Goal: Task Accomplishment & Management: Manage account settings

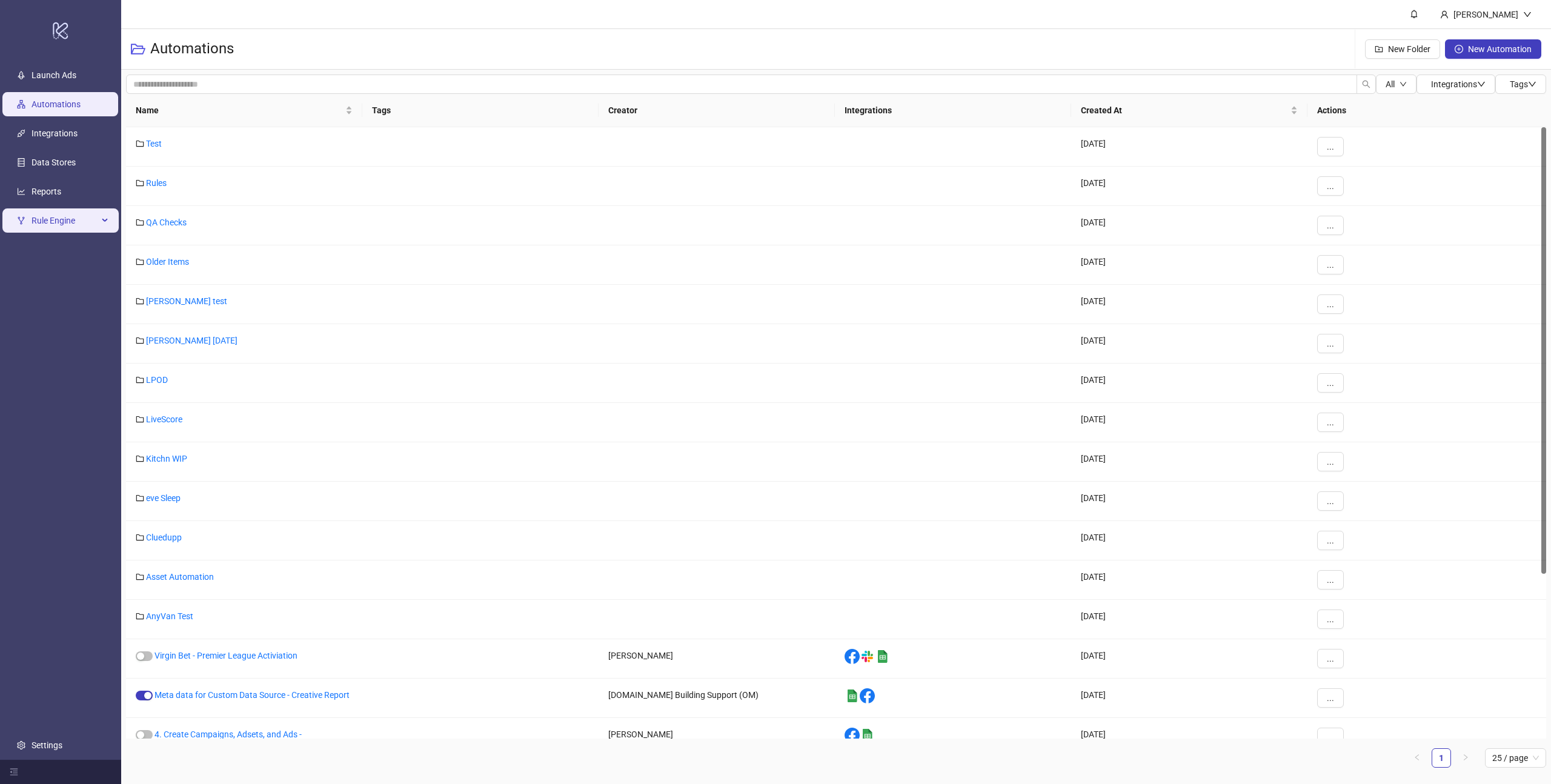
click at [90, 218] on span "Rule Engine" at bounding box center [65, 220] width 67 height 24
click at [52, 253] on link "Rules" at bounding box center [41, 249] width 21 height 10
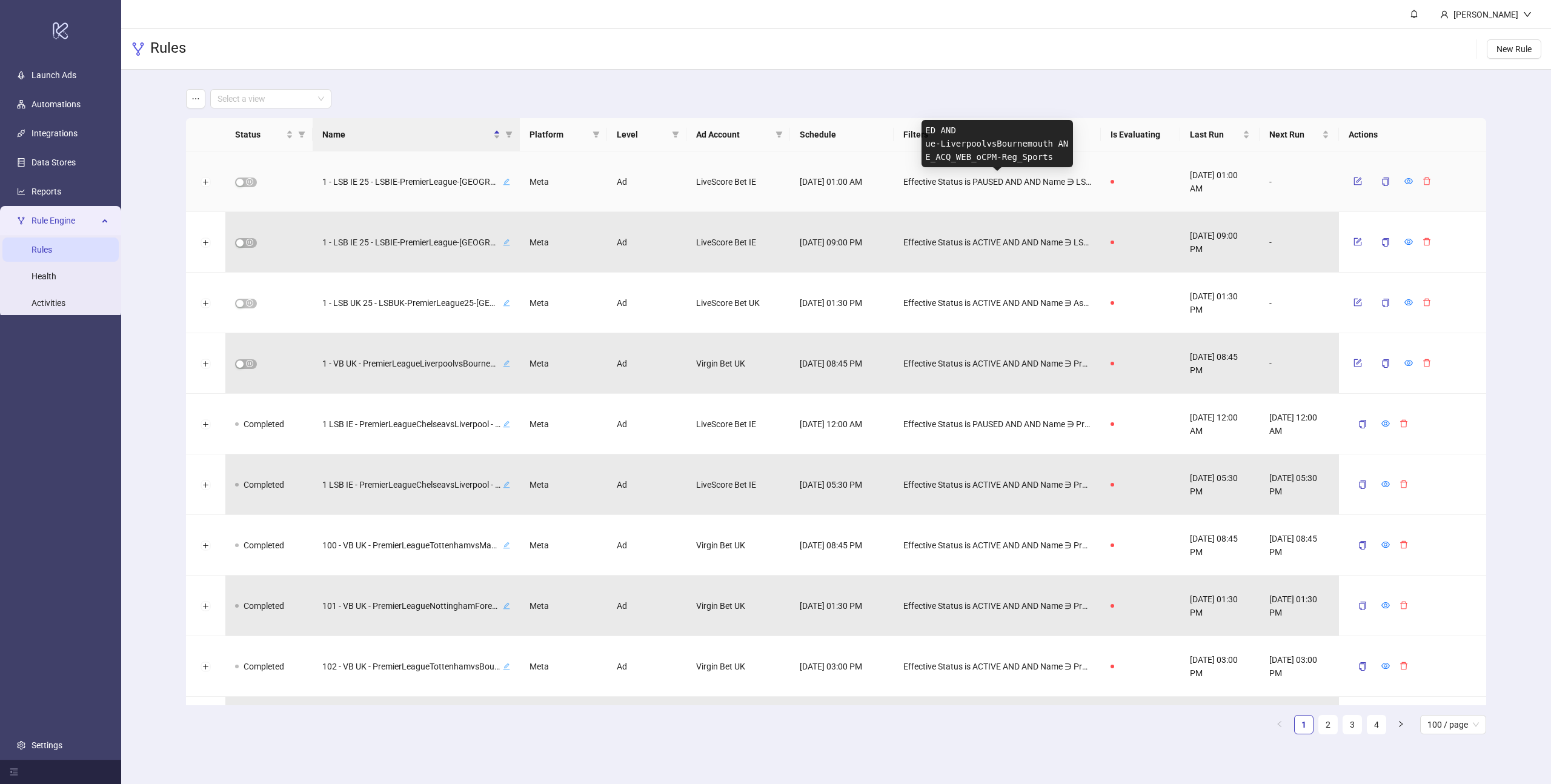
scroll to position [0, 134]
click at [972, 62] on div "Rules New Rule" at bounding box center [836, 49] width 1430 height 40
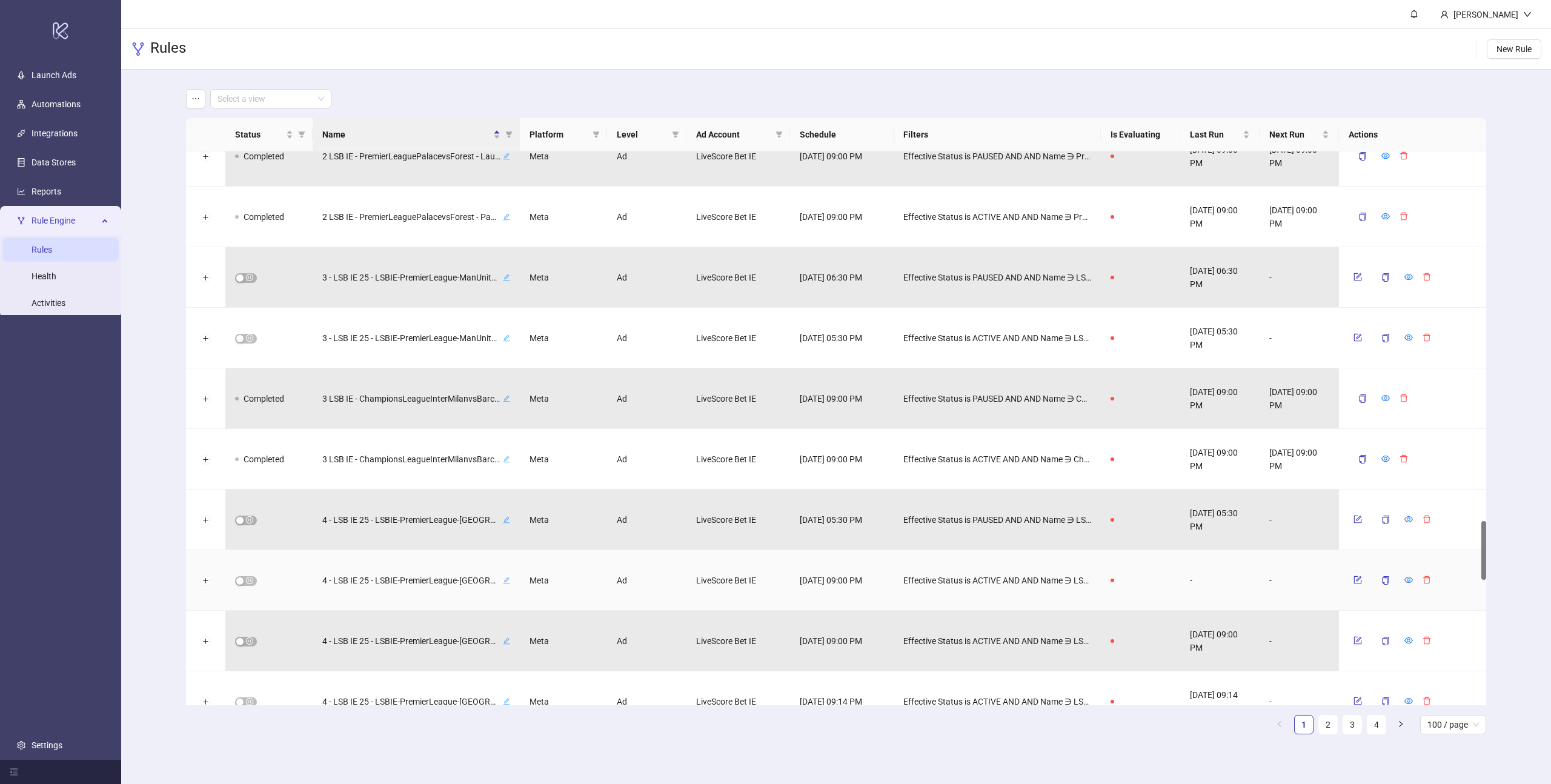
scroll to position [3479, 0]
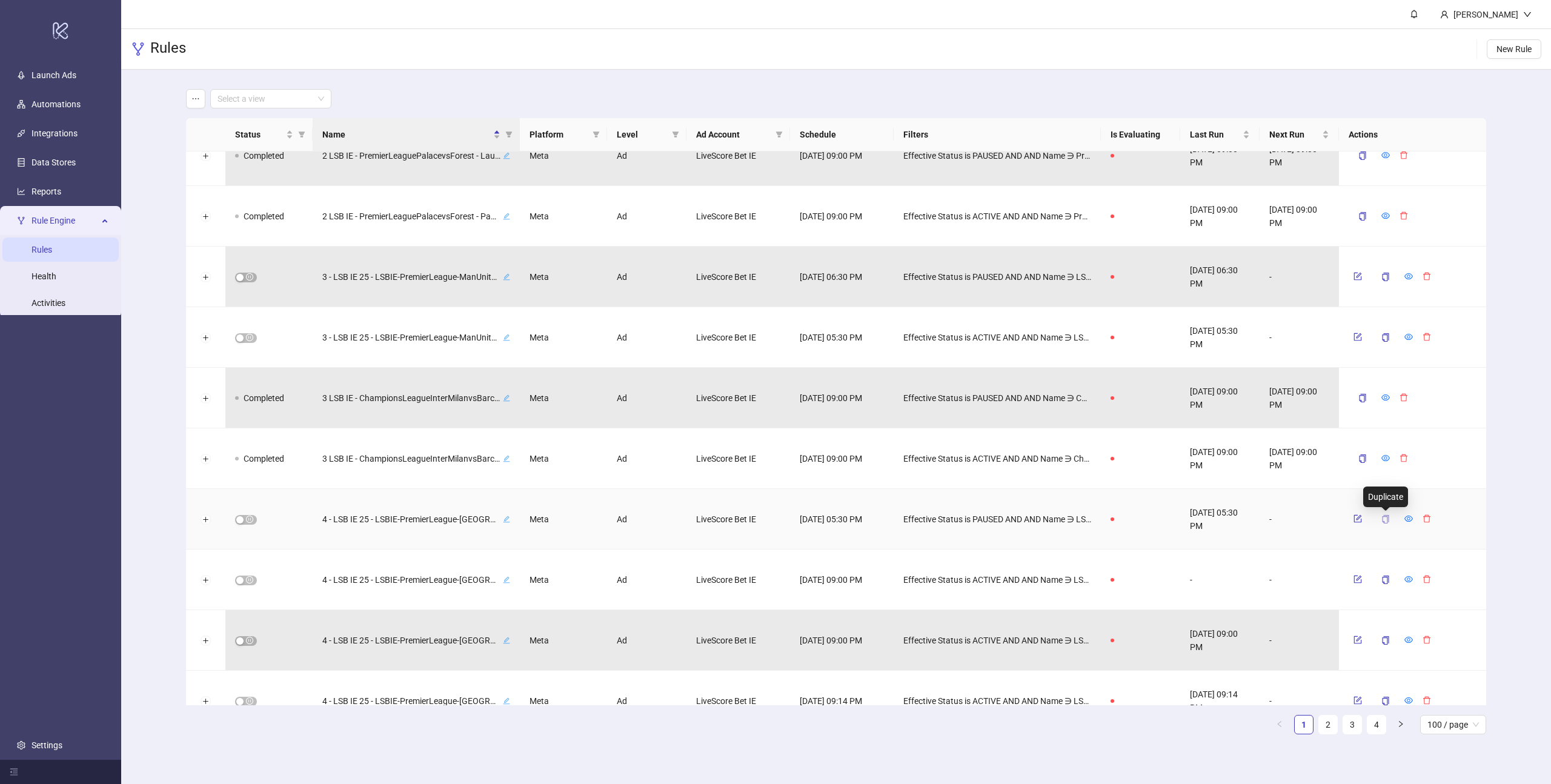
click at [1385, 518] on icon "copy" at bounding box center [1385, 519] width 8 height 8
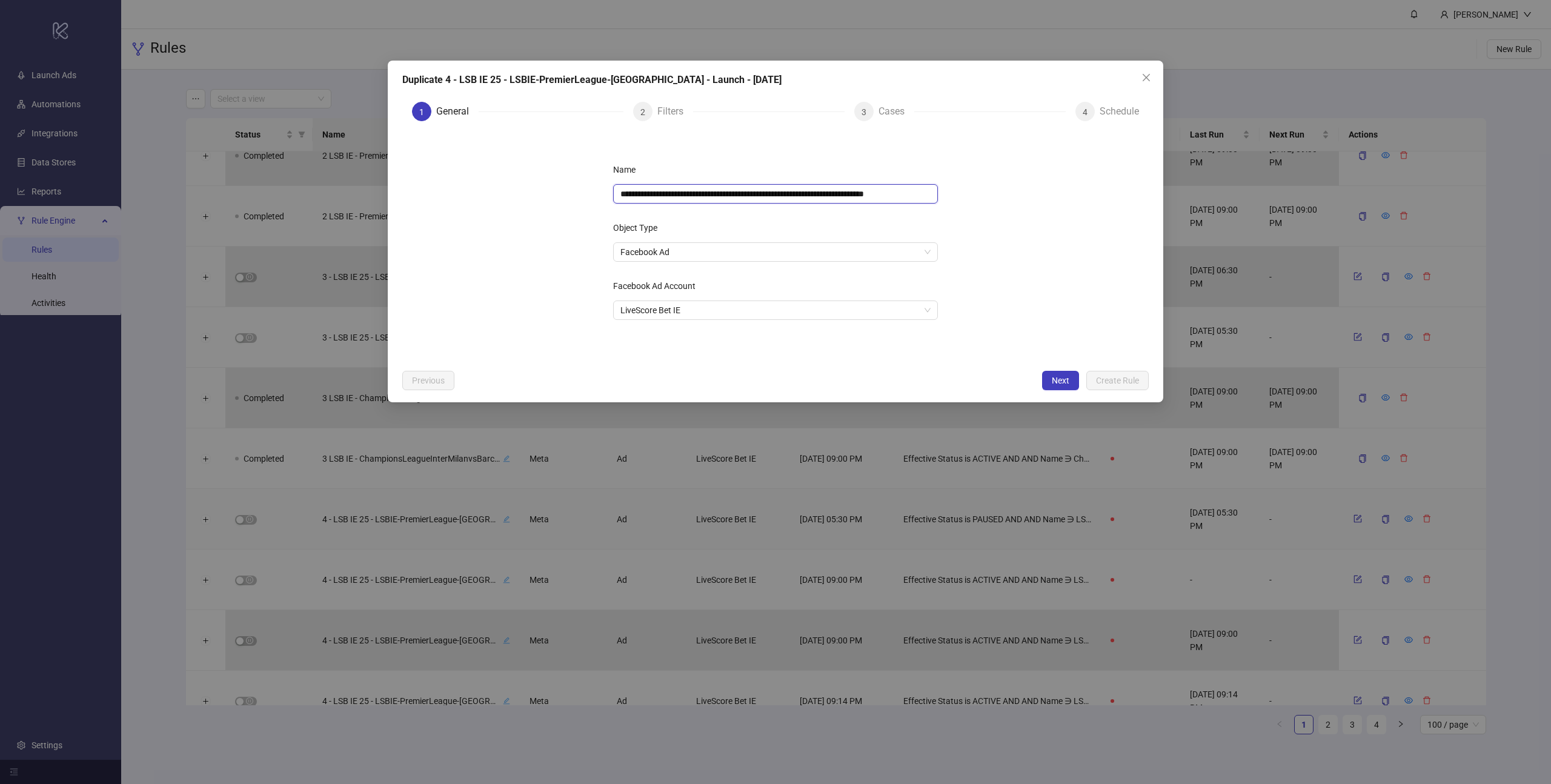
click at [912, 194] on input "**********" at bounding box center [775, 194] width 325 height 20
type input "**********"
click at [1056, 373] on button "Next" at bounding box center [1060, 380] width 37 height 20
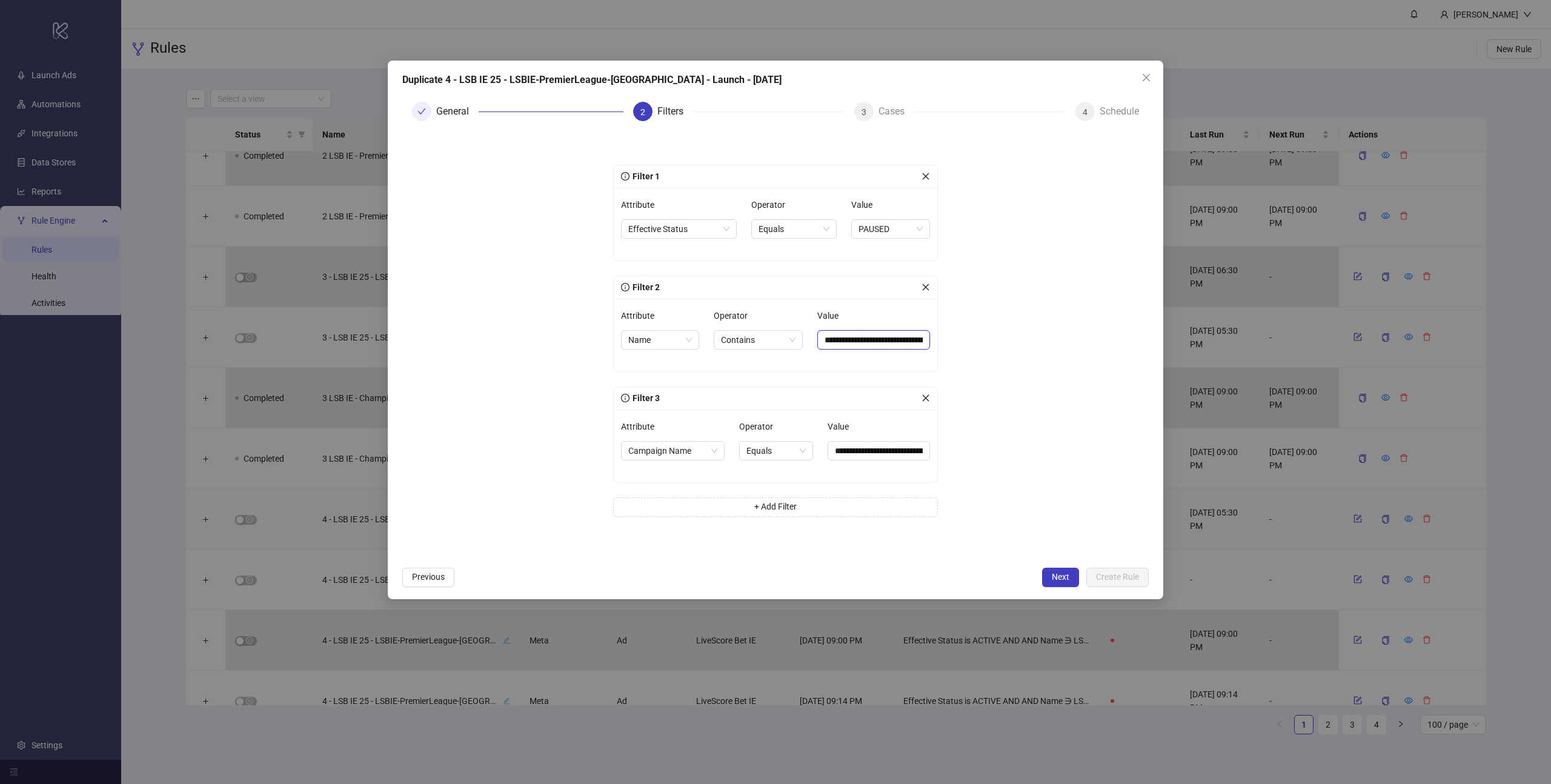
click at [874, 340] on input "**********" at bounding box center [873, 340] width 112 height 20
click at [883, 335] on input "**********" at bounding box center [867, 340] width 115 height 20
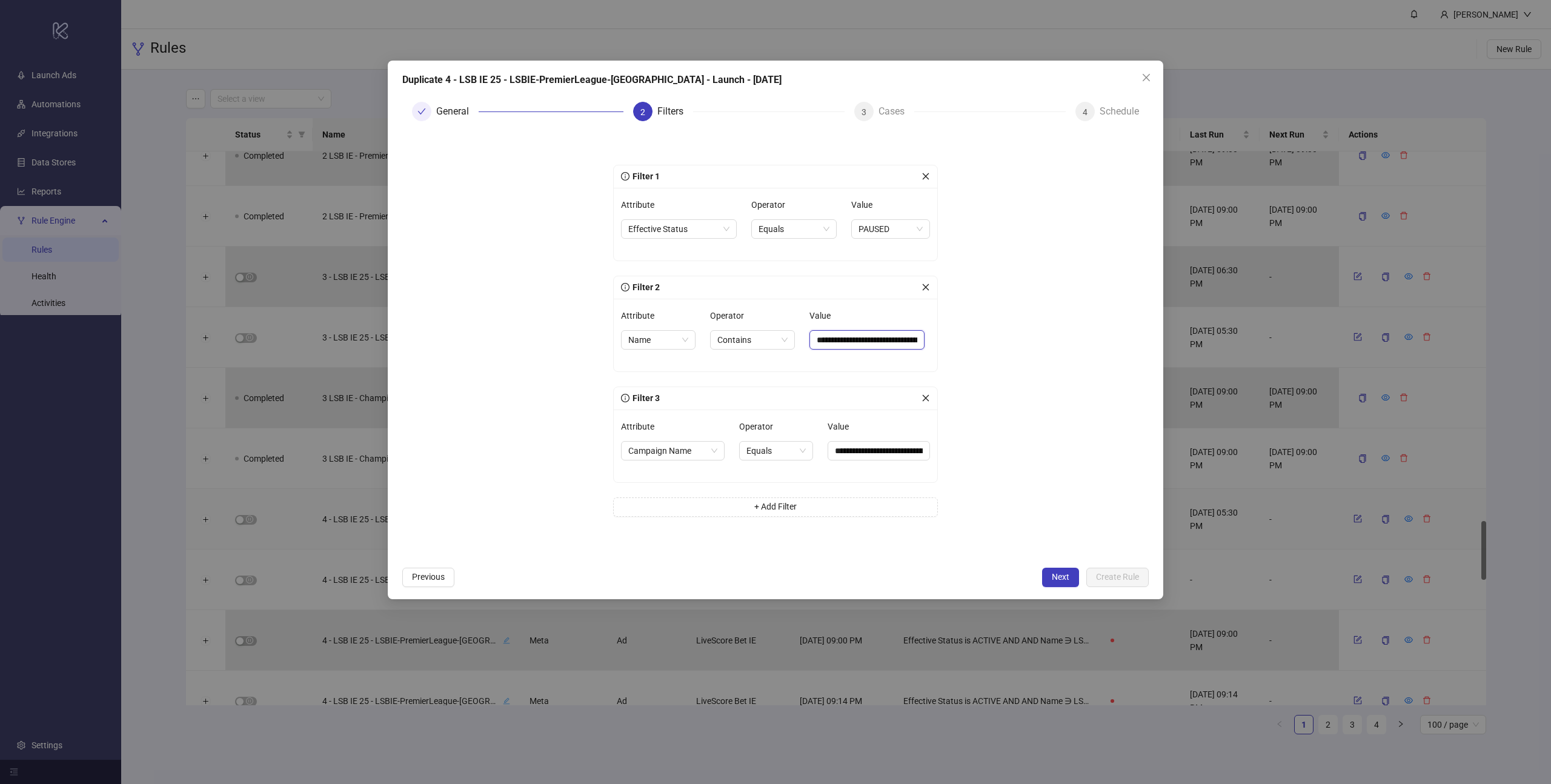
paste input "text"
click at [895, 342] on input "**********" at bounding box center [867, 340] width 115 height 20
click at [848, 339] on input "**********" at bounding box center [867, 340] width 115 height 20
type input "**********"
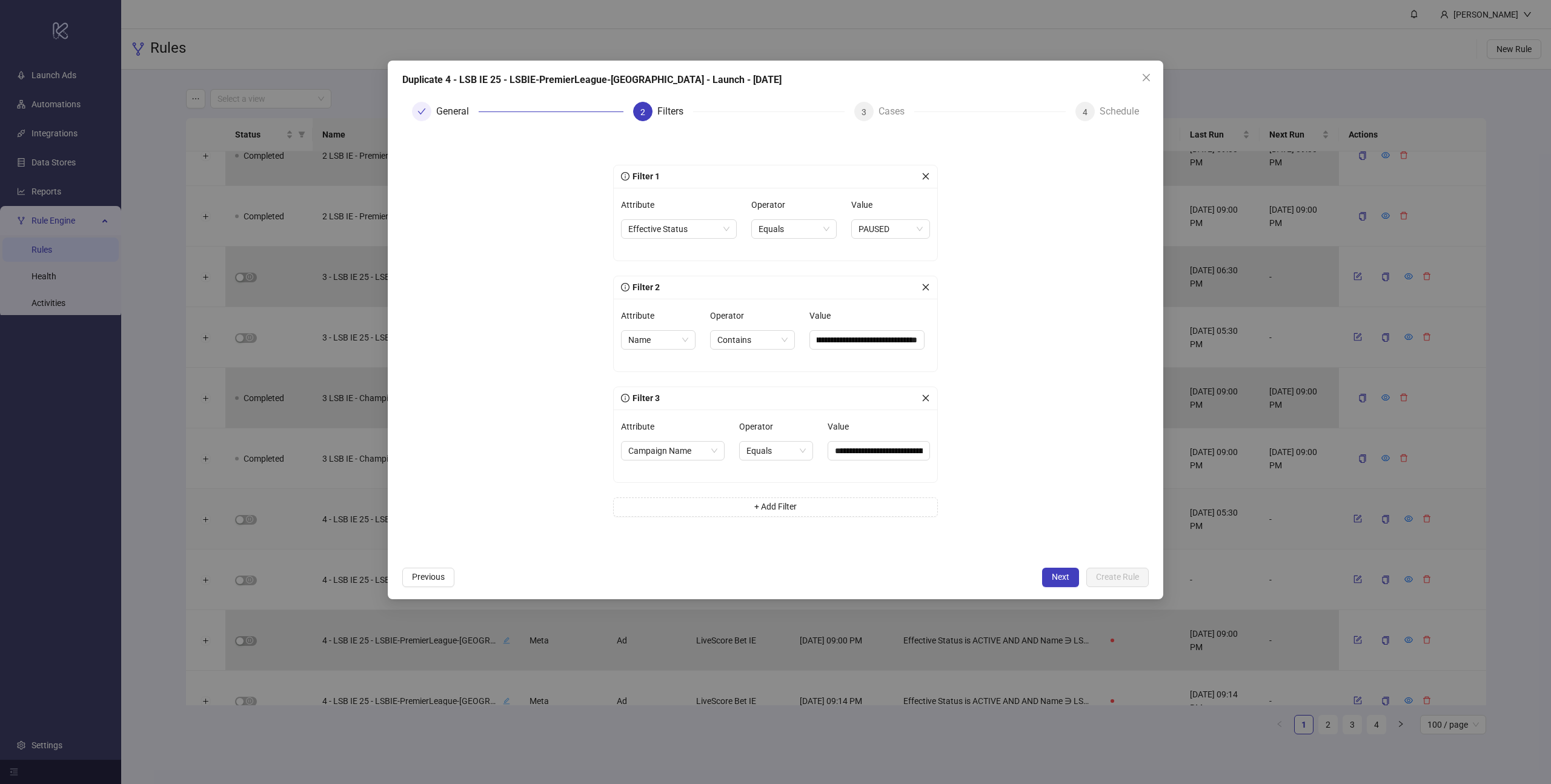
click at [1017, 312] on form "**********" at bounding box center [775, 346] width 746 height 430
click at [892, 343] on input "**********" at bounding box center [867, 340] width 115 height 20
click at [1013, 296] on form "**********" at bounding box center [775, 346] width 746 height 430
click at [1061, 578] on span "Next" at bounding box center [1061, 576] width 18 height 10
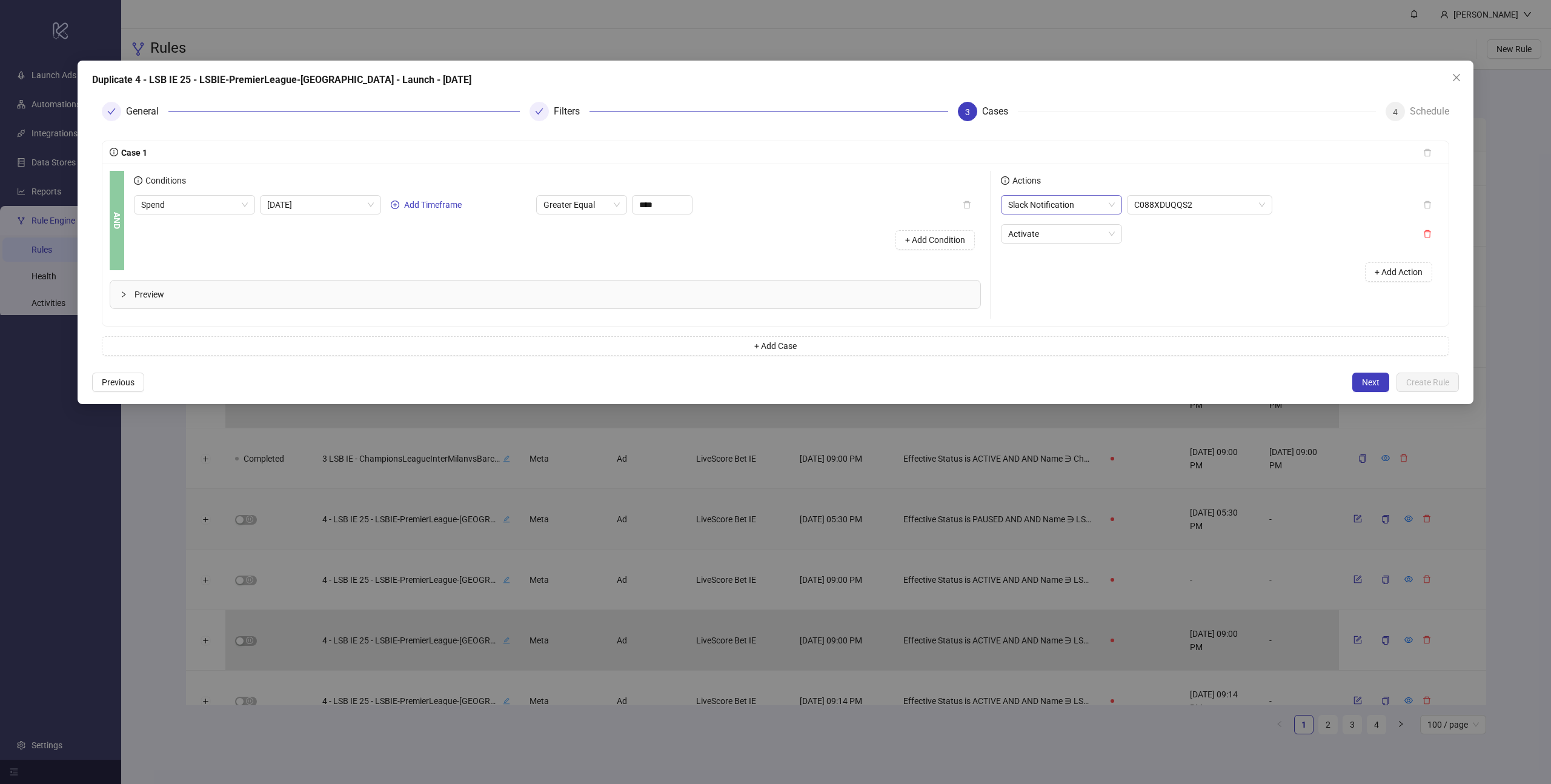
click at [1104, 208] on span "Slack Notification" at bounding box center [1061, 205] width 107 height 18
click at [1216, 241] on div "Activate" at bounding box center [1207, 234] width 413 height 20
click at [1085, 206] on span "Slack Notification" at bounding box center [1061, 205] width 107 height 18
click at [1036, 230] on div "Activate" at bounding box center [1061, 228] width 102 height 13
click at [1084, 234] on span "Activate" at bounding box center [1061, 234] width 107 height 18
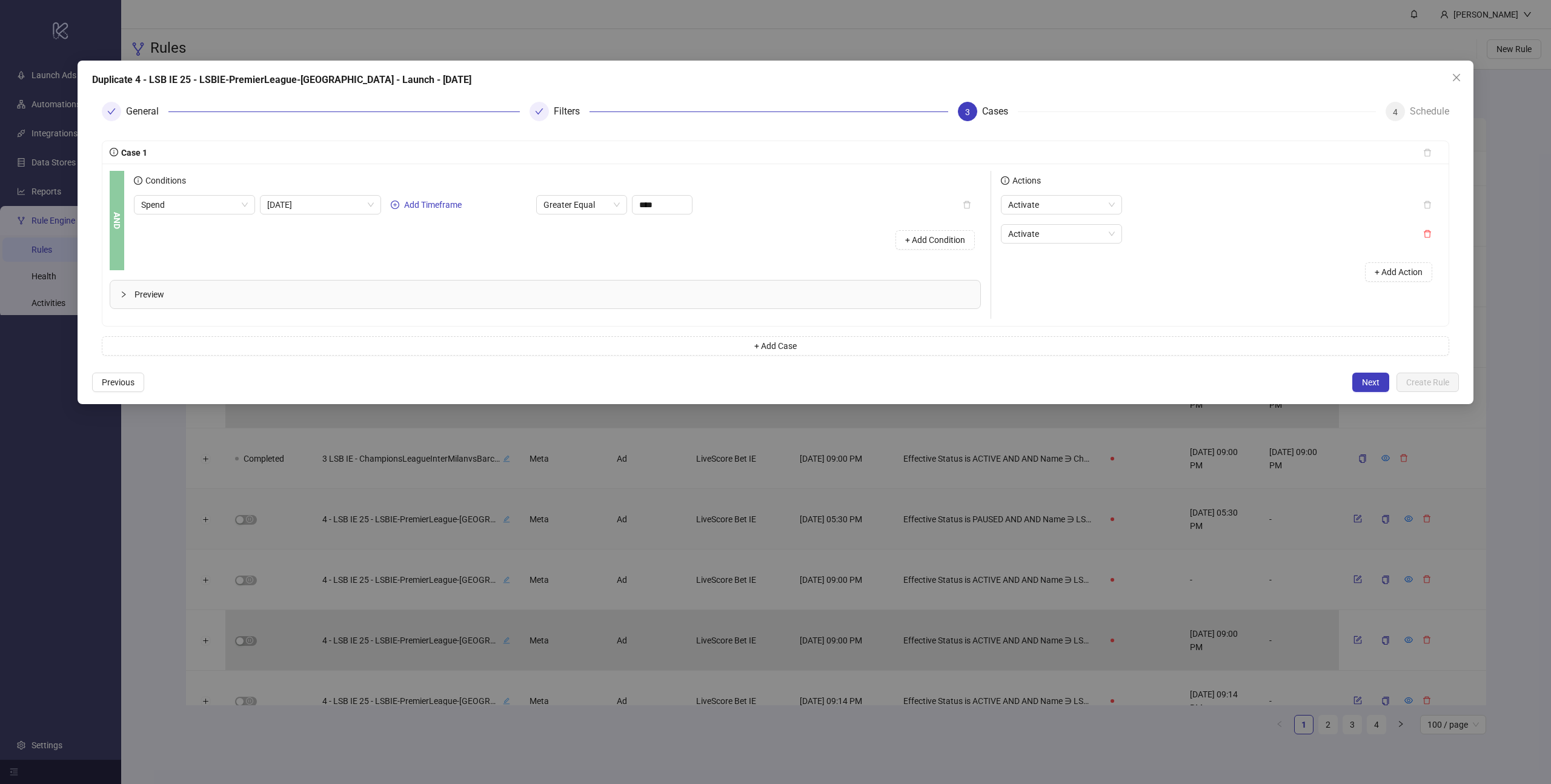
click at [1228, 237] on div "Activate" at bounding box center [1207, 234] width 413 height 20
click at [1422, 232] on button "button" at bounding box center [1427, 234] width 28 height 20
click at [1366, 381] on span "Next" at bounding box center [1371, 382] width 18 height 10
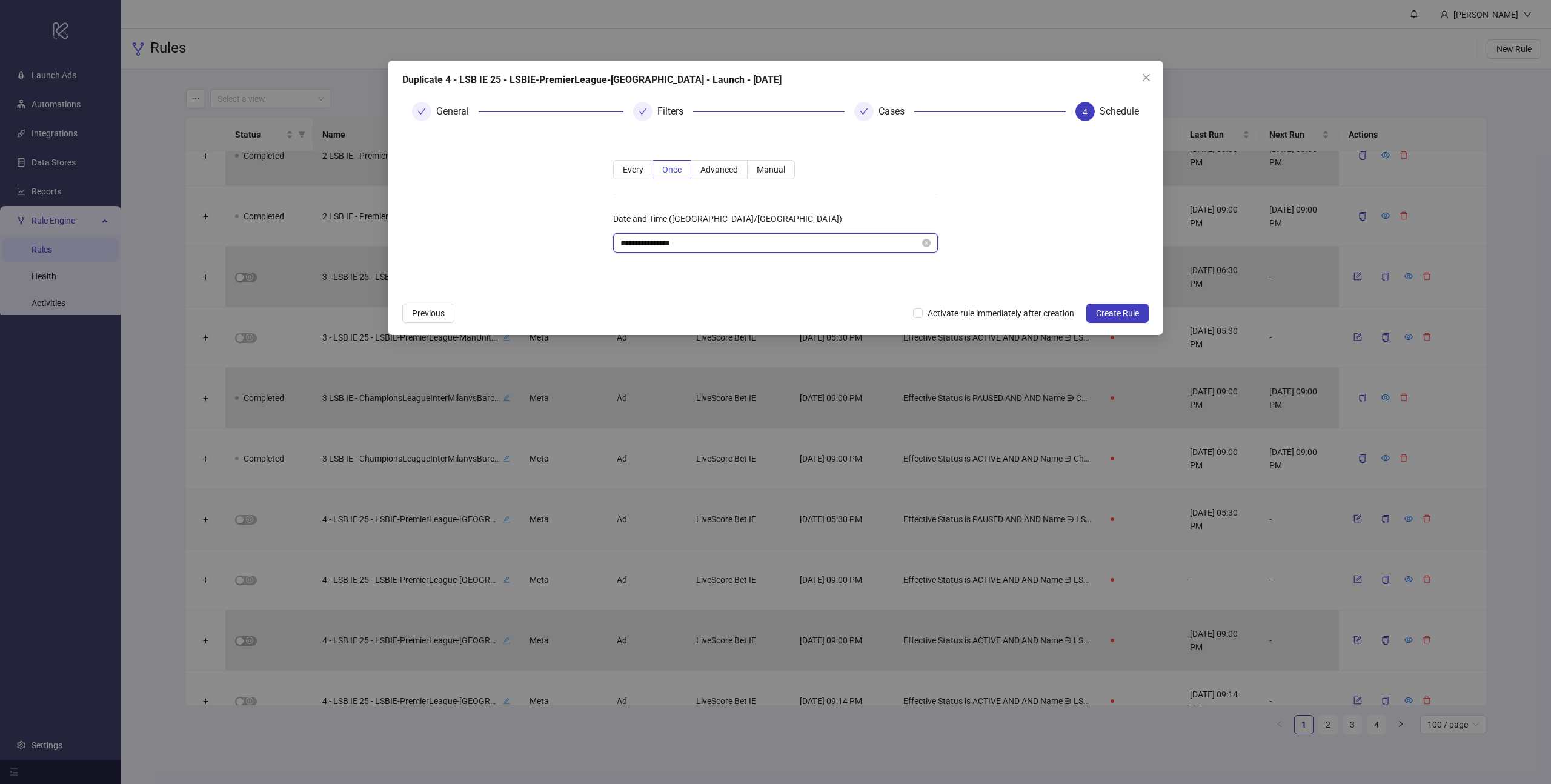
click at [794, 242] on input "**********" at bounding box center [770, 243] width 299 height 13
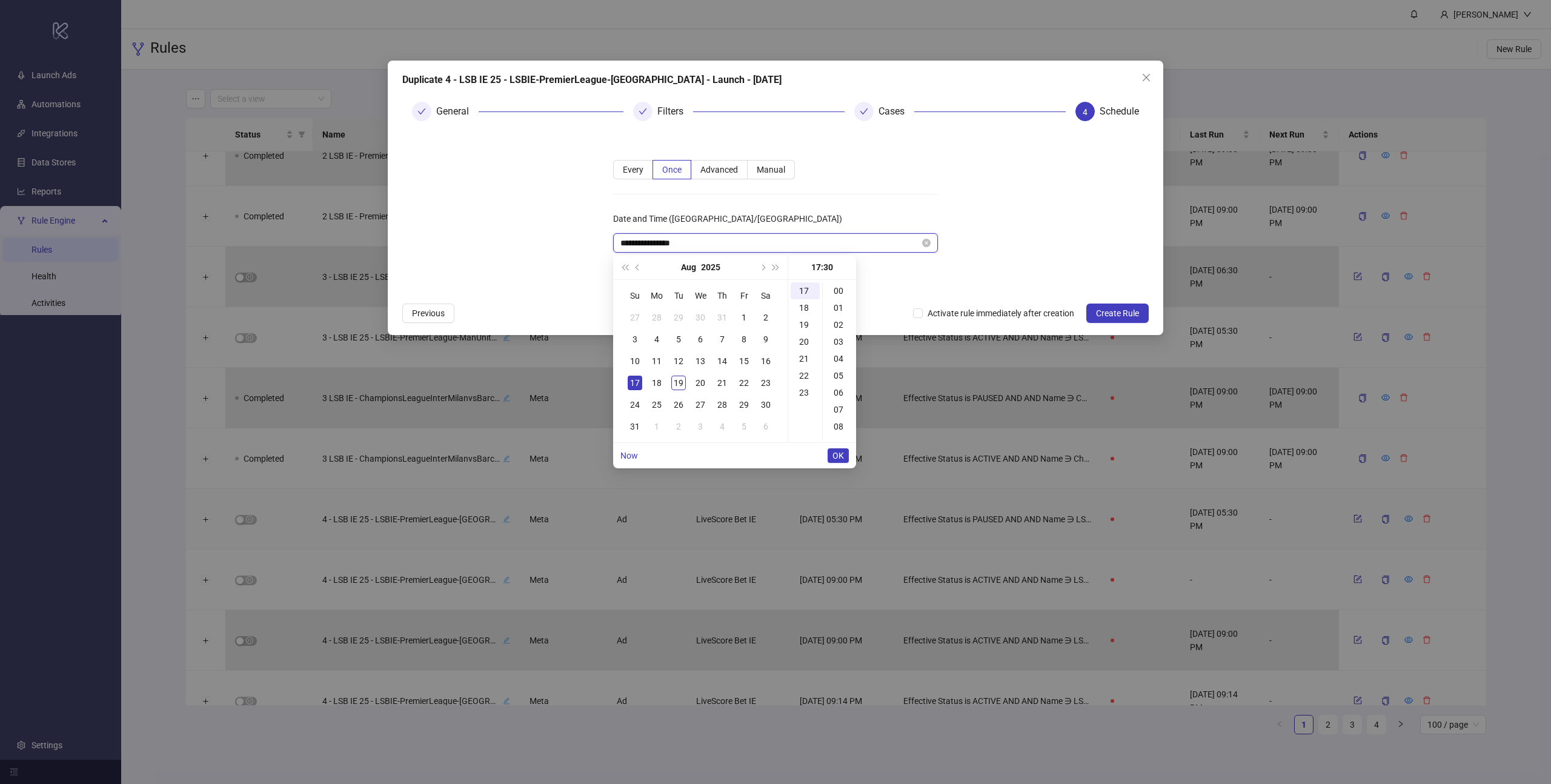
scroll to position [509, 0]
click at [676, 384] on div "19" at bounding box center [679, 383] width 14 height 14
click at [801, 290] on div "00" at bounding box center [805, 290] width 29 height 17
click at [840, 404] on div "07" at bounding box center [840, 409] width 29 height 17
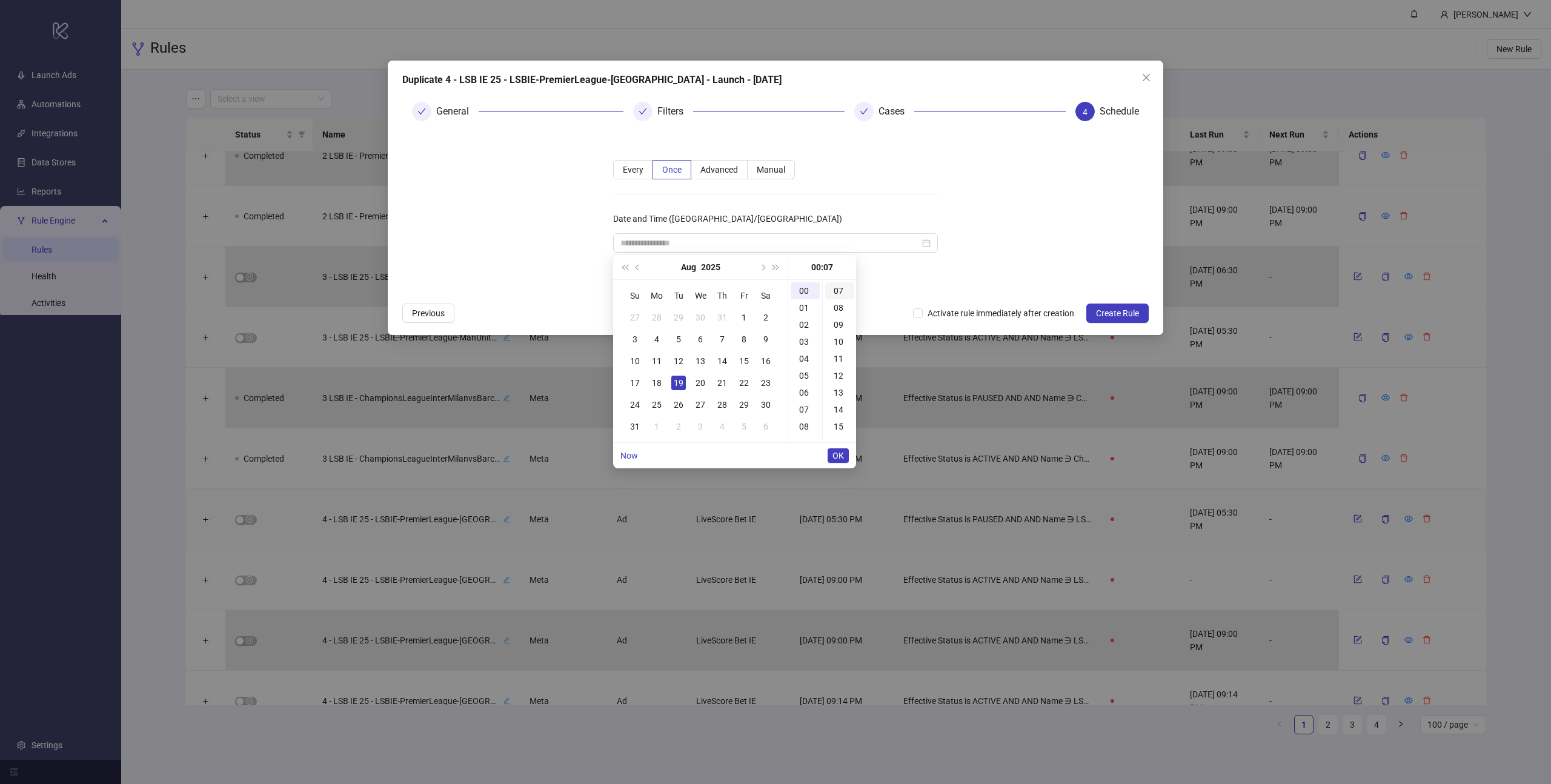
scroll to position [119, 0]
type input "**********"
click at [836, 456] on span "OK" at bounding box center [838, 455] width 12 height 10
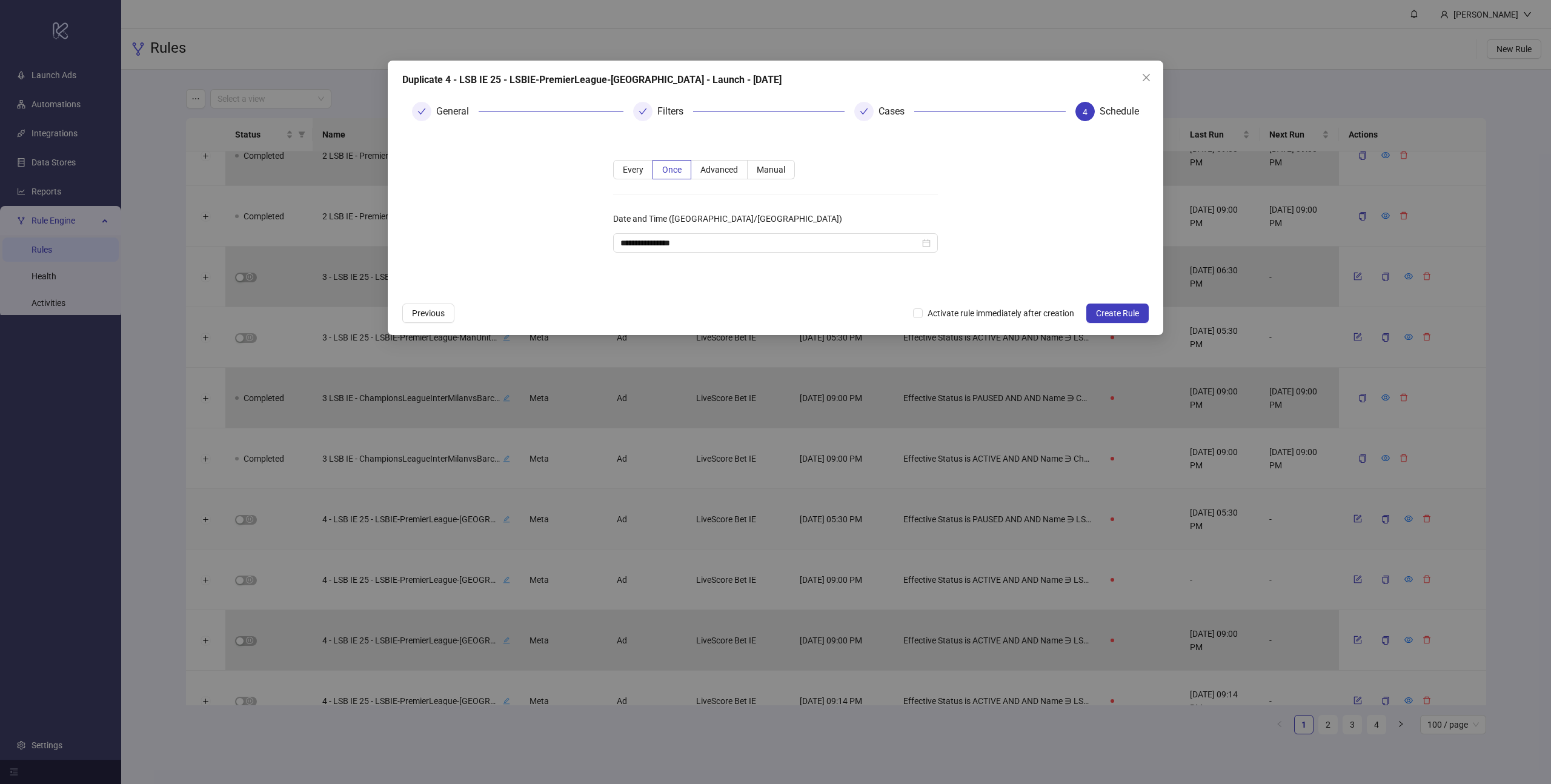
click at [1019, 239] on form "**********" at bounding box center [775, 214] width 746 height 165
click at [1111, 316] on span "Create Rule" at bounding box center [1118, 313] width 43 height 10
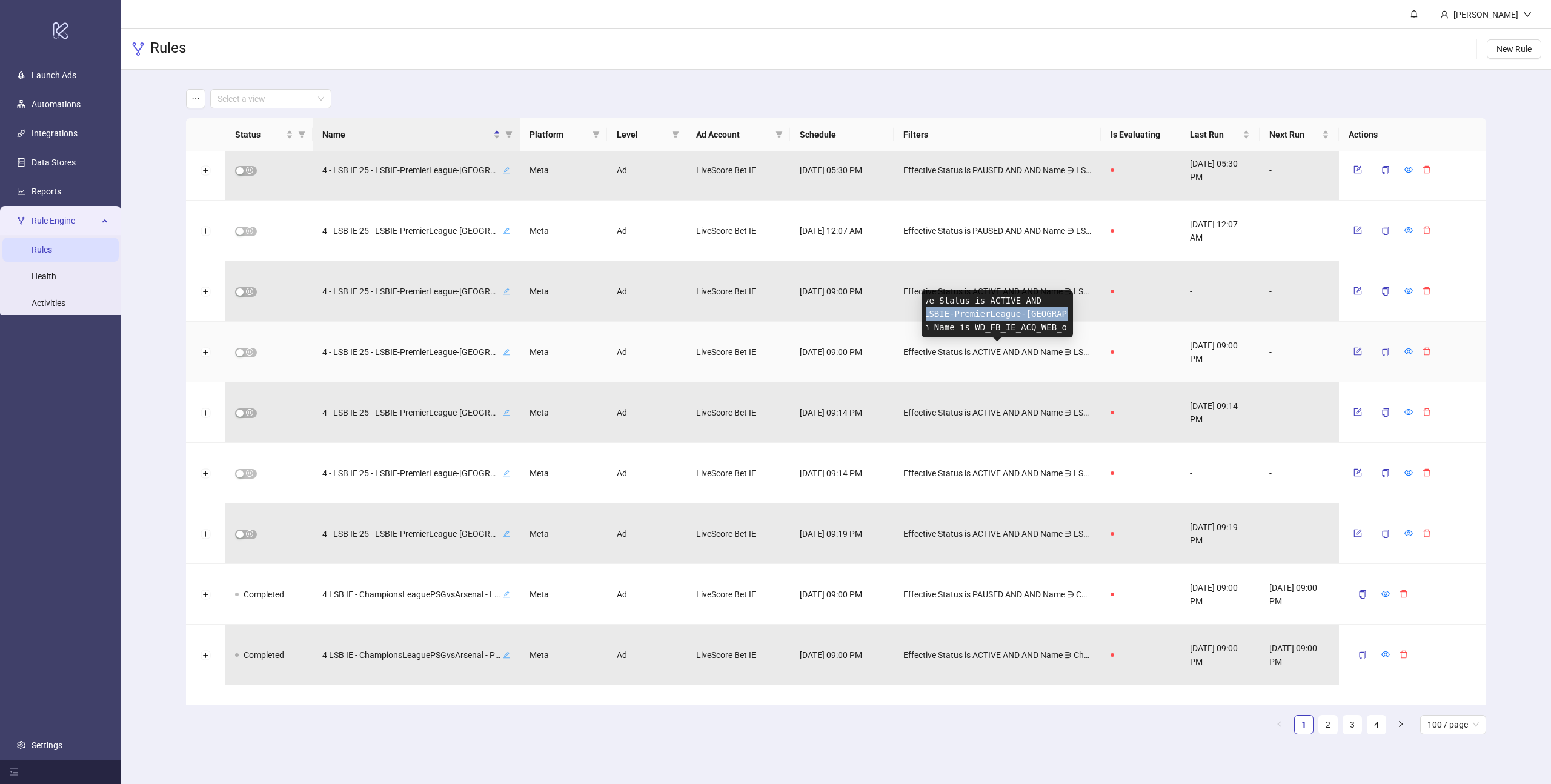
scroll to position [0, 123]
drag, startPoint x: 950, startPoint y: 313, endPoint x: 1044, endPoint y: 313, distance: 94.0
click at [1044, 313] on pre "Effective Status is ACTIVE AND Name ∋ LSBIE-PremierLeague-LeedsUnitedvsEverton …" at bounding box center [997, 314] width 142 height 40
copy pre "LSBIE-PremierLeague-LeedsUnitedvsEverton"
click at [302, 98] on input "search" at bounding box center [265, 99] width 95 height 18
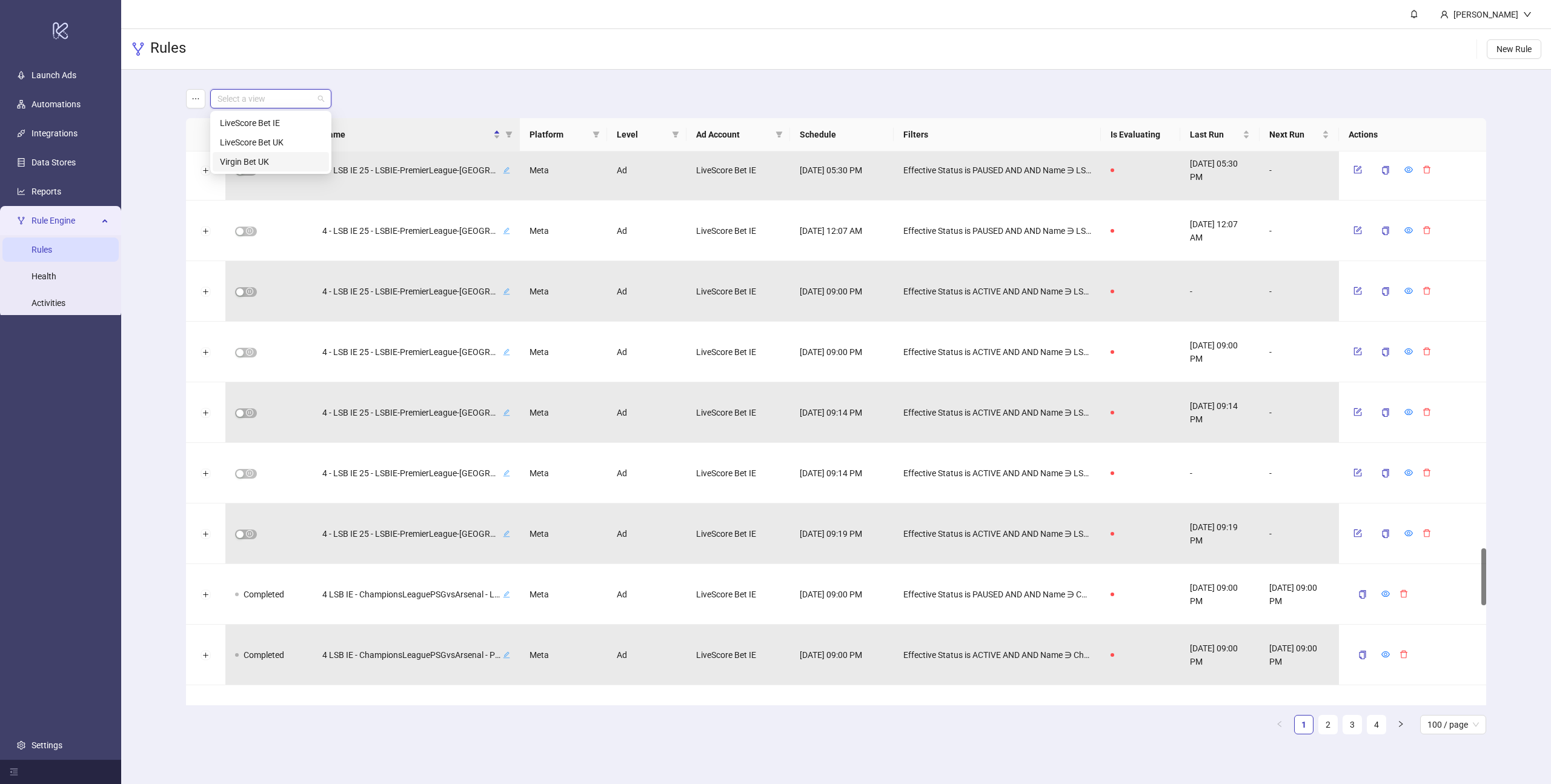
click at [275, 158] on div "Virgin Bet UK" at bounding box center [271, 161] width 102 height 13
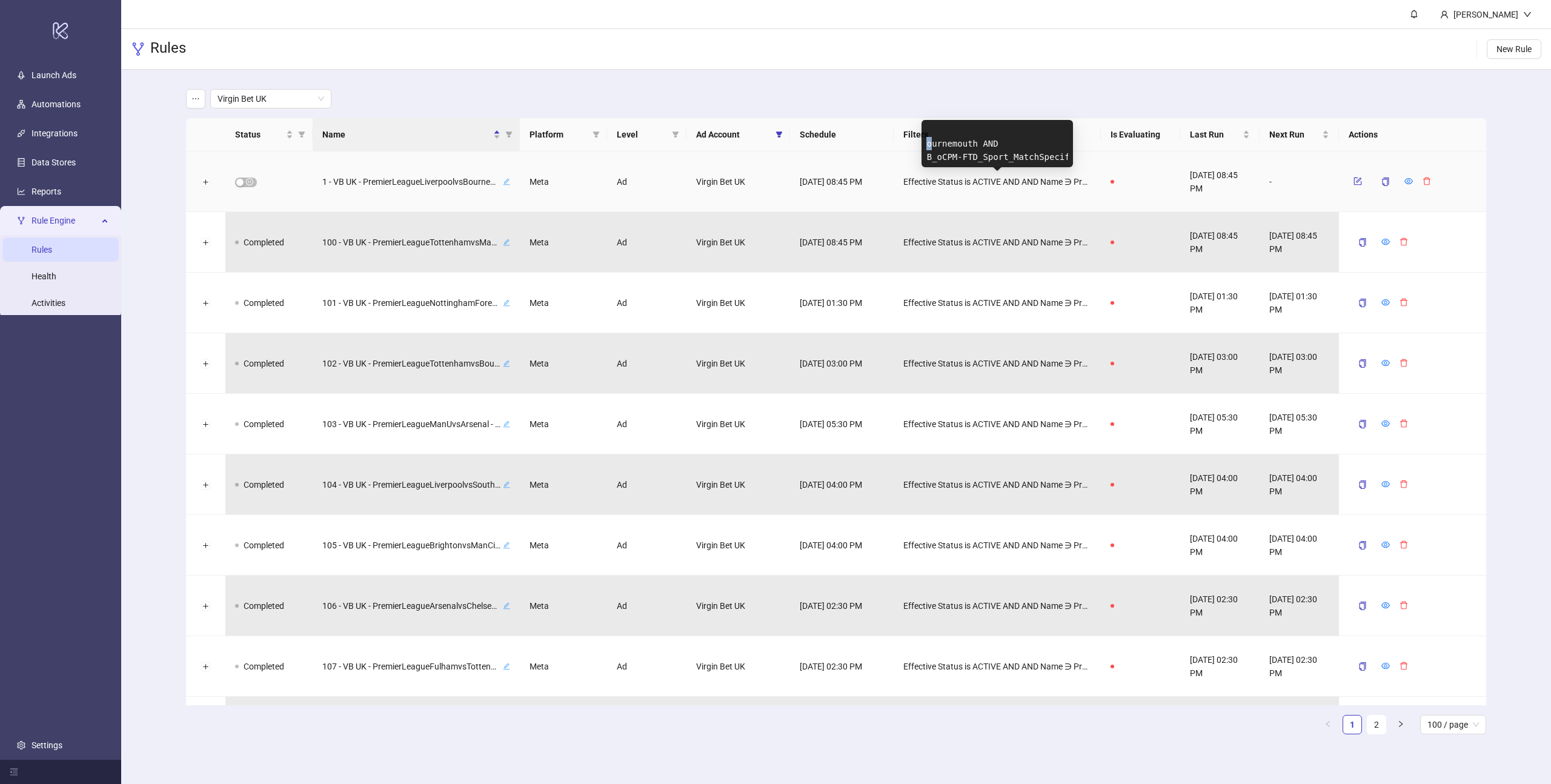
scroll to position [0, 156]
drag, startPoint x: 948, startPoint y: 142, endPoint x: 985, endPoint y: 143, distance: 37.0
click at [985, 143] on pre "Effective Status is ACTIVE AND Name ∋ PremierLeagueLiverpoolvsBournemouth AND C…" at bounding box center [997, 143] width 142 height 40
copy pre "PremierLeagueLiverpoolvsBournemouth"
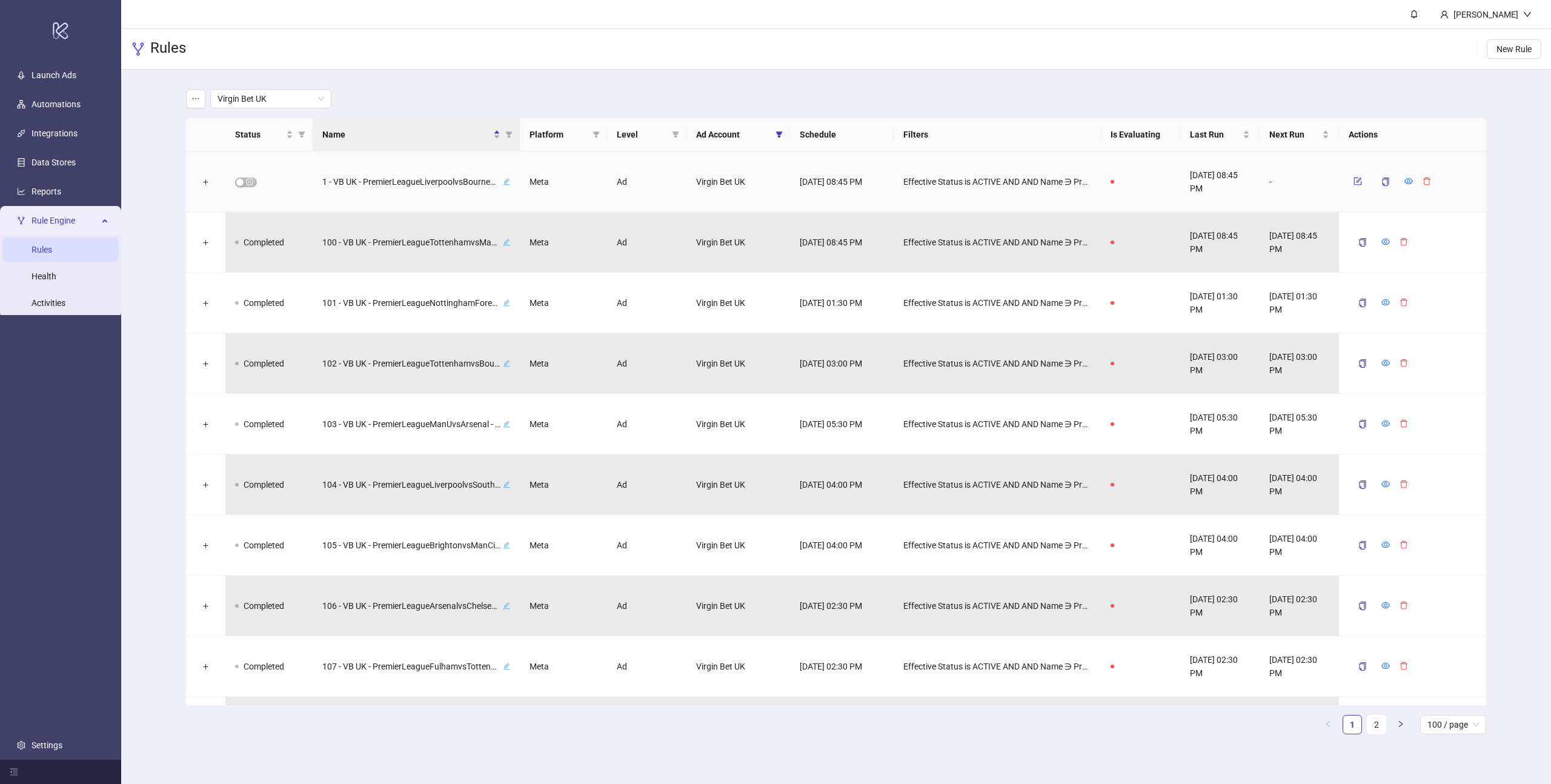
click at [1279, 194] on div "-" at bounding box center [1299, 181] width 79 height 60
click at [1385, 182] on icon "copy" at bounding box center [1385, 181] width 8 height 8
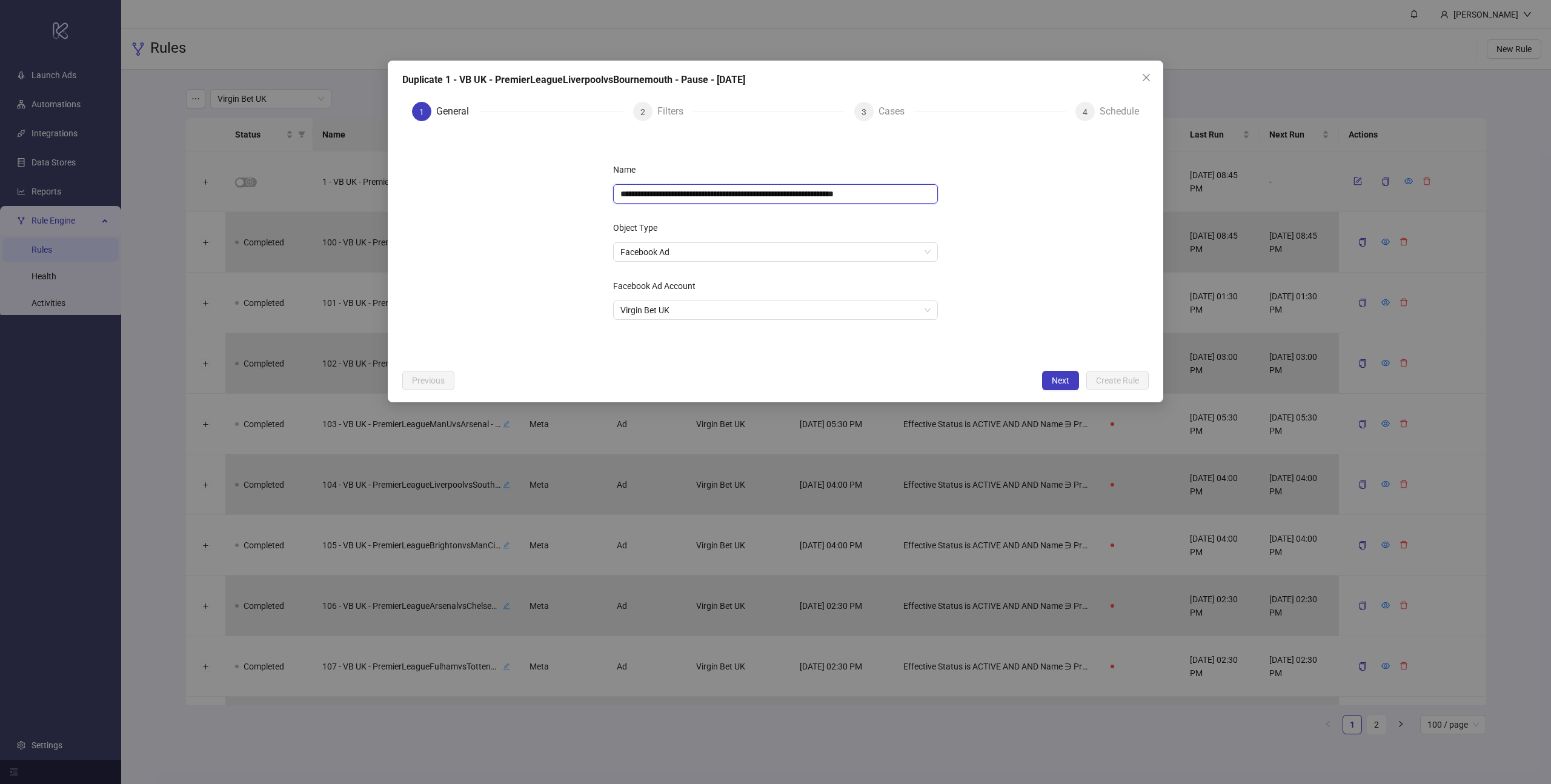
click at [898, 194] on input "**********" at bounding box center [775, 194] width 325 height 20
type input "**********"
click at [1066, 376] on span "Next" at bounding box center [1061, 380] width 18 height 10
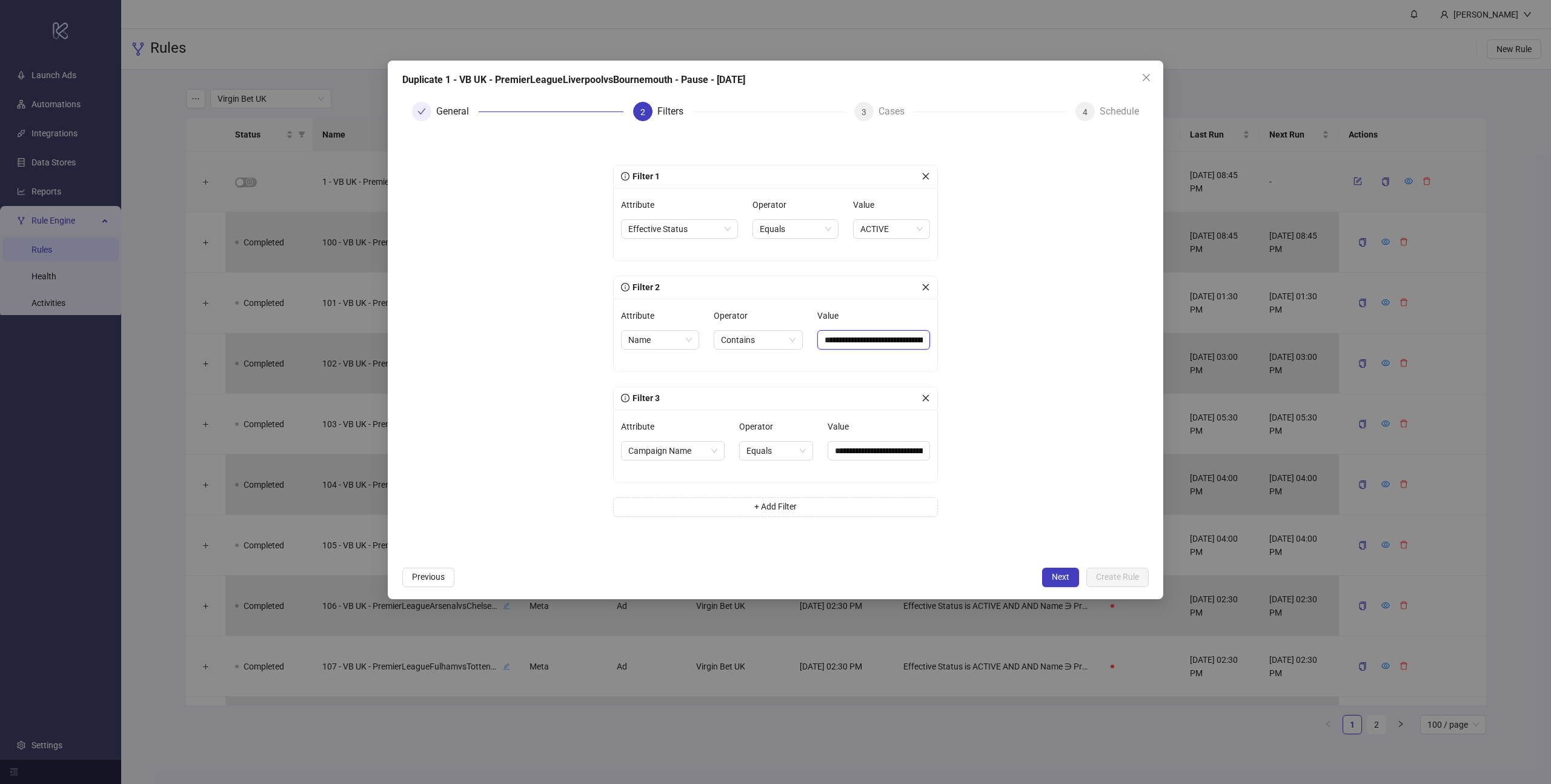
click at [883, 343] on input "**********" at bounding box center [873, 340] width 112 height 20
click at [1059, 580] on span "Next" at bounding box center [1061, 576] width 18 height 10
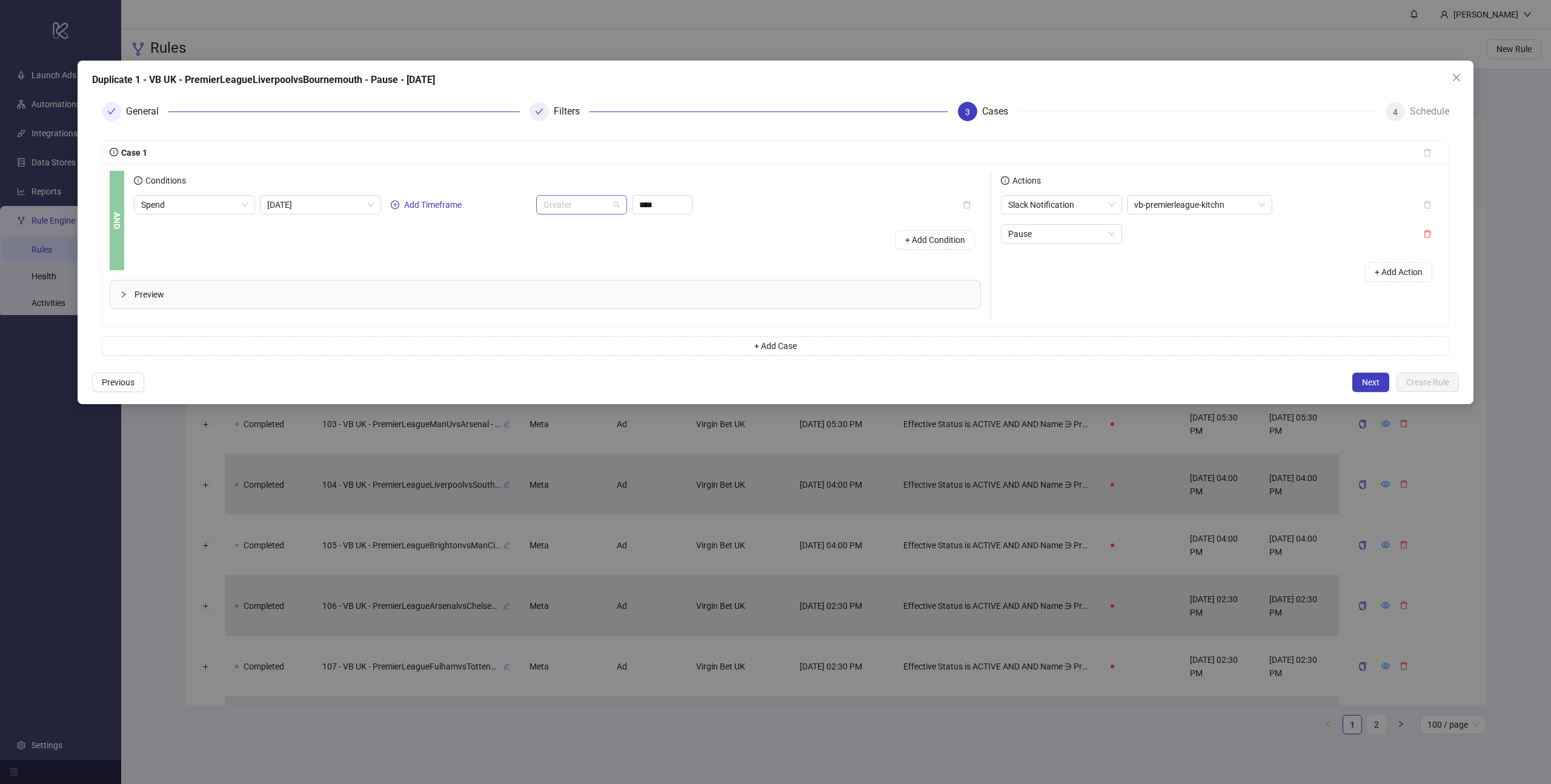
click at [611, 201] on span "Greater" at bounding box center [581, 205] width 76 height 18
click at [584, 268] on div "Greater Equal" at bounding box center [582, 267] width 72 height 13
click at [1426, 235] on icon "delete" at bounding box center [1427, 233] width 8 height 8
click at [1101, 205] on span "Slack Notification" at bounding box center [1061, 205] width 107 height 18
click at [1038, 287] on div "Pause" at bounding box center [1061, 287] width 102 height 13
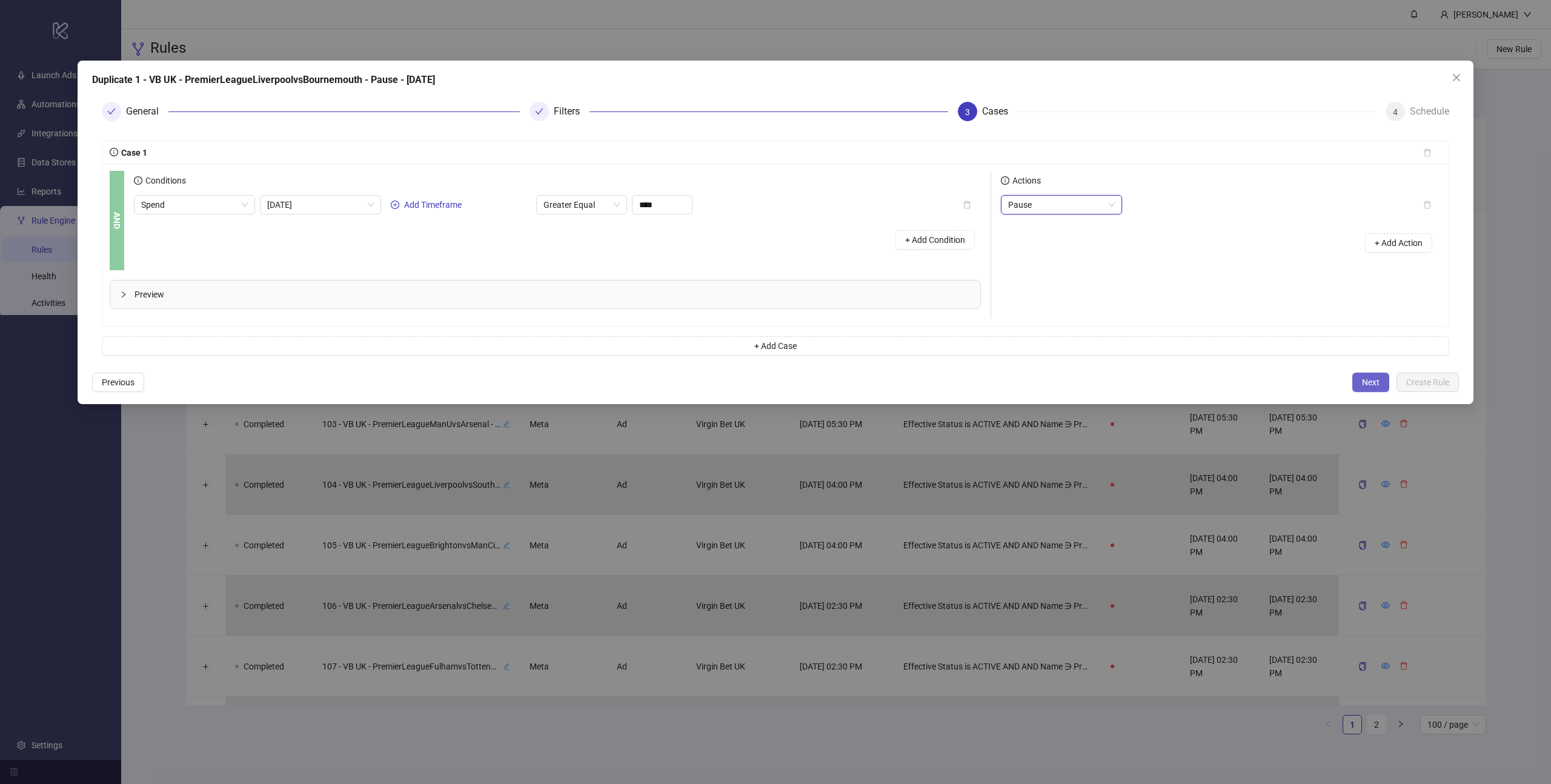
click at [1364, 387] on span "Next" at bounding box center [1371, 382] width 18 height 10
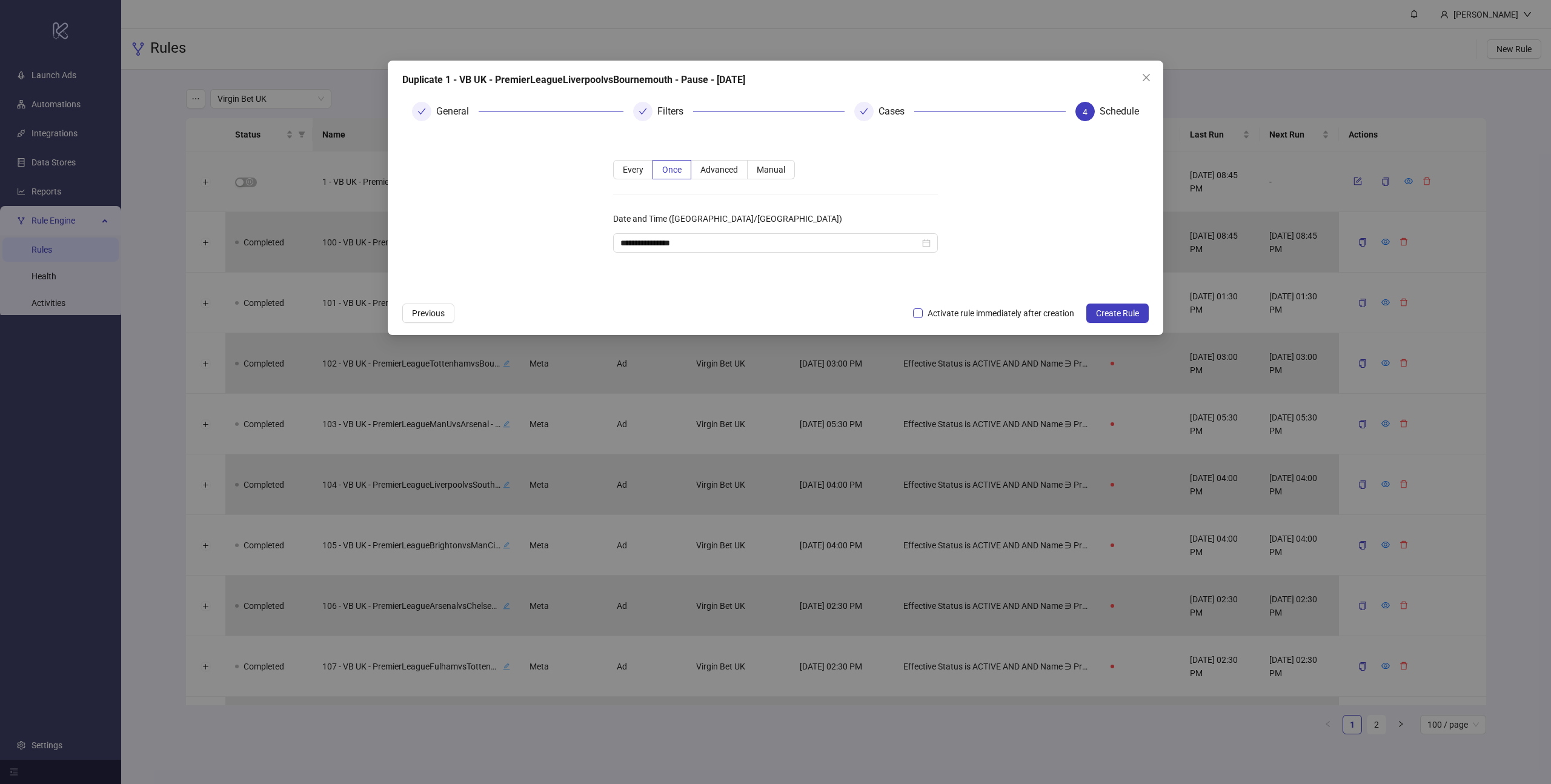
click at [923, 311] on span "Activate rule immediately after creation" at bounding box center [1001, 313] width 156 height 13
click at [792, 245] on input "**********" at bounding box center [770, 243] width 299 height 13
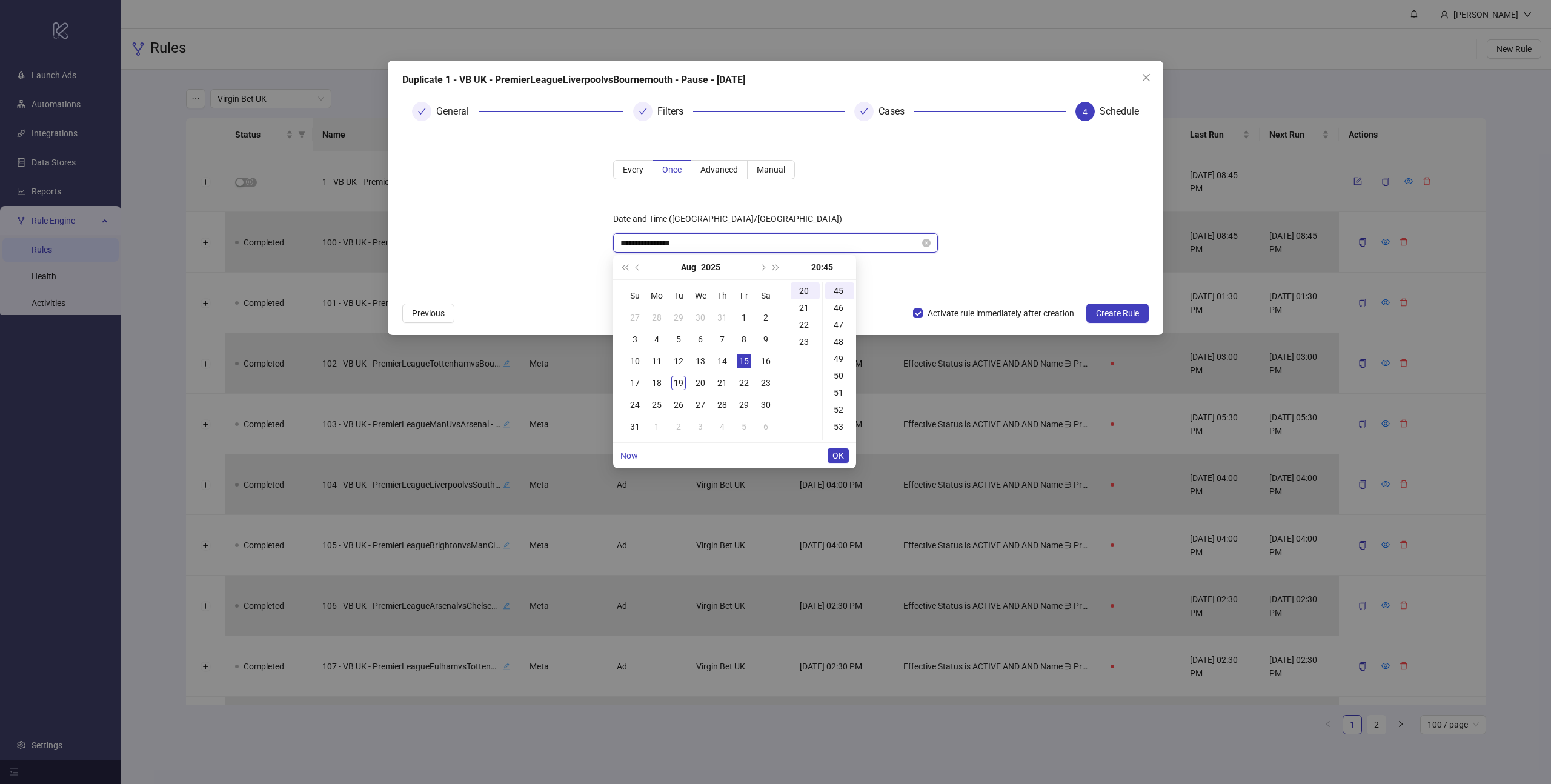
scroll to position [763, 0]
click at [681, 382] on div "19" at bounding box center [679, 383] width 14 height 14
click at [835, 290] on div "00" at bounding box center [840, 290] width 29 height 17
click at [807, 289] on div "00" at bounding box center [805, 290] width 29 height 17
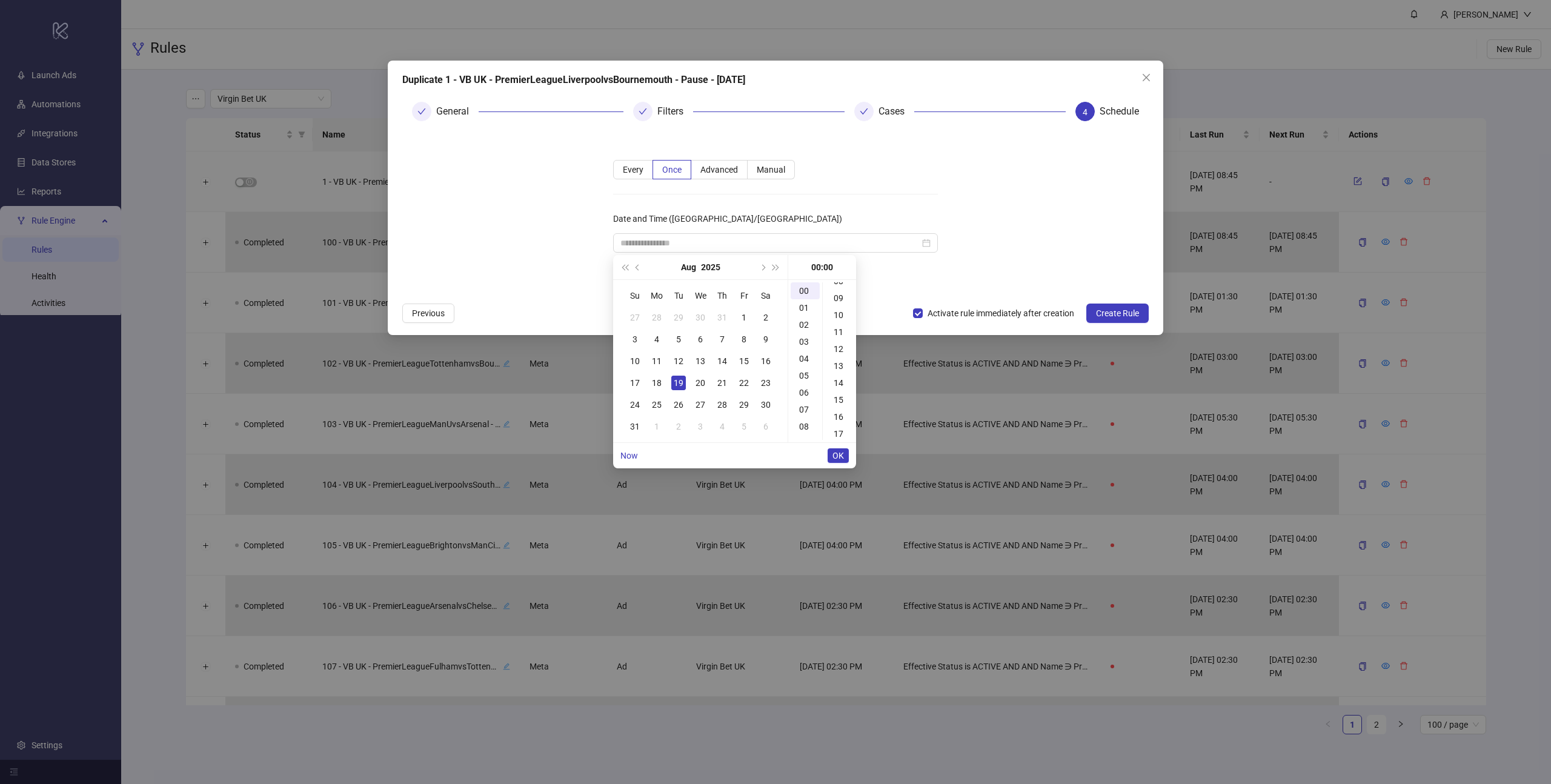
scroll to position [148, 0]
click at [835, 365] on div "13" at bounding box center [840, 362] width 29 height 17
type input "**********"
click at [1021, 275] on form "**********" at bounding box center [775, 214] width 746 height 165
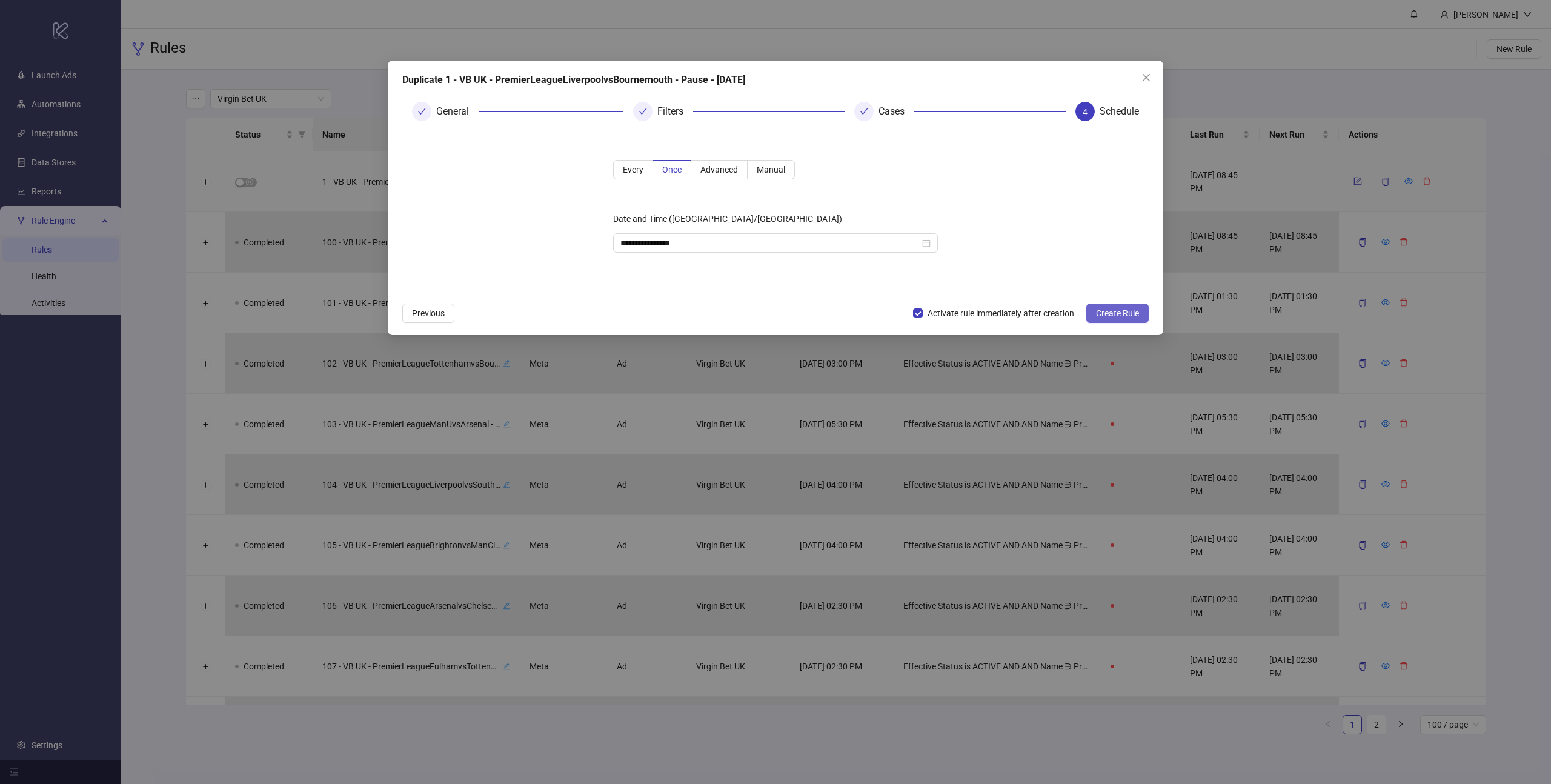
click at [1115, 311] on span "Create Rule" at bounding box center [1118, 313] width 43 height 10
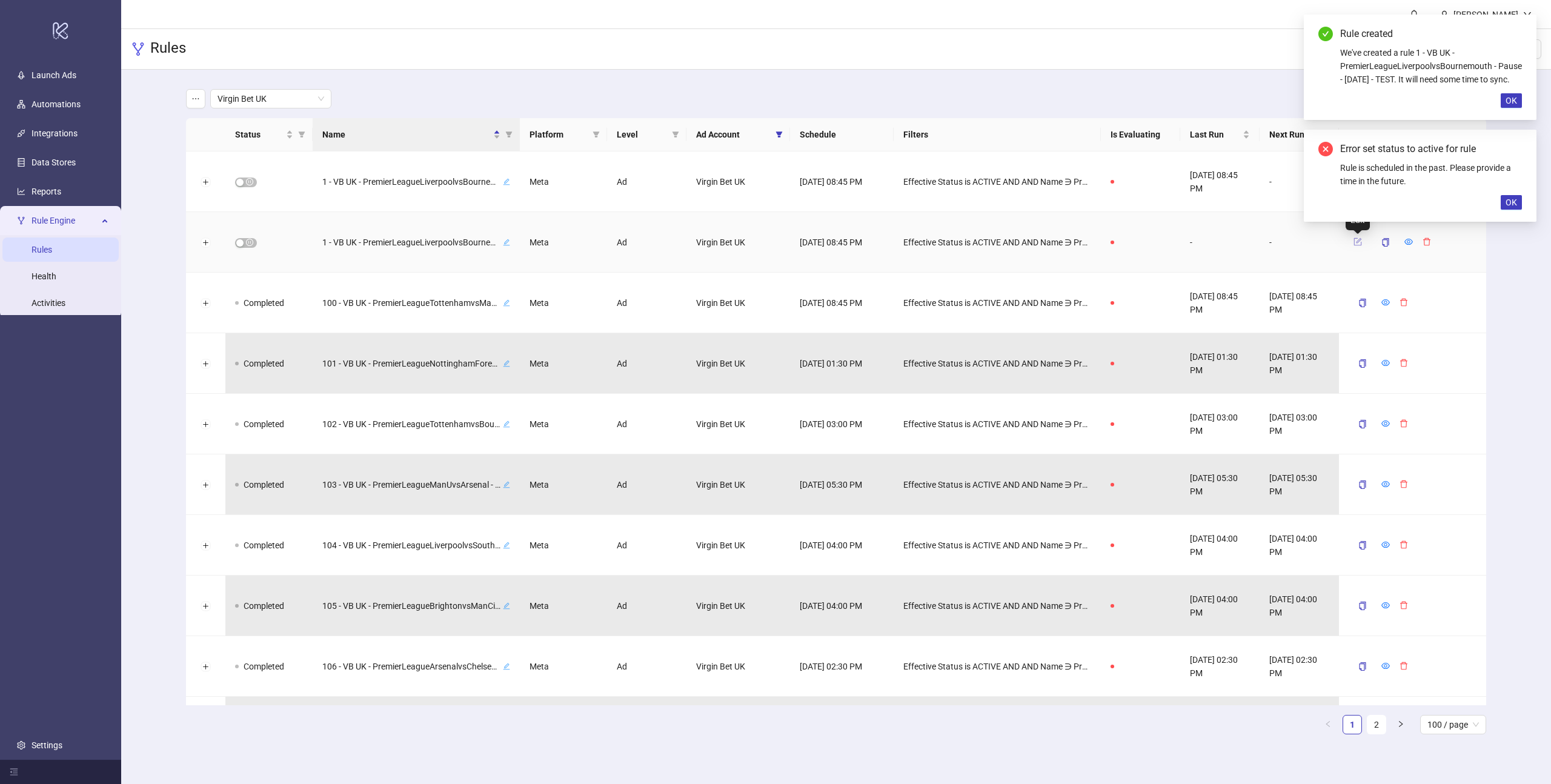
click at [1355, 243] on icon "form" at bounding box center [1357, 241] width 8 height 8
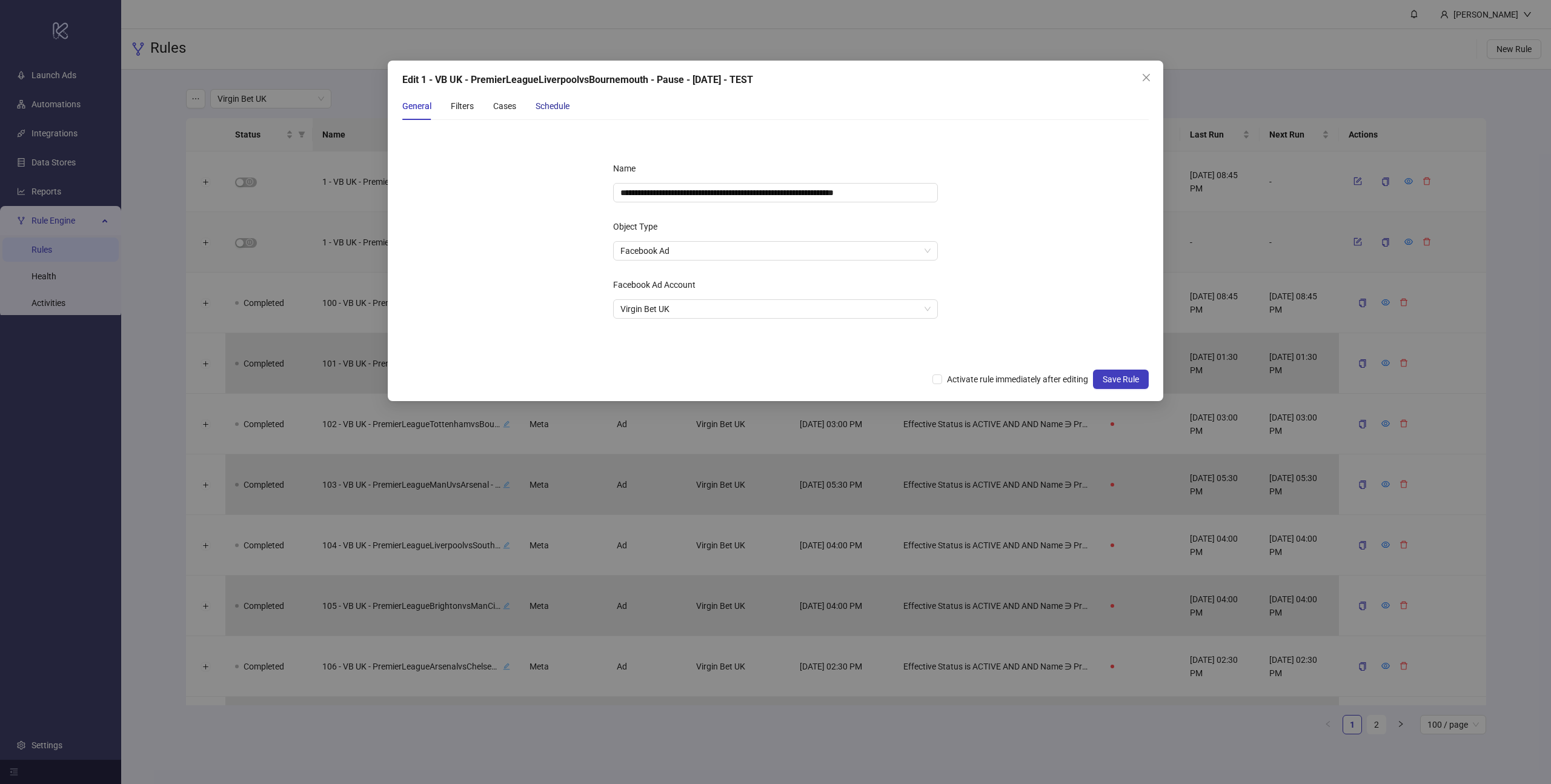
click at [546, 105] on div "Schedule" at bounding box center [553, 106] width 34 height 13
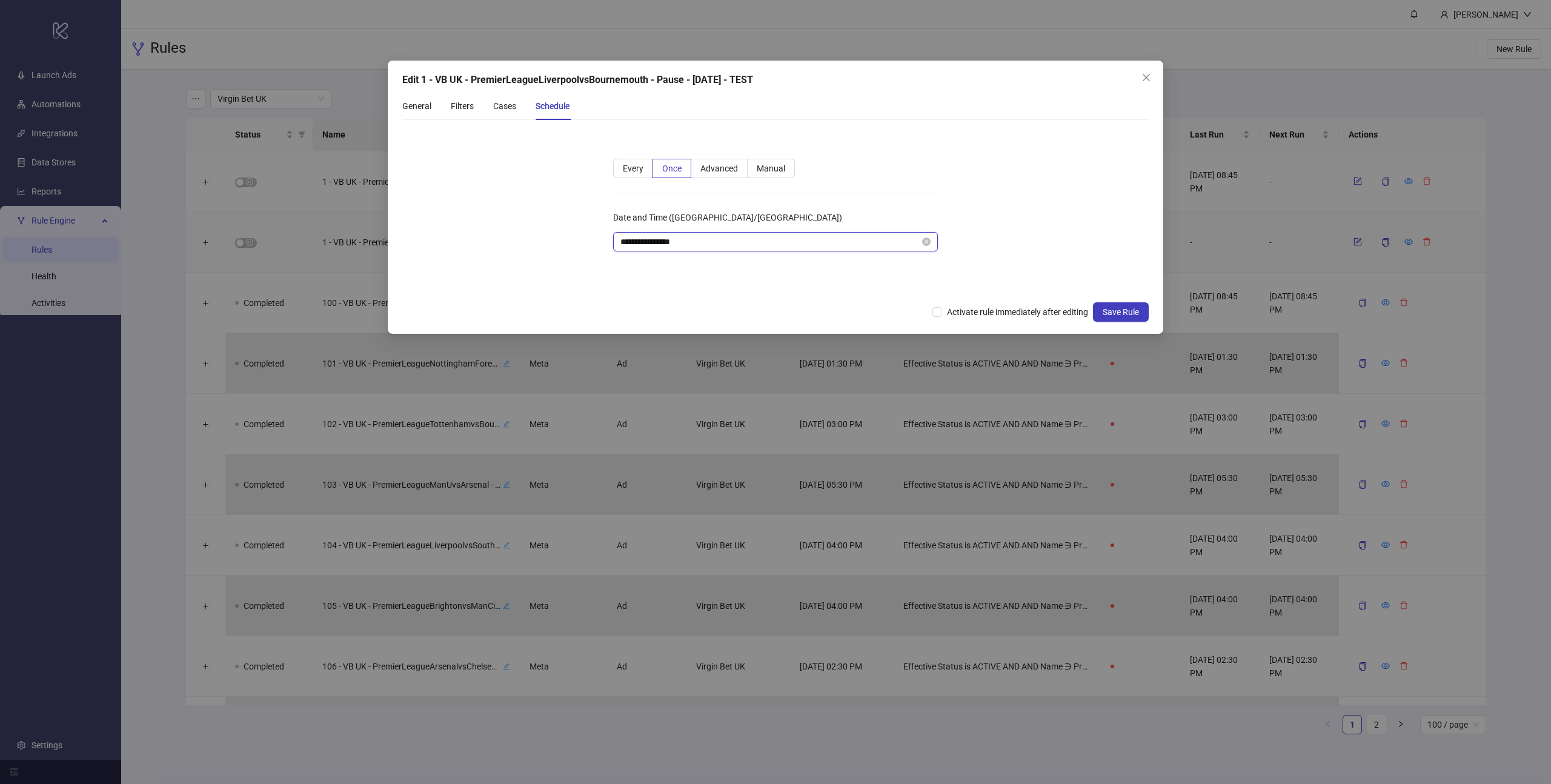
click at [712, 245] on input "**********" at bounding box center [770, 241] width 299 height 13
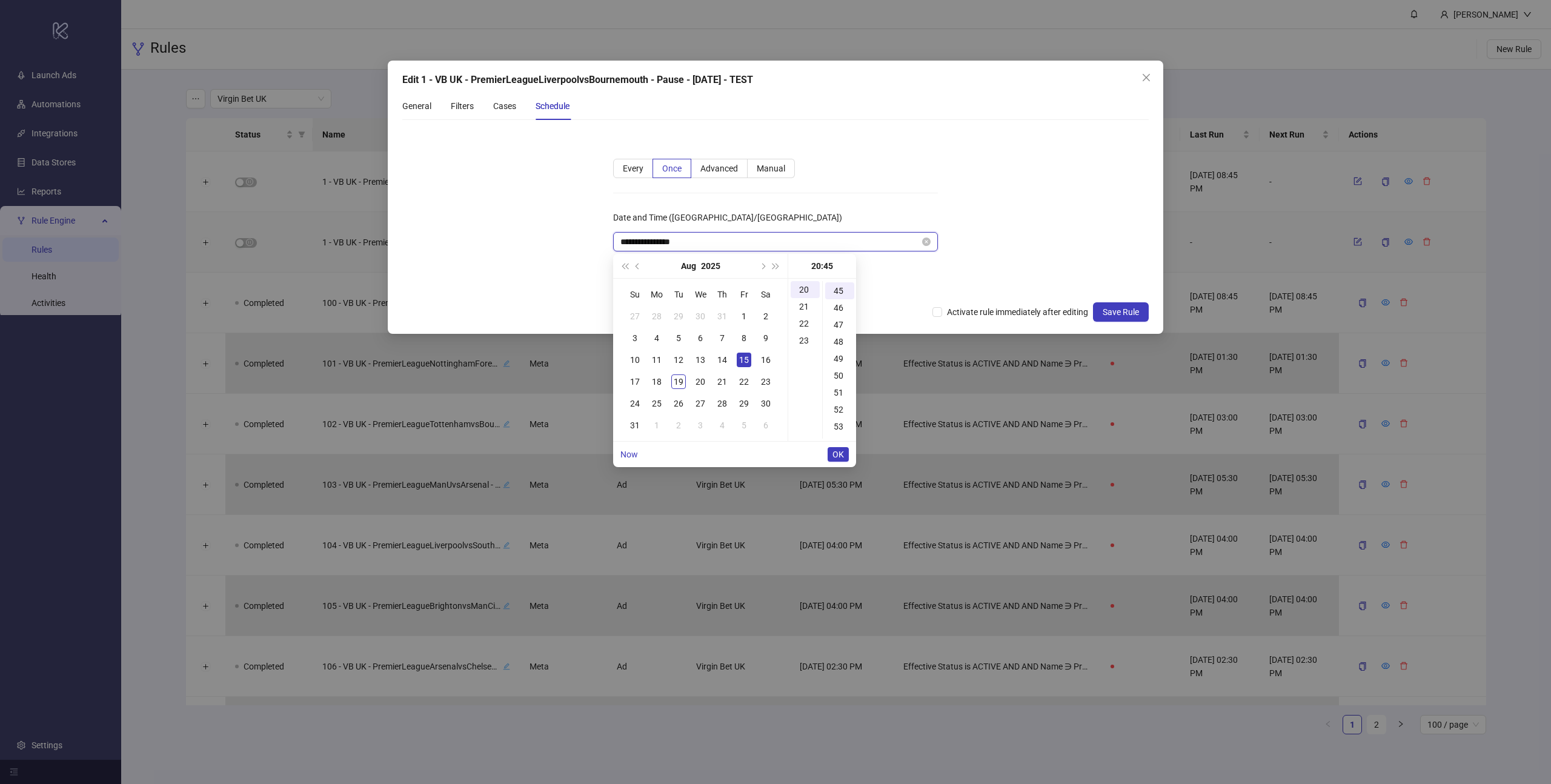
scroll to position [763, 0]
click at [679, 381] on div "19" at bounding box center [679, 381] width 14 height 14
click at [835, 290] on div "00" at bounding box center [840, 290] width 29 height 17
click at [801, 289] on div "00" at bounding box center [805, 290] width 29 height 17
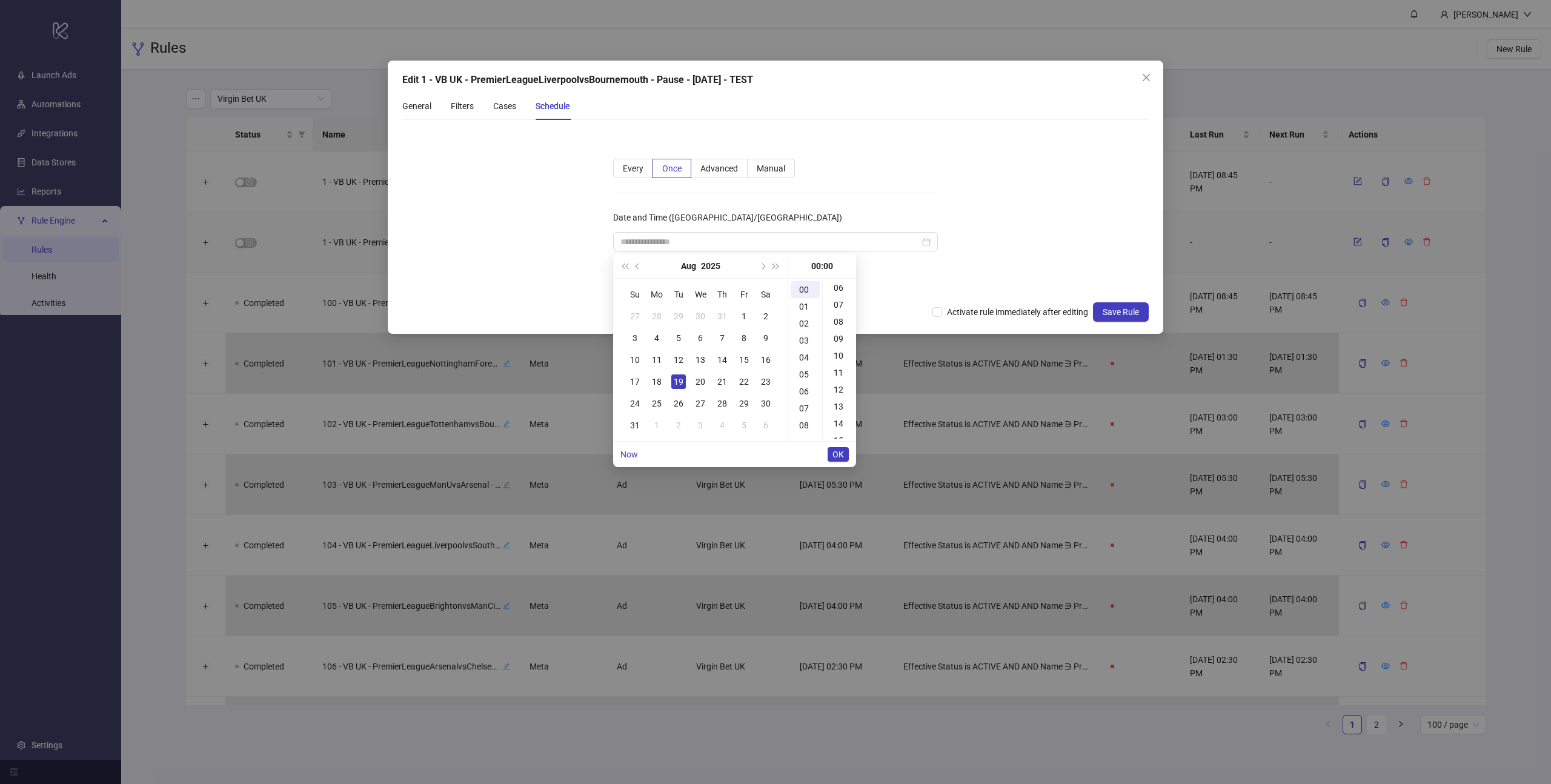
scroll to position [115, 0]
click at [838, 413] on div "14" at bounding box center [840, 412] width 29 height 17
type input "**********"
click at [842, 459] on span "OK" at bounding box center [838, 454] width 12 height 10
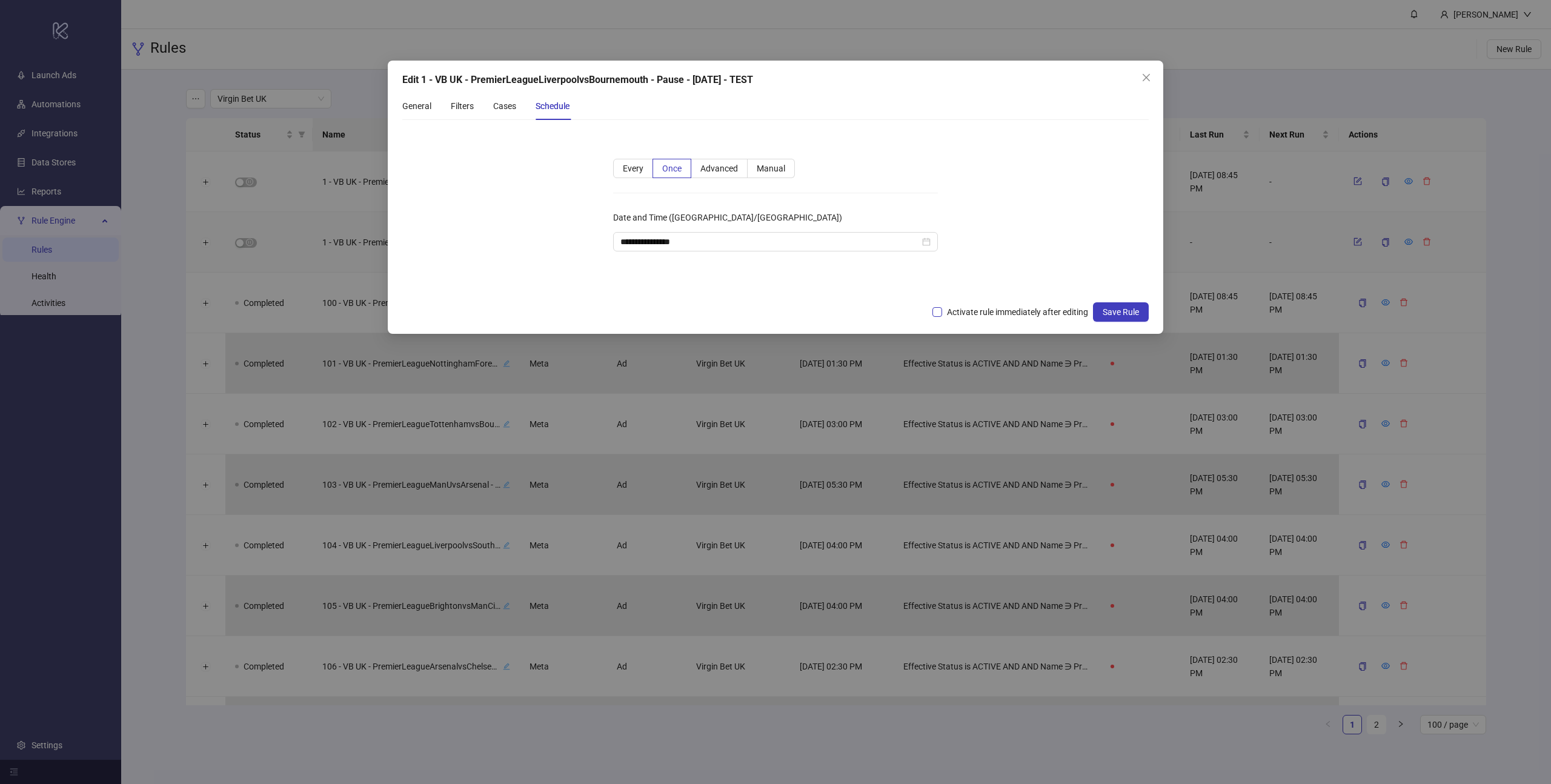
click at [961, 310] on span "Activate rule immediately after editing" at bounding box center [1018, 312] width 151 height 13
click at [1119, 311] on span "Save Rule" at bounding box center [1120, 312] width 36 height 10
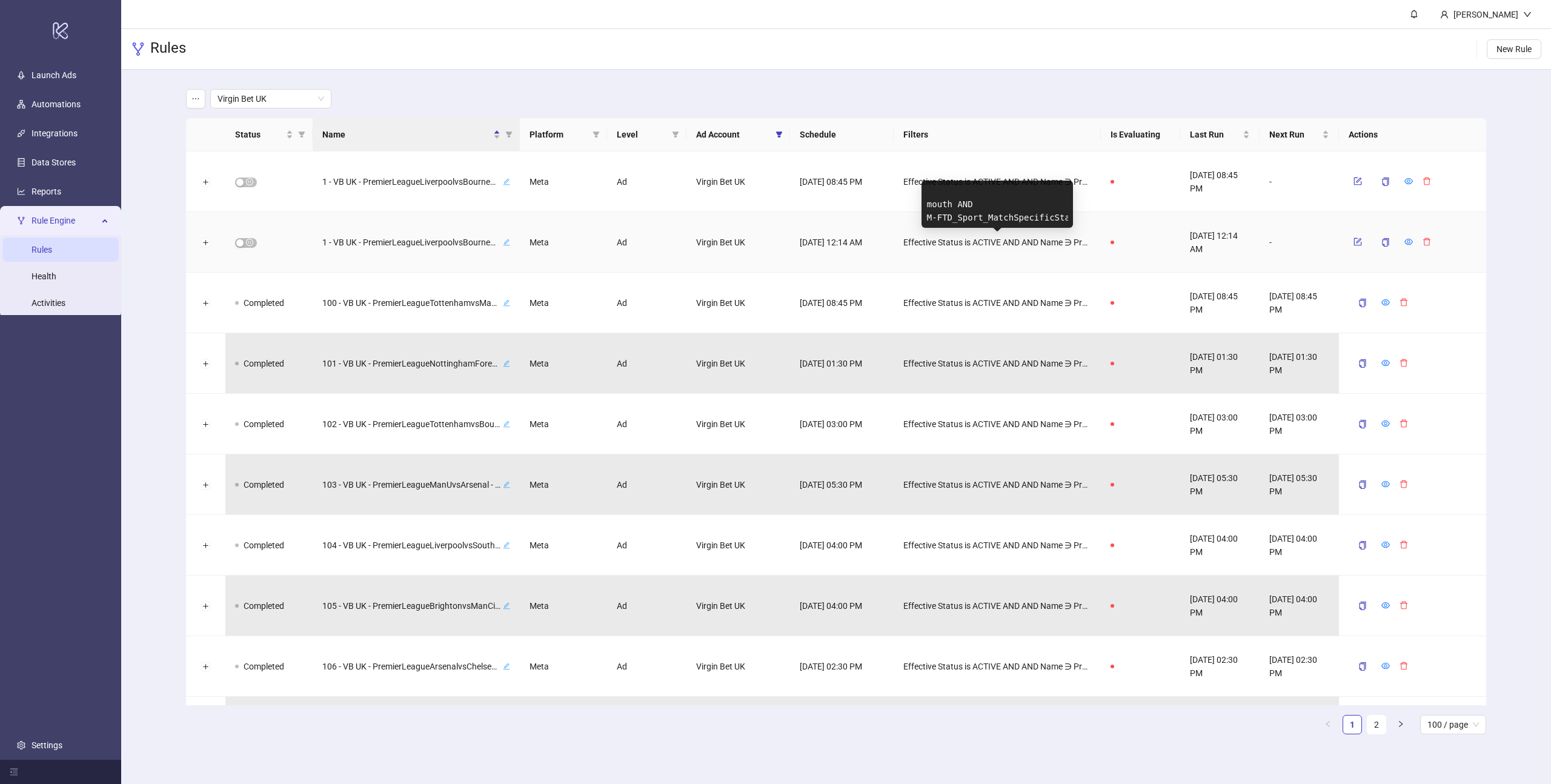
scroll to position [0, 210]
click at [1355, 243] on icon "form" at bounding box center [1357, 241] width 8 height 8
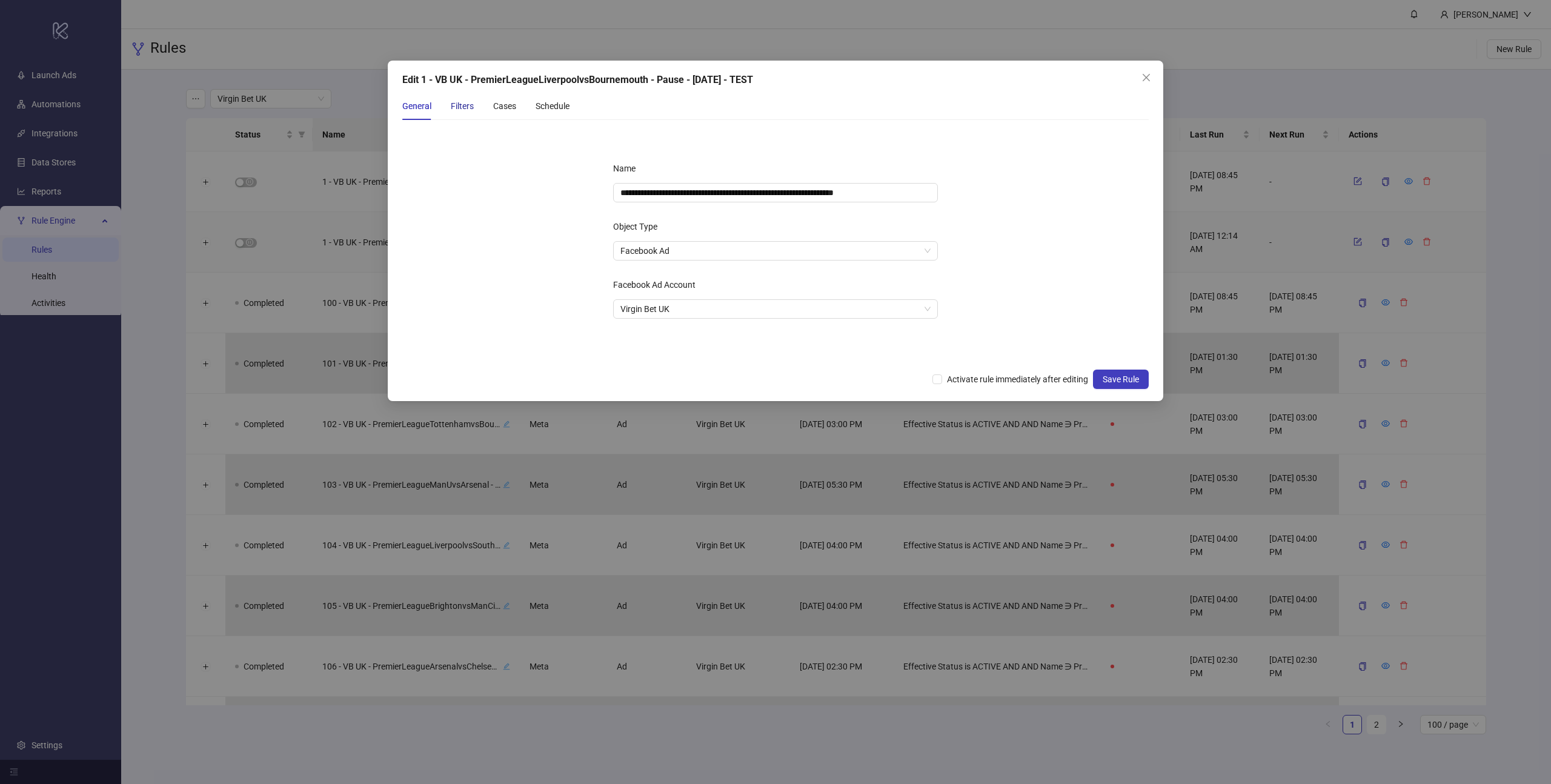
click at [459, 101] on div "Filters" at bounding box center [462, 106] width 23 height 13
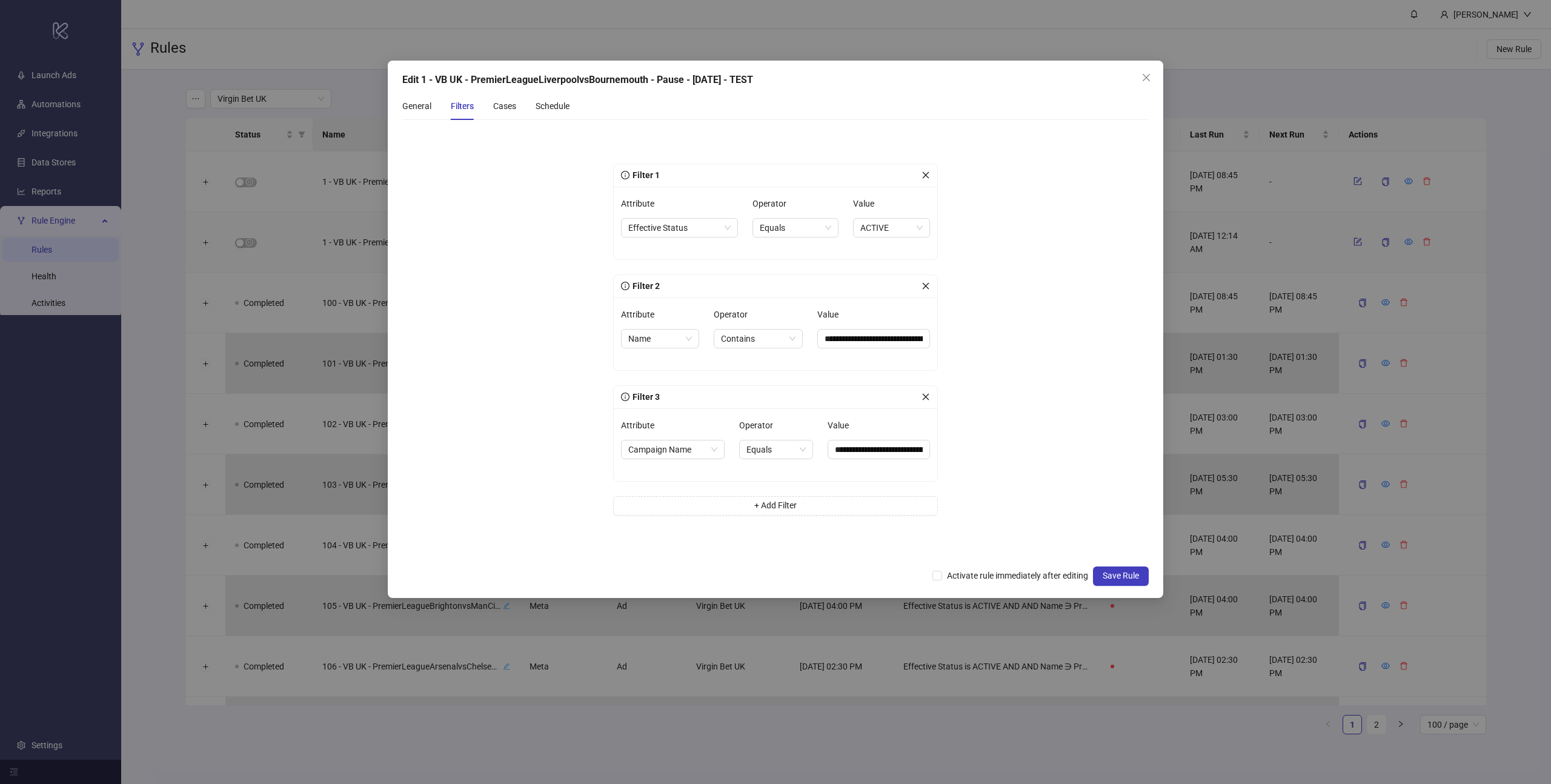
click at [925, 396] on icon "close" at bounding box center [925, 396] width 6 height 6
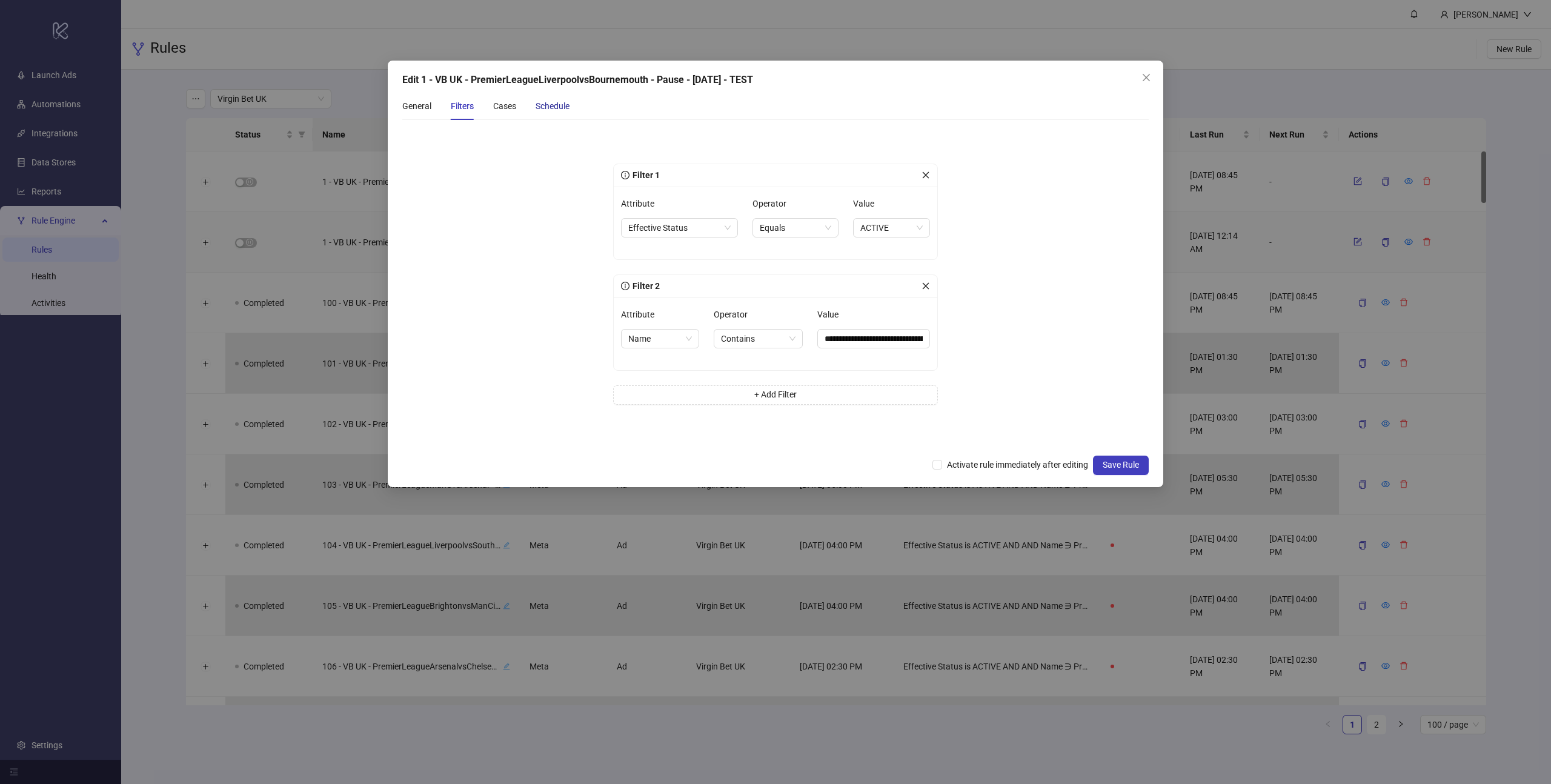
click at [557, 102] on div "Schedule" at bounding box center [553, 106] width 34 height 13
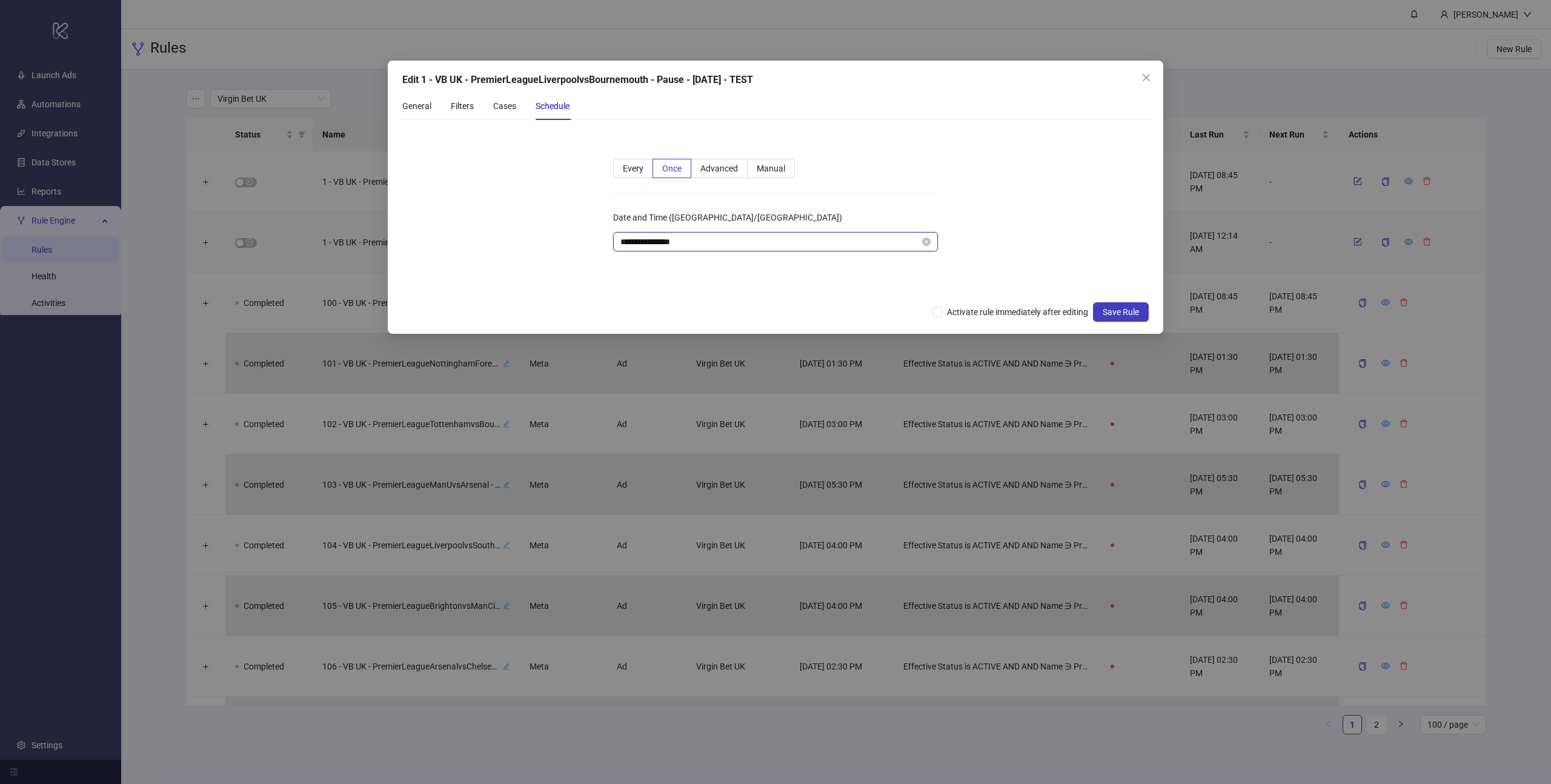
click at [752, 247] on input "**********" at bounding box center [770, 241] width 299 height 13
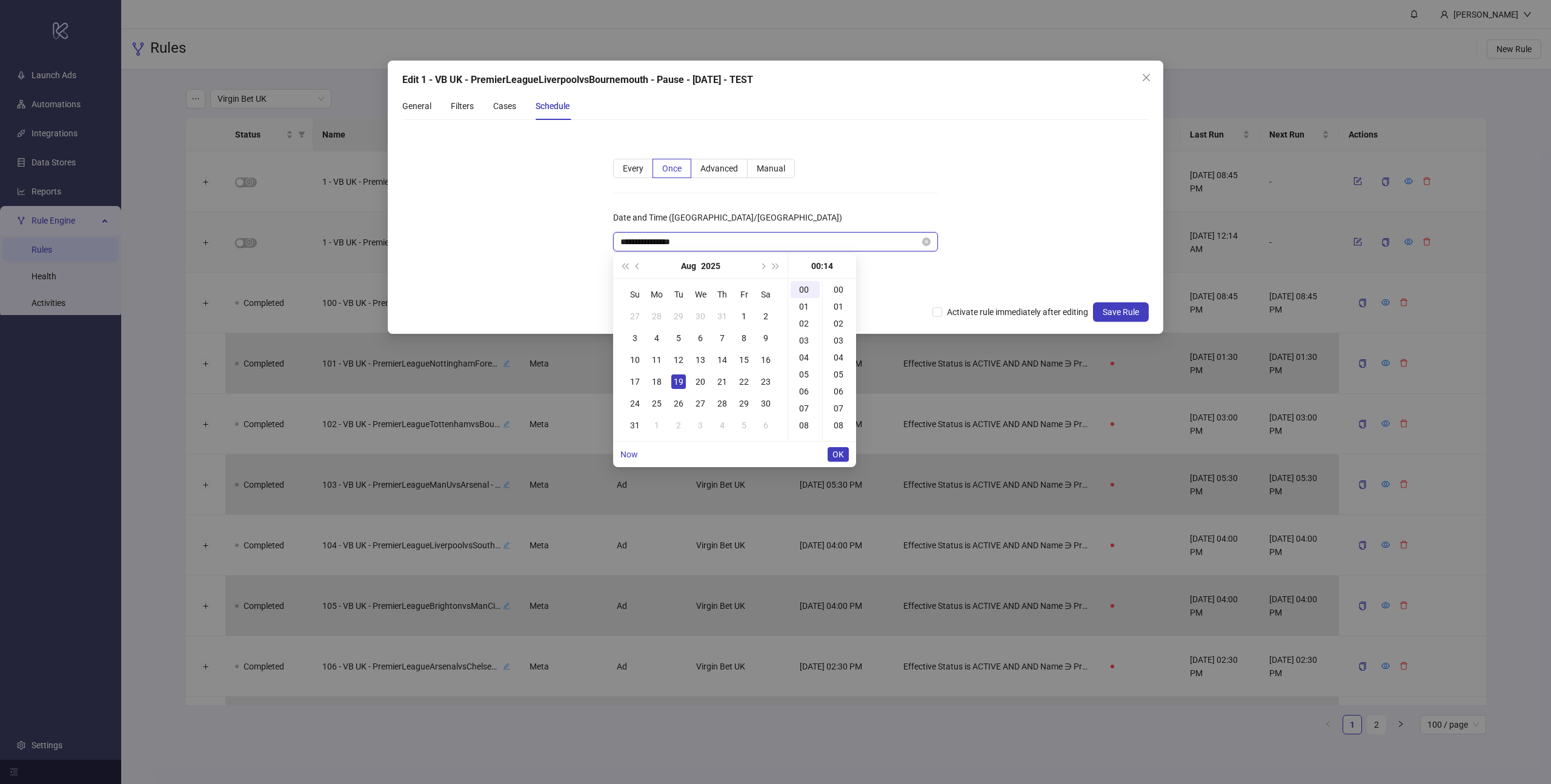
scroll to position [237, 0]
click at [837, 322] on div "16" at bounding box center [840, 323] width 29 height 17
type input "**********"
click at [942, 313] on span "Activate rule immediately after editing" at bounding box center [1018, 312] width 151 height 13
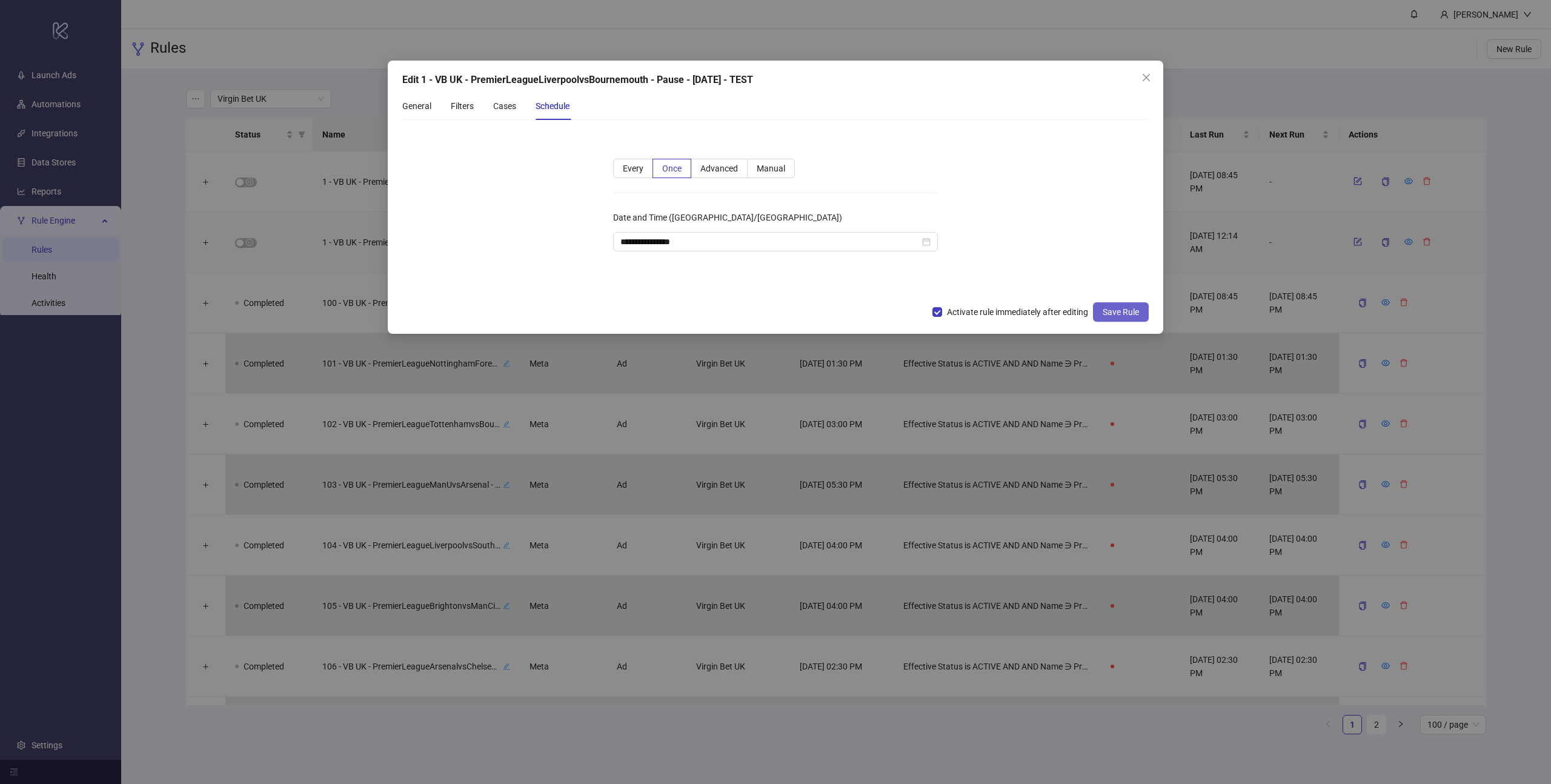
click at [1110, 316] on span "Save Rule" at bounding box center [1120, 312] width 36 height 10
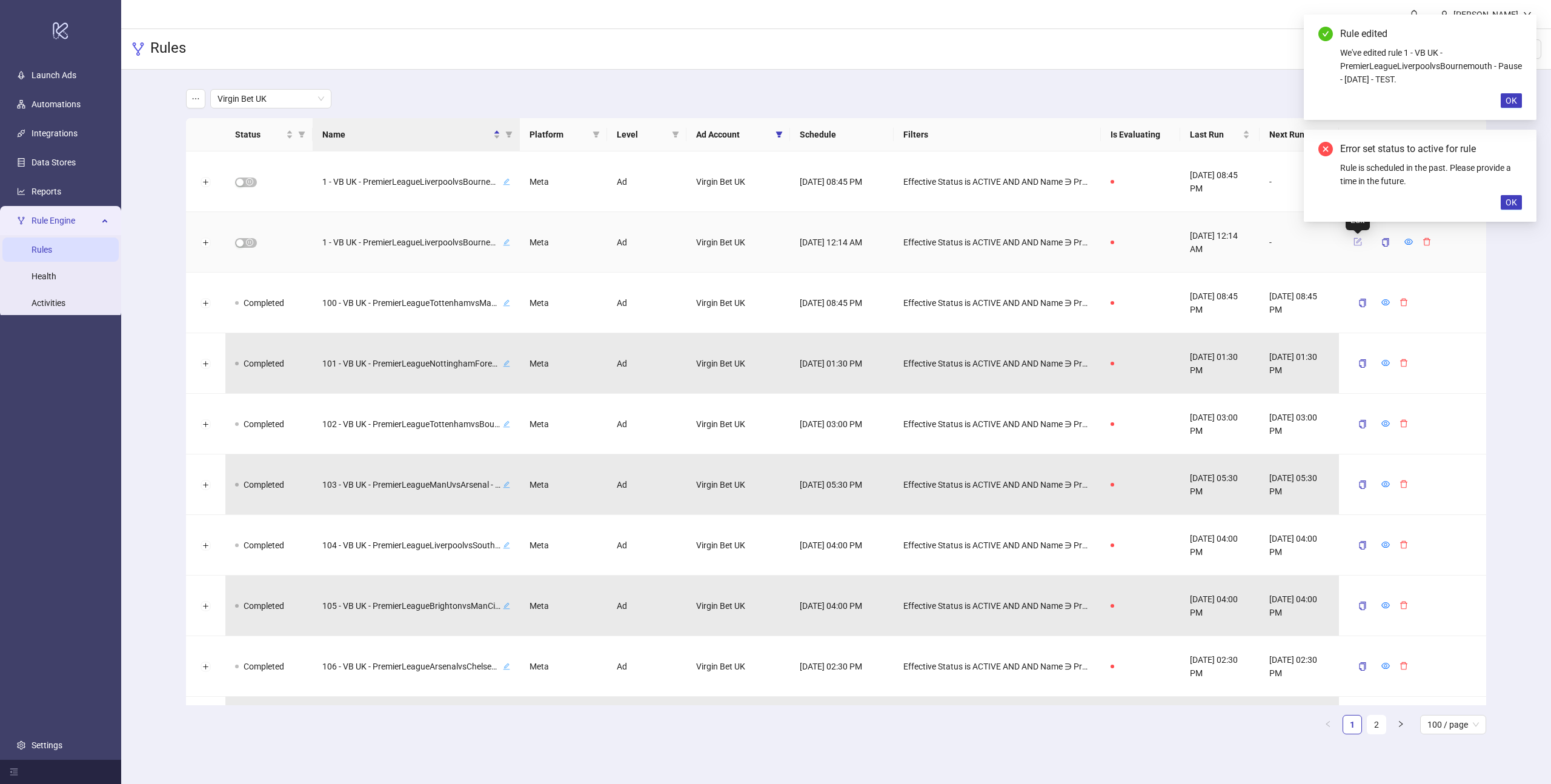
click at [1355, 245] on icon "form" at bounding box center [1358, 242] width 8 height 8
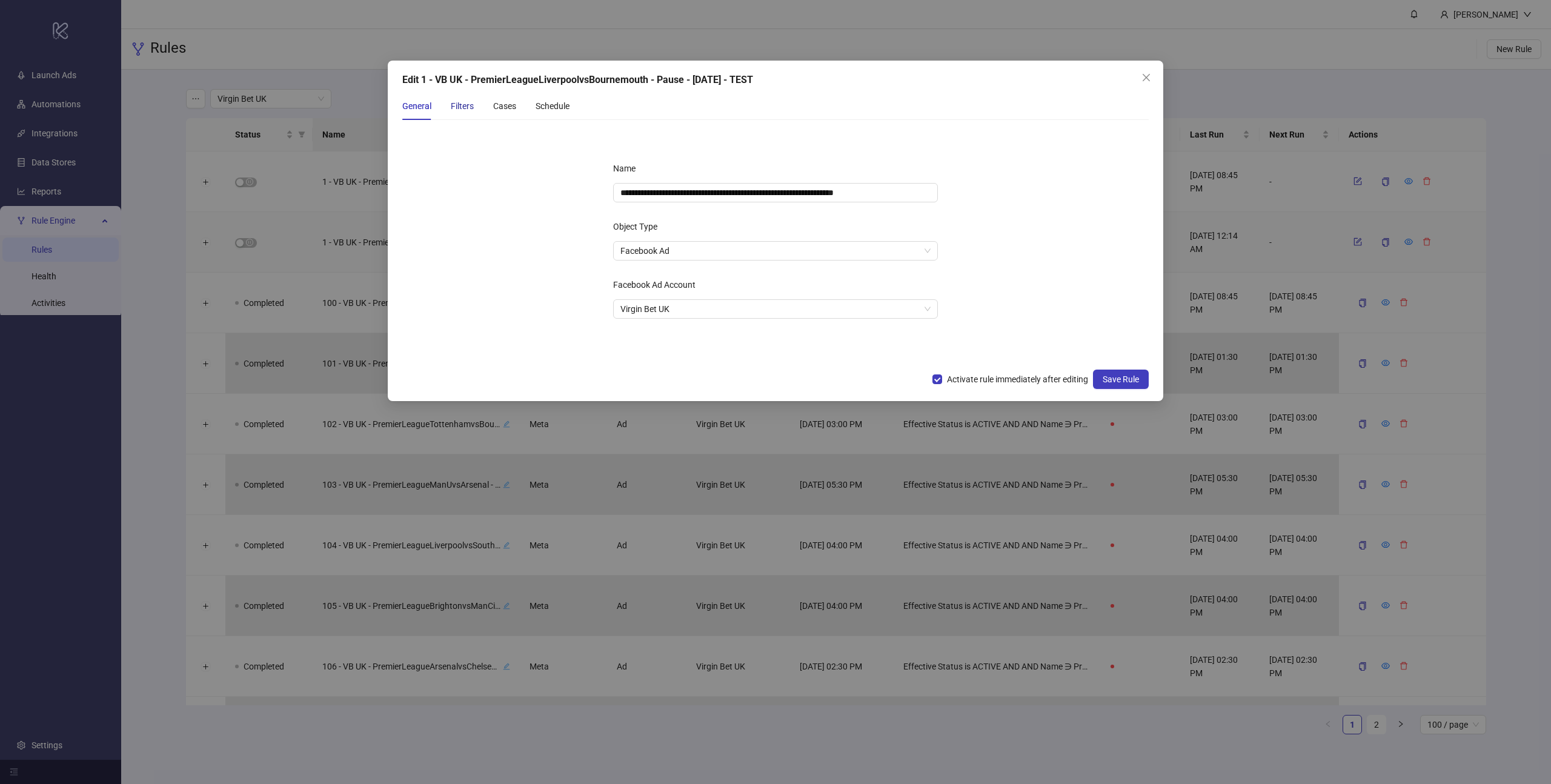
click at [451, 106] on div "Filters" at bounding box center [462, 106] width 23 height 13
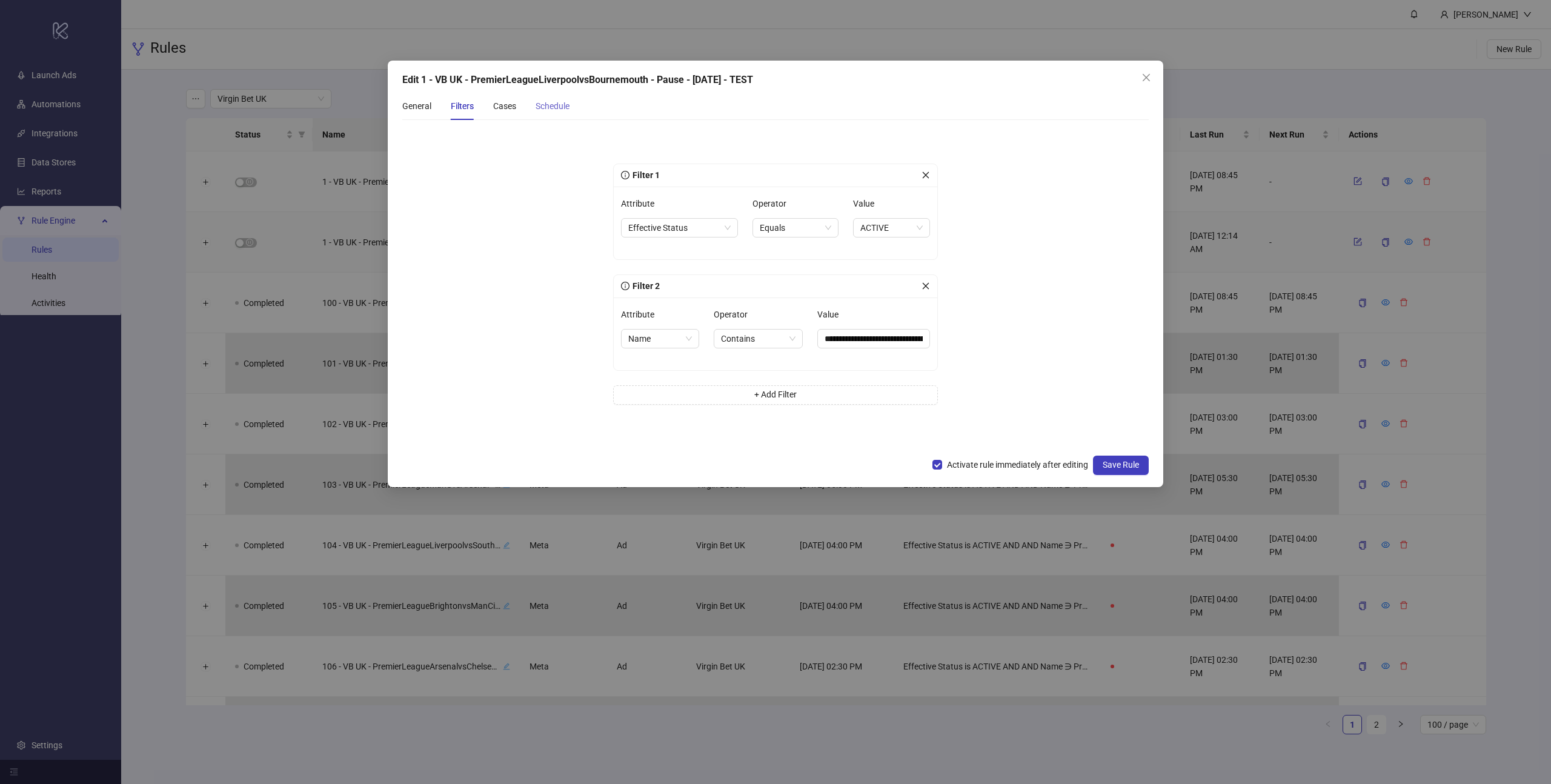
click at [547, 95] on div "Schedule" at bounding box center [553, 105] width 34 height 28
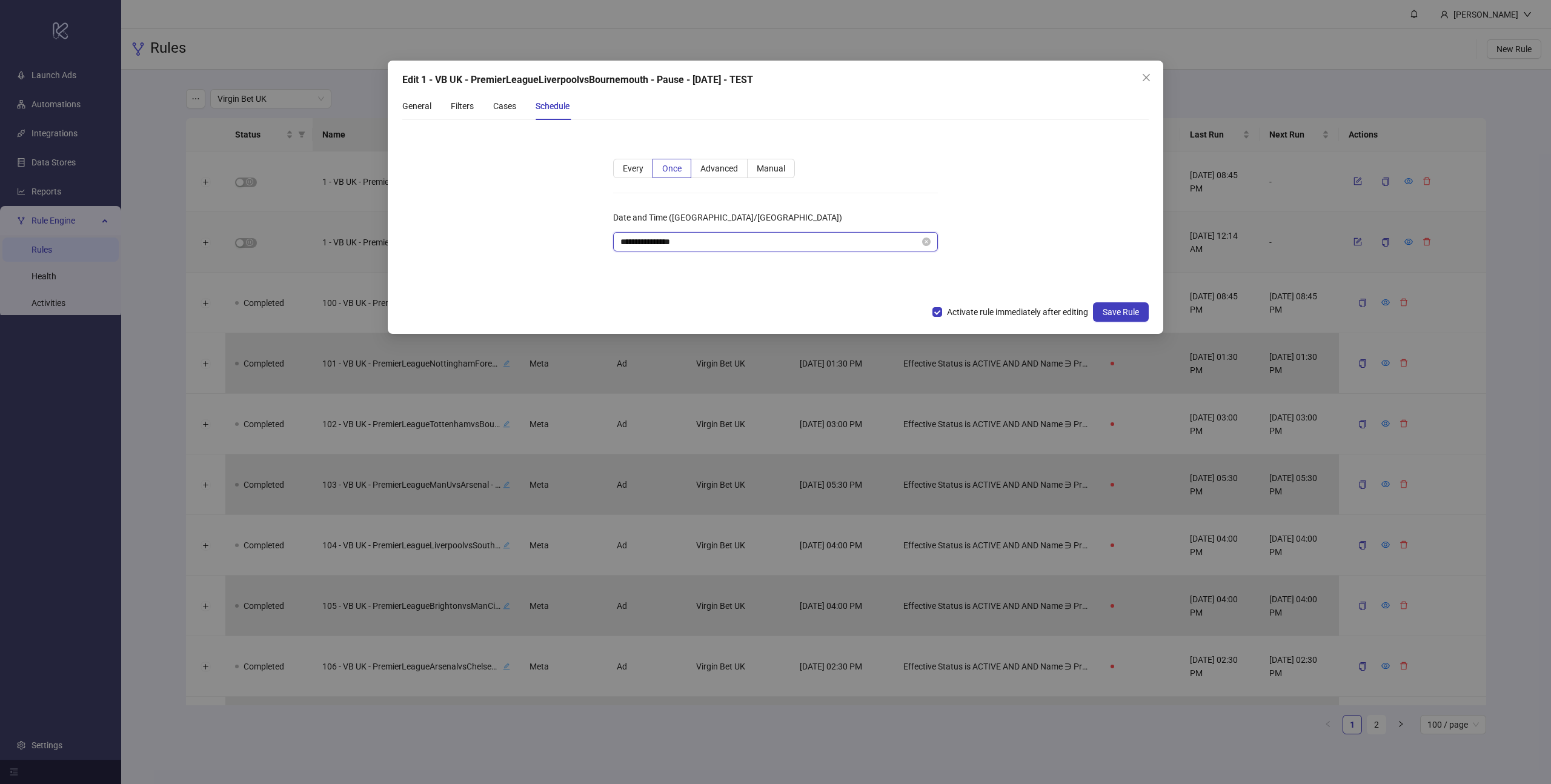
click at [762, 244] on input "**********" at bounding box center [770, 241] width 299 height 13
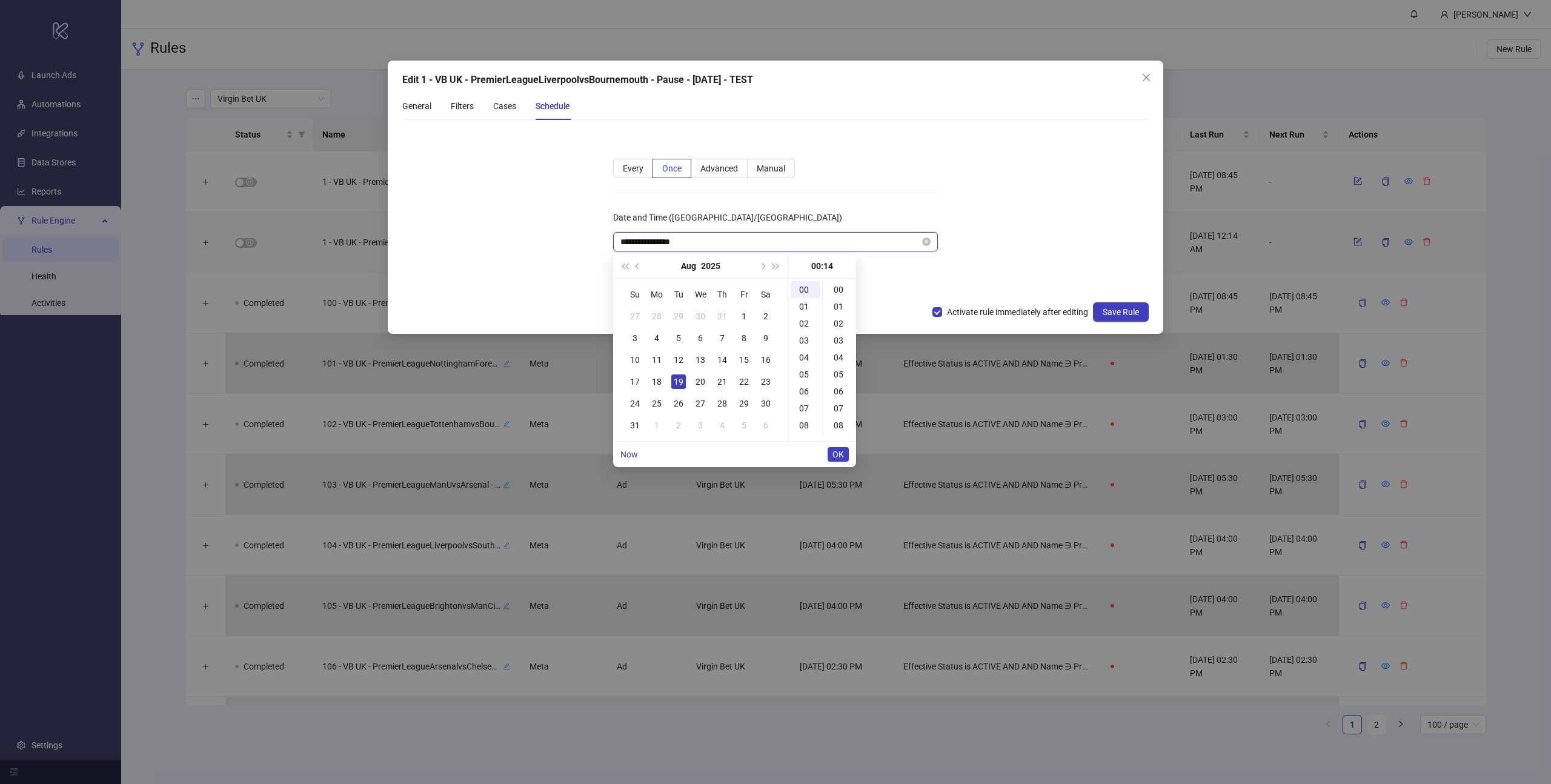
scroll to position [237, 0]
click at [843, 321] on div "16" at bounding box center [840, 323] width 29 height 17
type input "**********"
click at [1026, 269] on form "**********" at bounding box center [775, 212] width 746 height 165
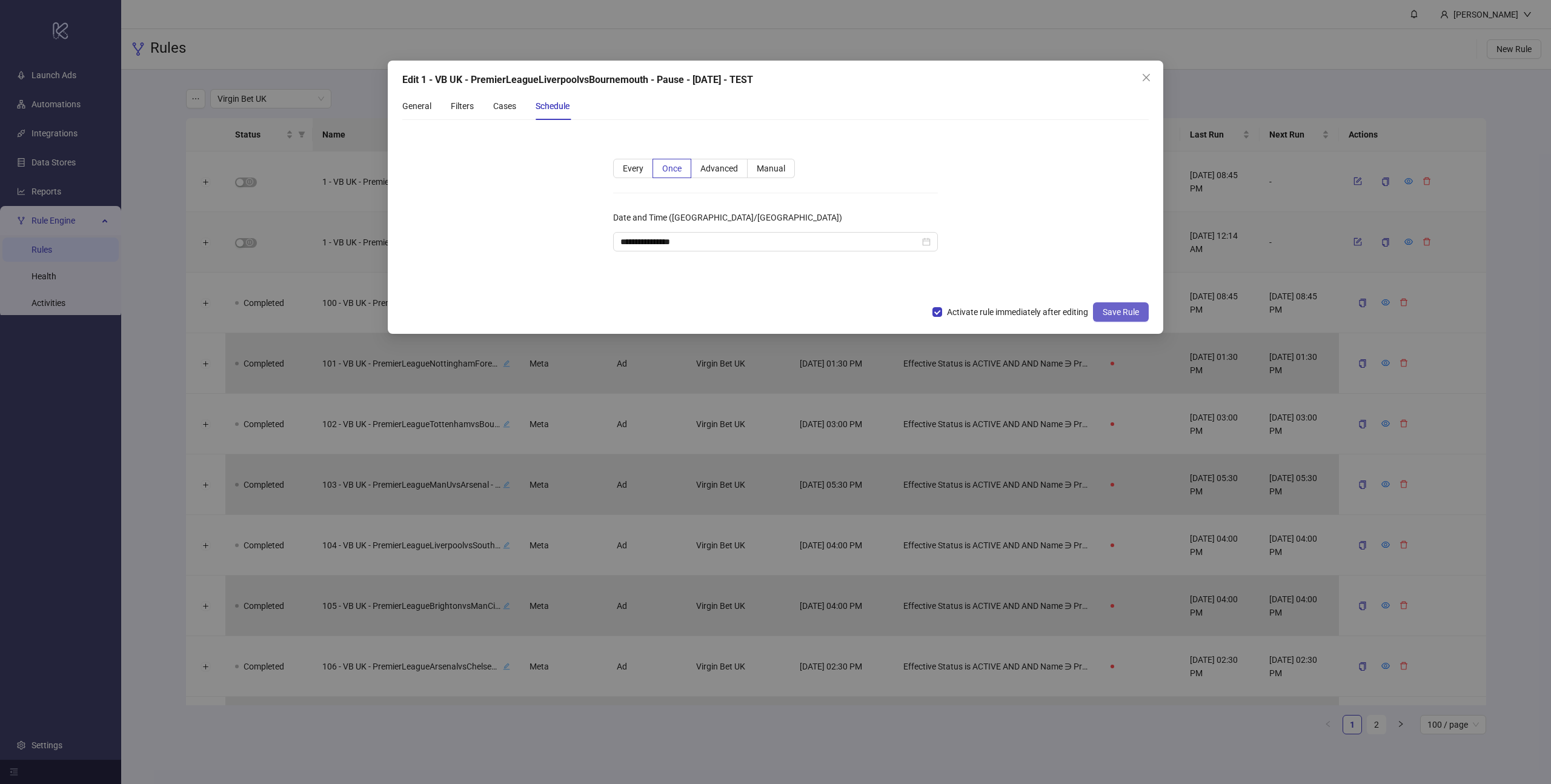
click at [1117, 316] on button "Save Rule" at bounding box center [1121, 312] width 56 height 20
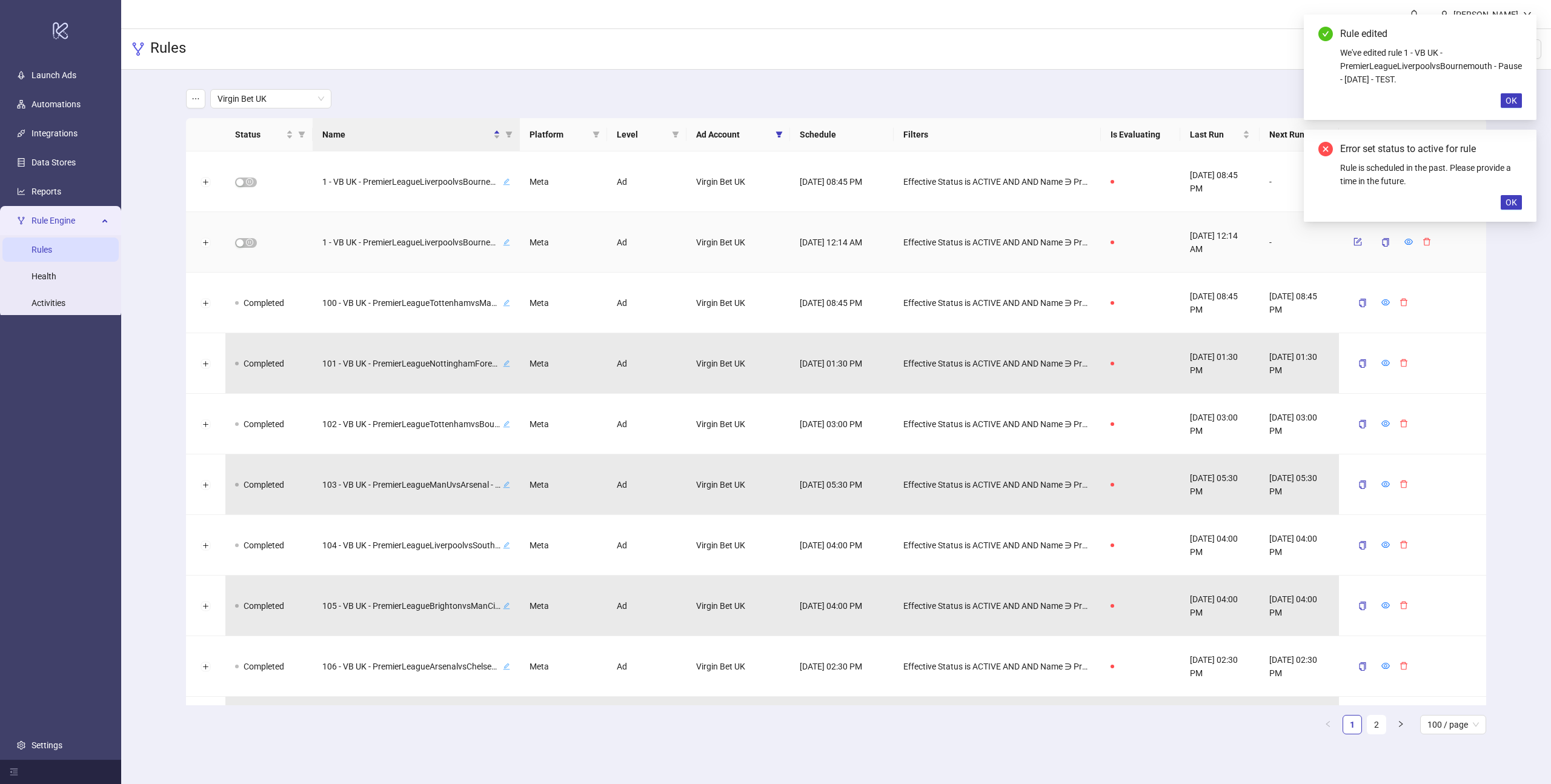
scroll to position [0, 73]
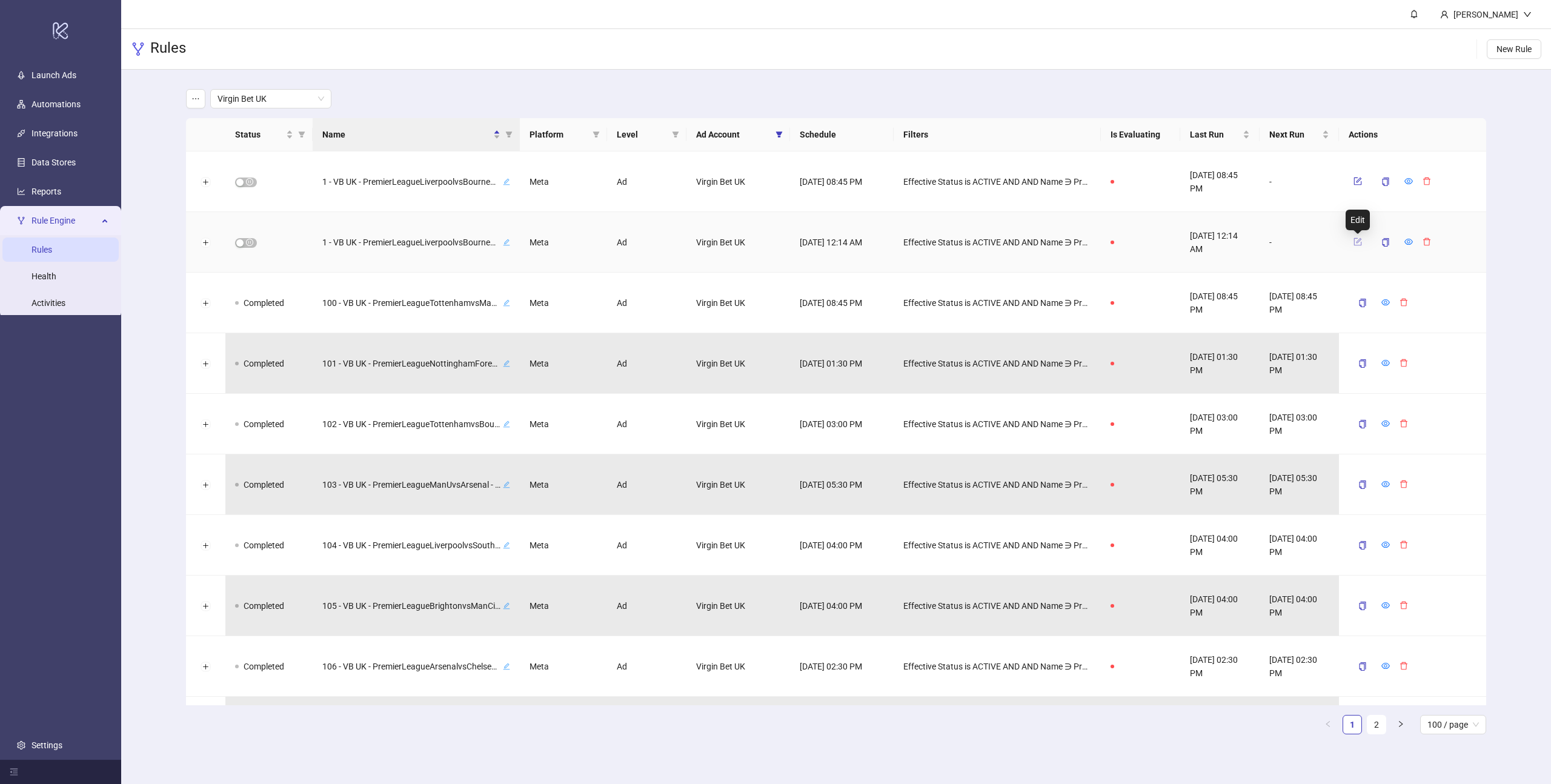
click at [1355, 244] on icon "form" at bounding box center [1357, 241] width 8 height 8
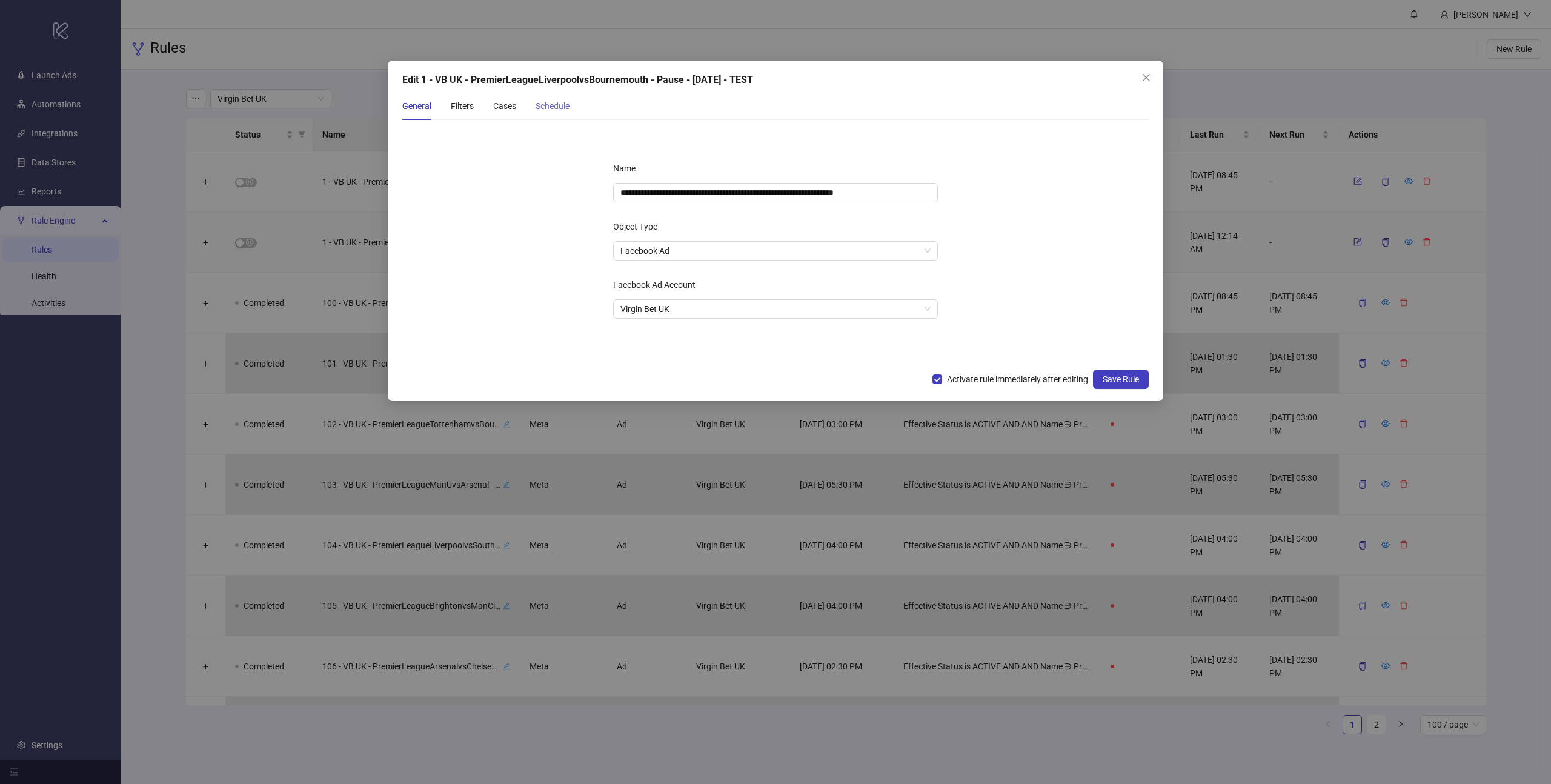
click at [542, 97] on div "Schedule" at bounding box center [553, 105] width 34 height 28
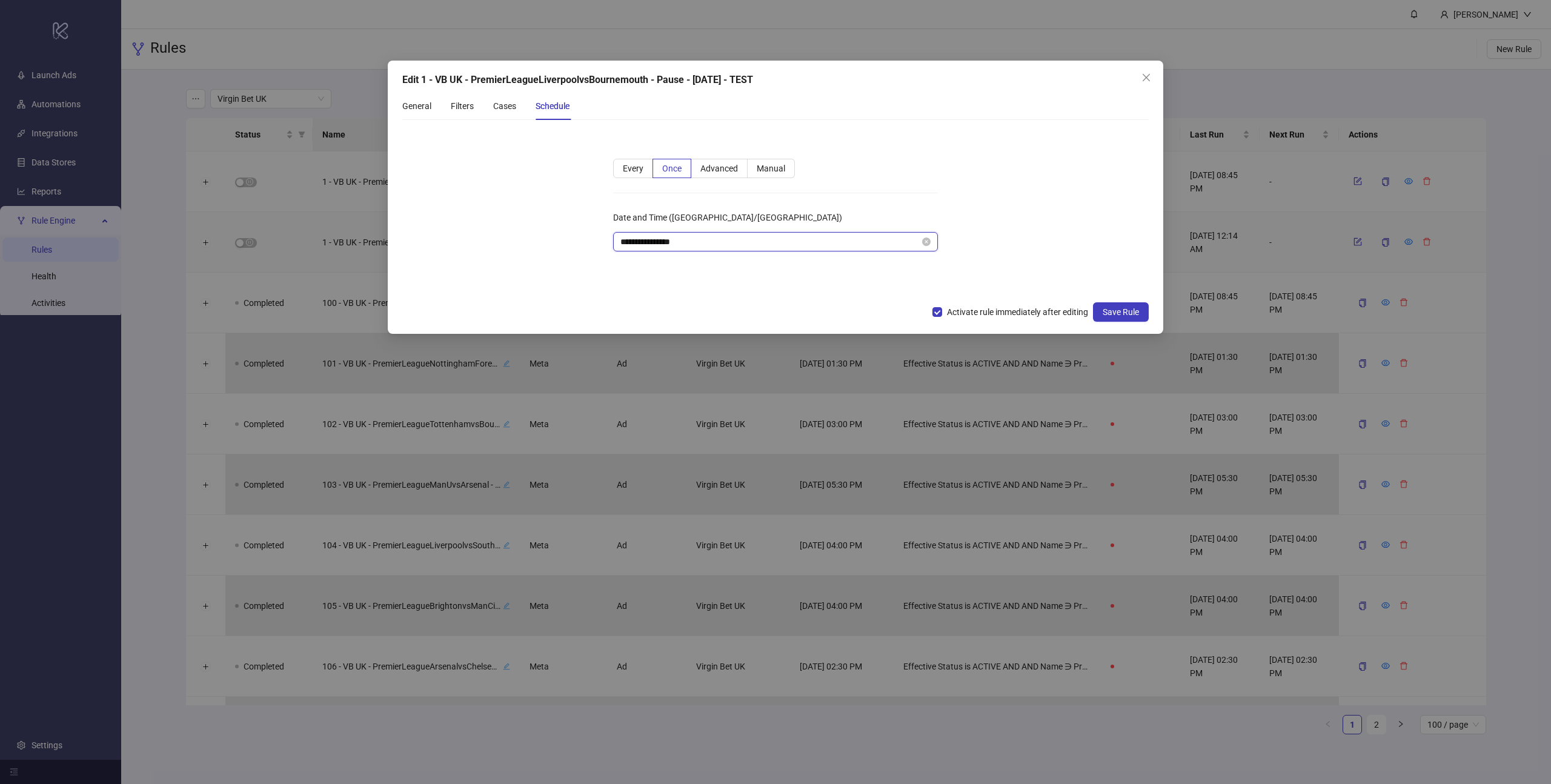
click at [761, 244] on input "**********" at bounding box center [770, 241] width 299 height 13
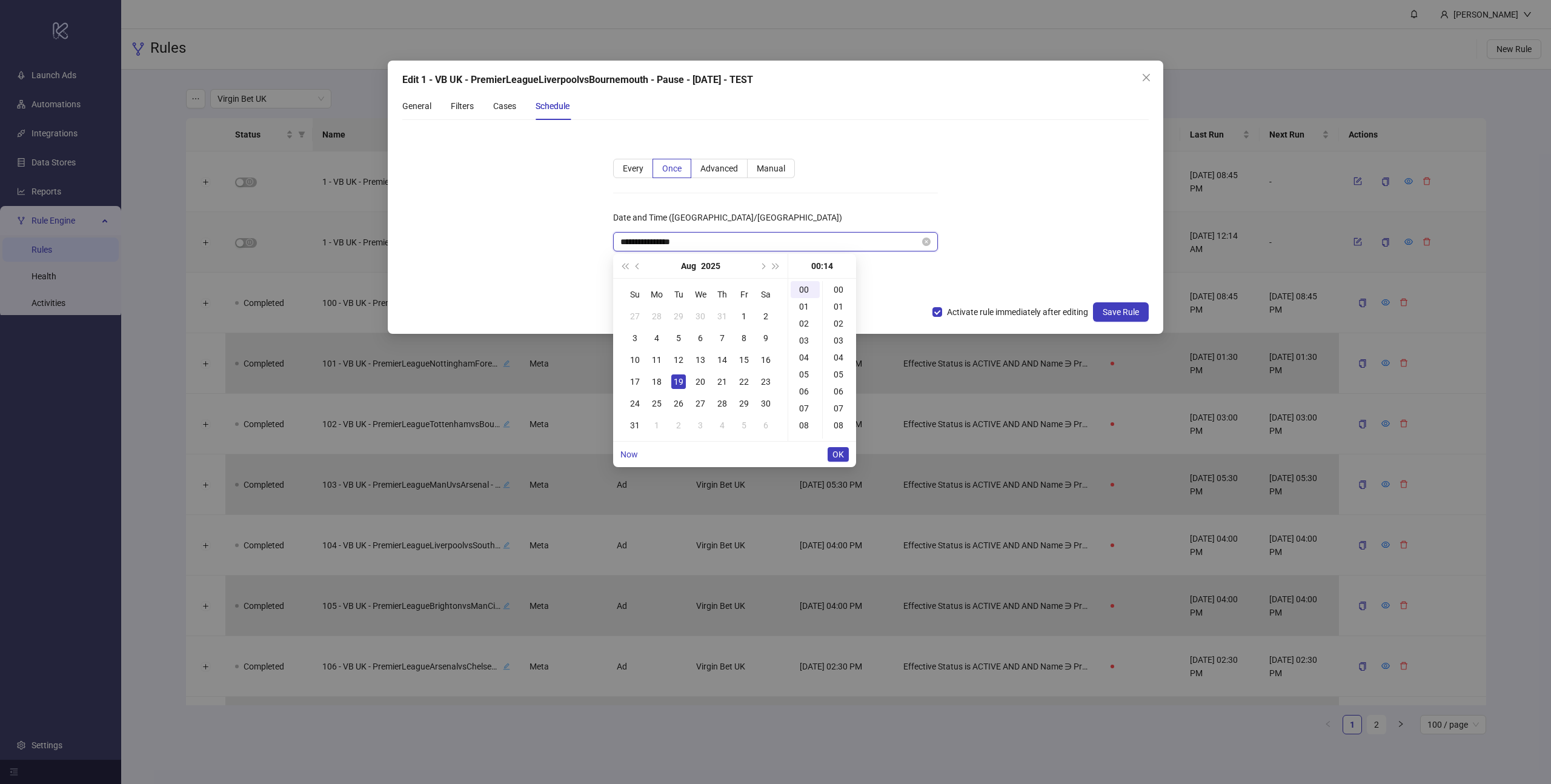
scroll to position [237, 0]
click at [842, 324] on div "16" at bounding box center [840, 323] width 29 height 17
type input "**********"
click at [839, 454] on span "OK" at bounding box center [838, 454] width 12 height 10
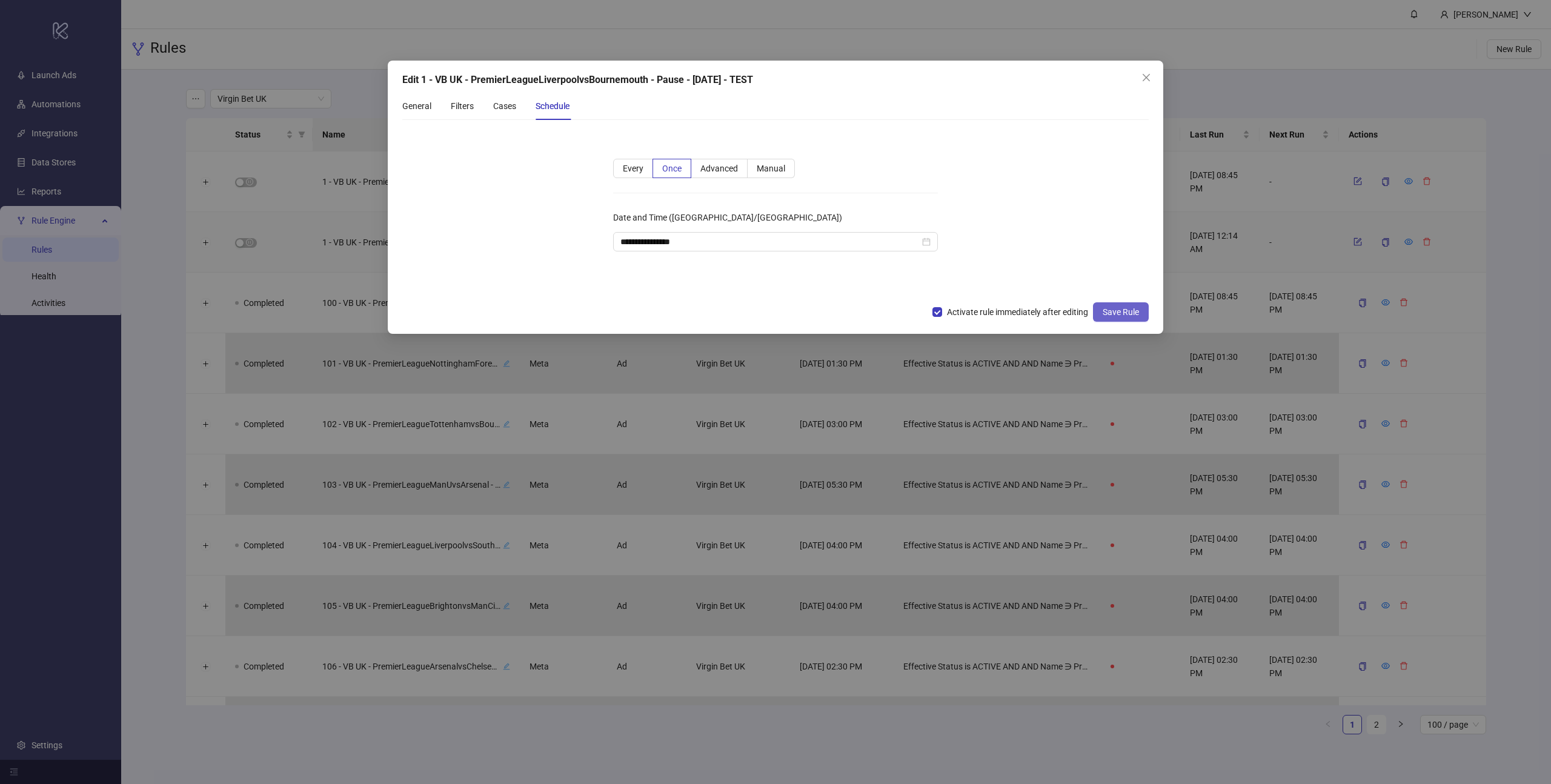
click at [1117, 317] on button "Save Rule" at bounding box center [1121, 312] width 56 height 20
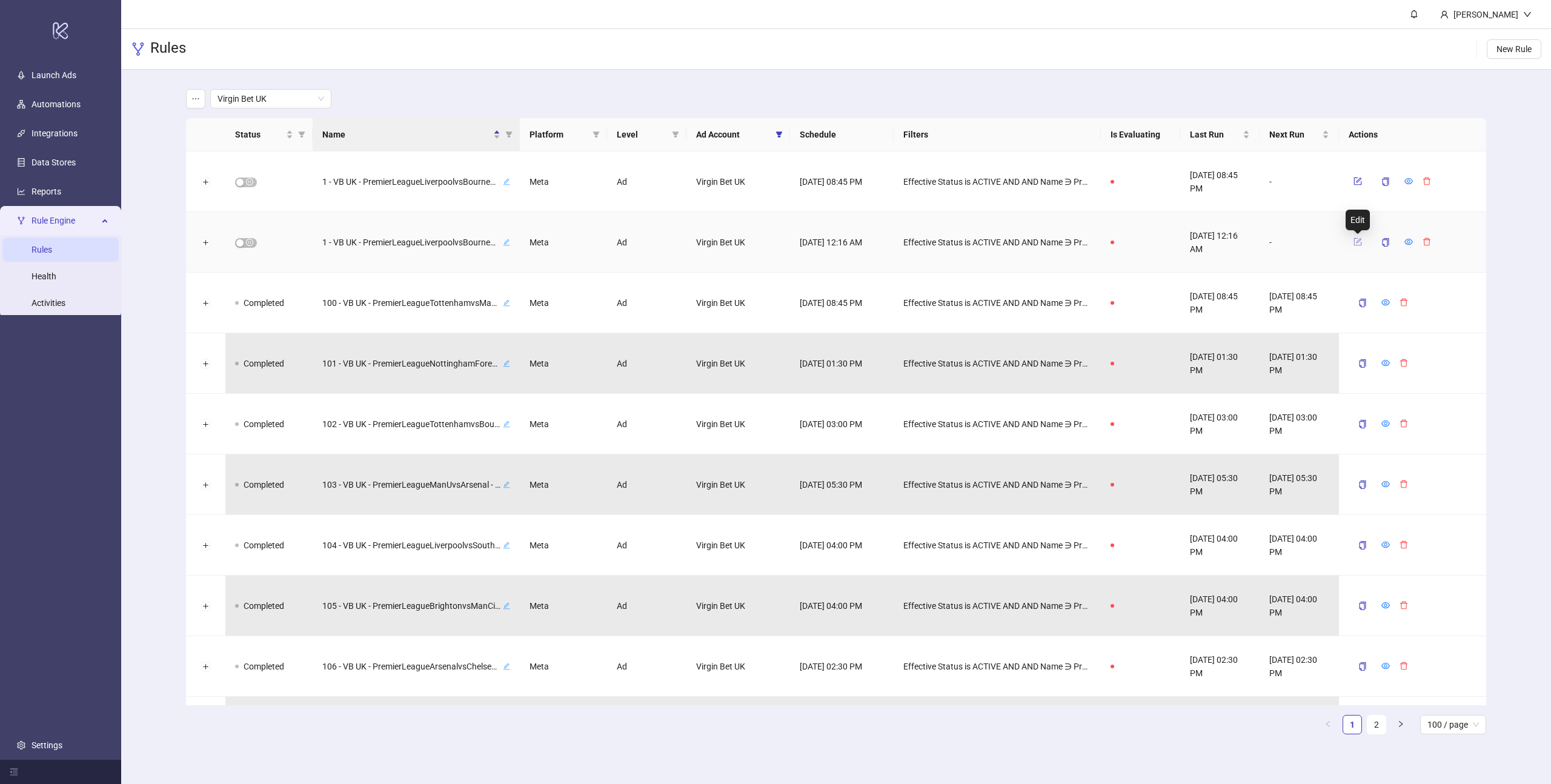
click at [1356, 240] on icon "form" at bounding box center [1357, 241] width 8 height 8
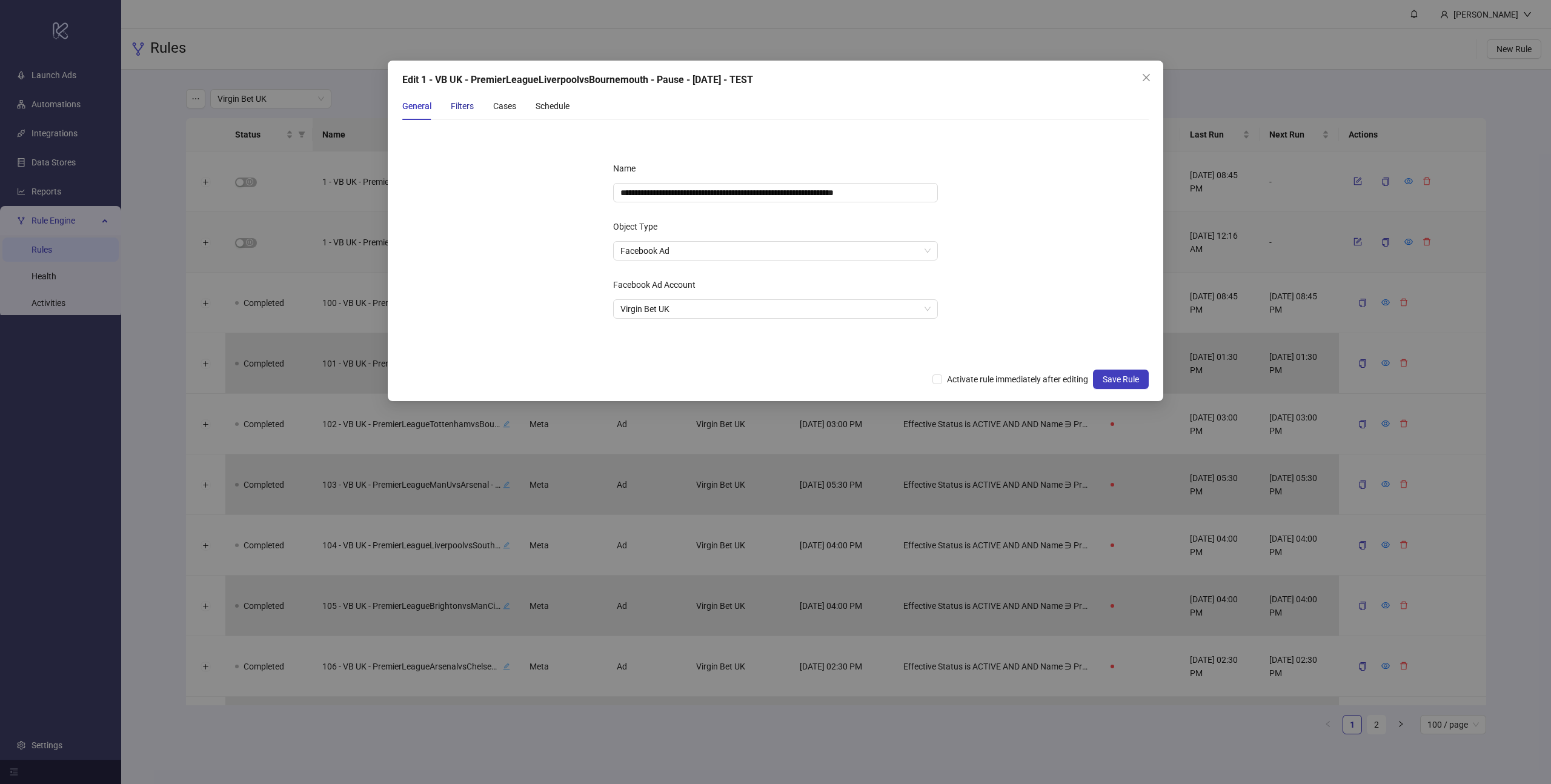
click at [457, 102] on div "Filters" at bounding box center [462, 106] width 23 height 13
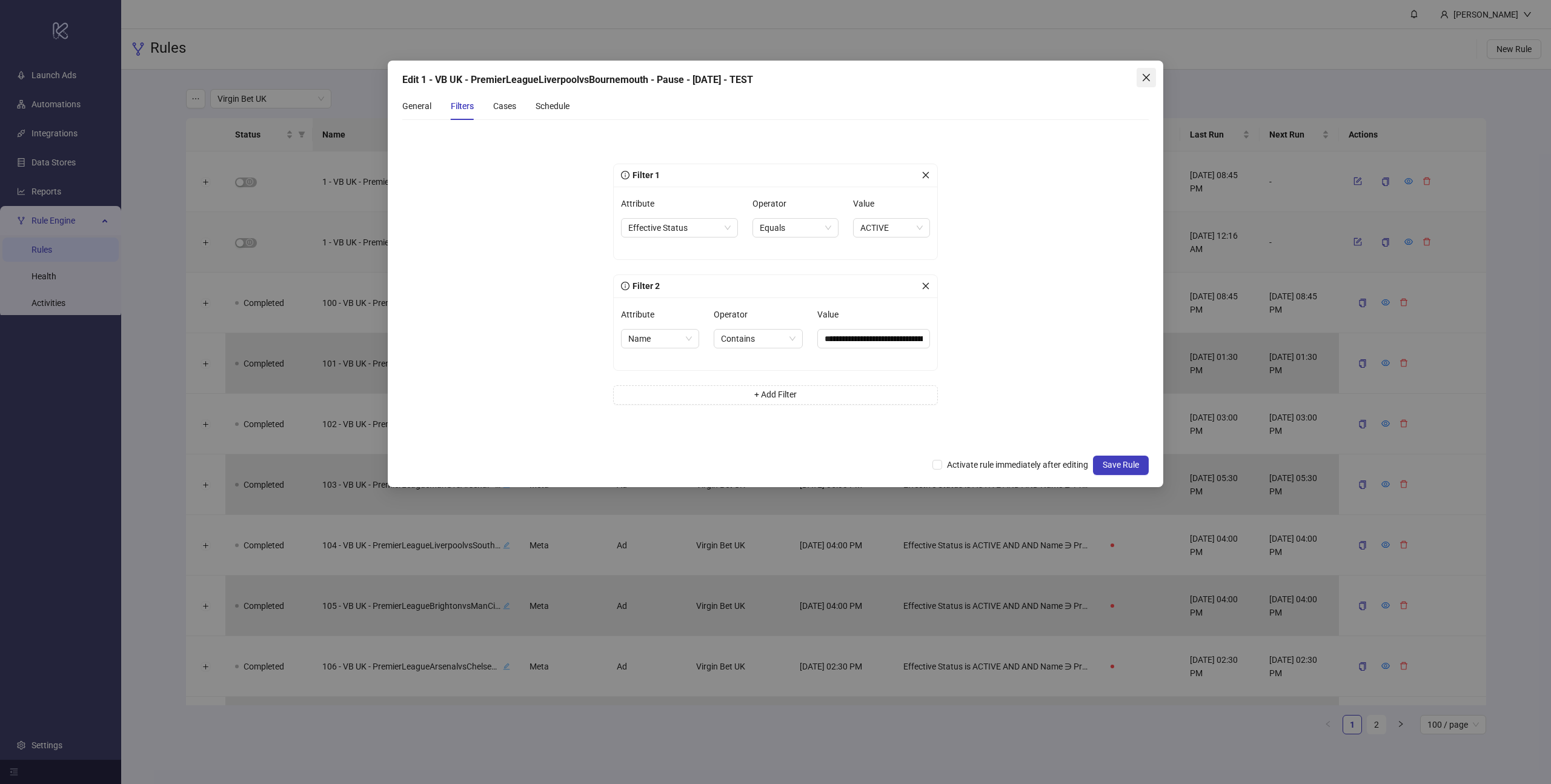
click at [1145, 75] on icon "close" at bounding box center [1145, 77] width 10 height 10
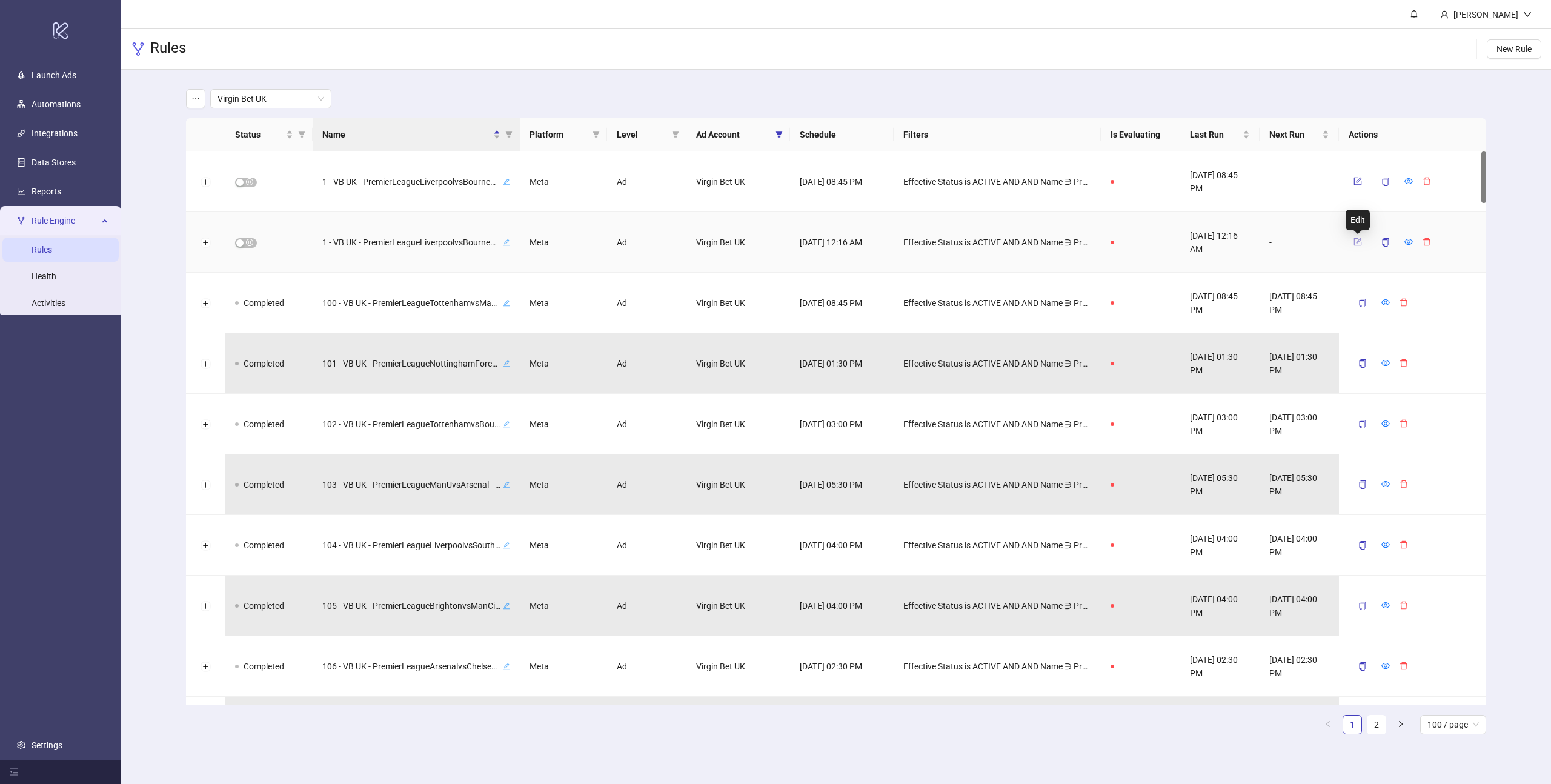
click at [1355, 239] on icon "form" at bounding box center [1357, 241] width 8 height 8
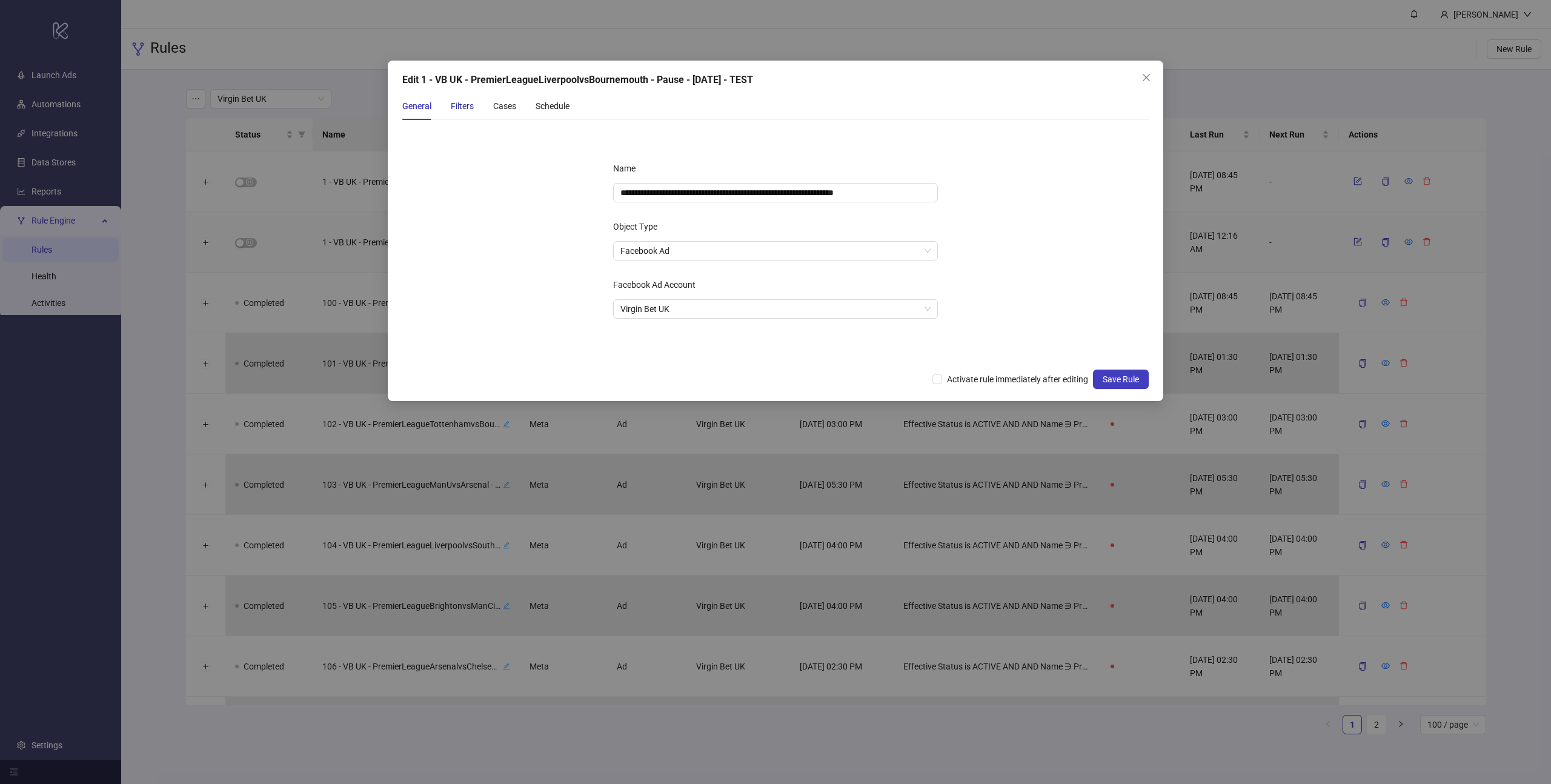
click at [459, 107] on div "Filters" at bounding box center [462, 106] width 23 height 13
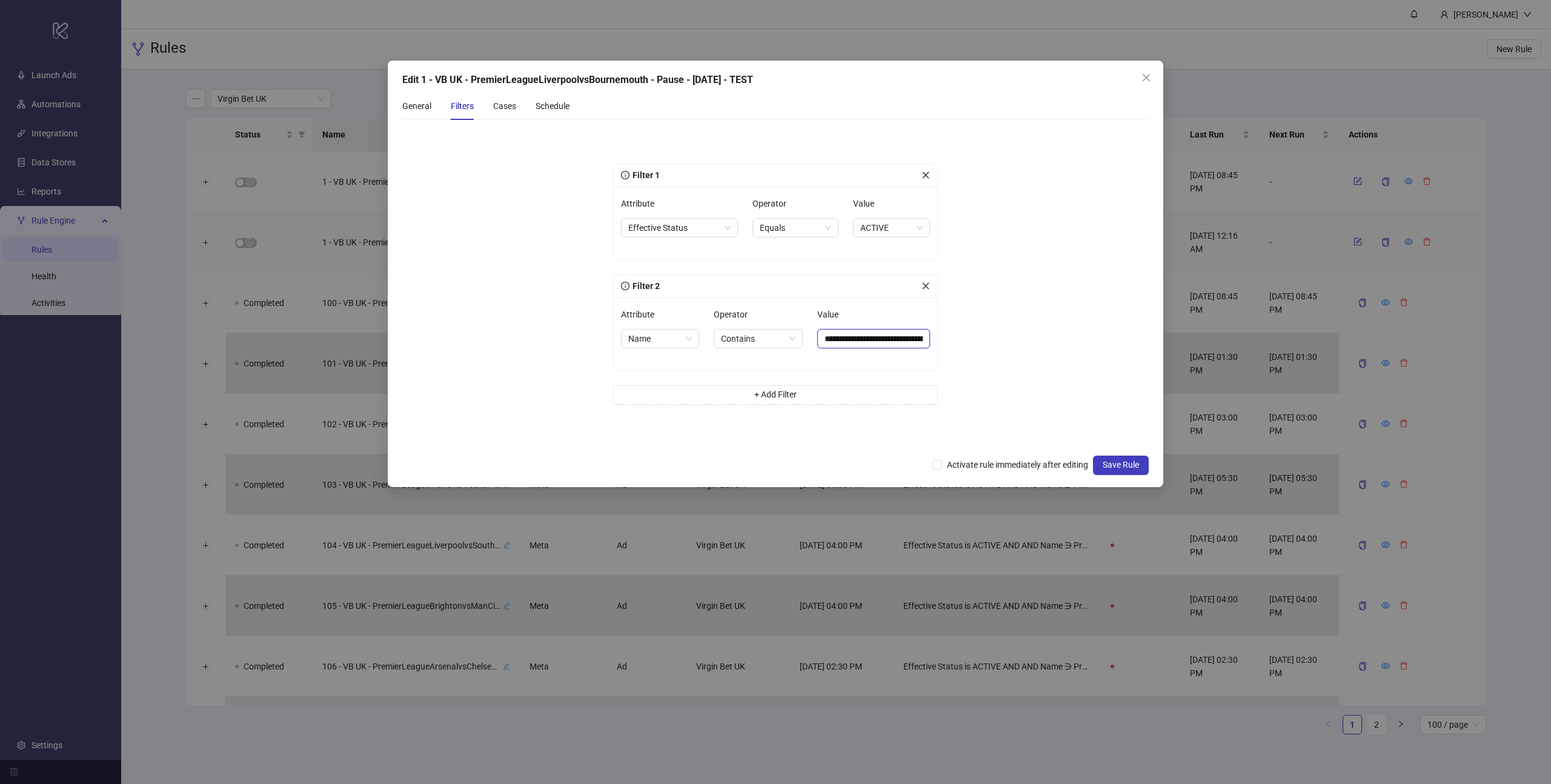
click at [863, 341] on input "**********" at bounding box center [873, 339] width 112 height 20
click at [558, 109] on div "Schedule" at bounding box center [553, 106] width 34 height 13
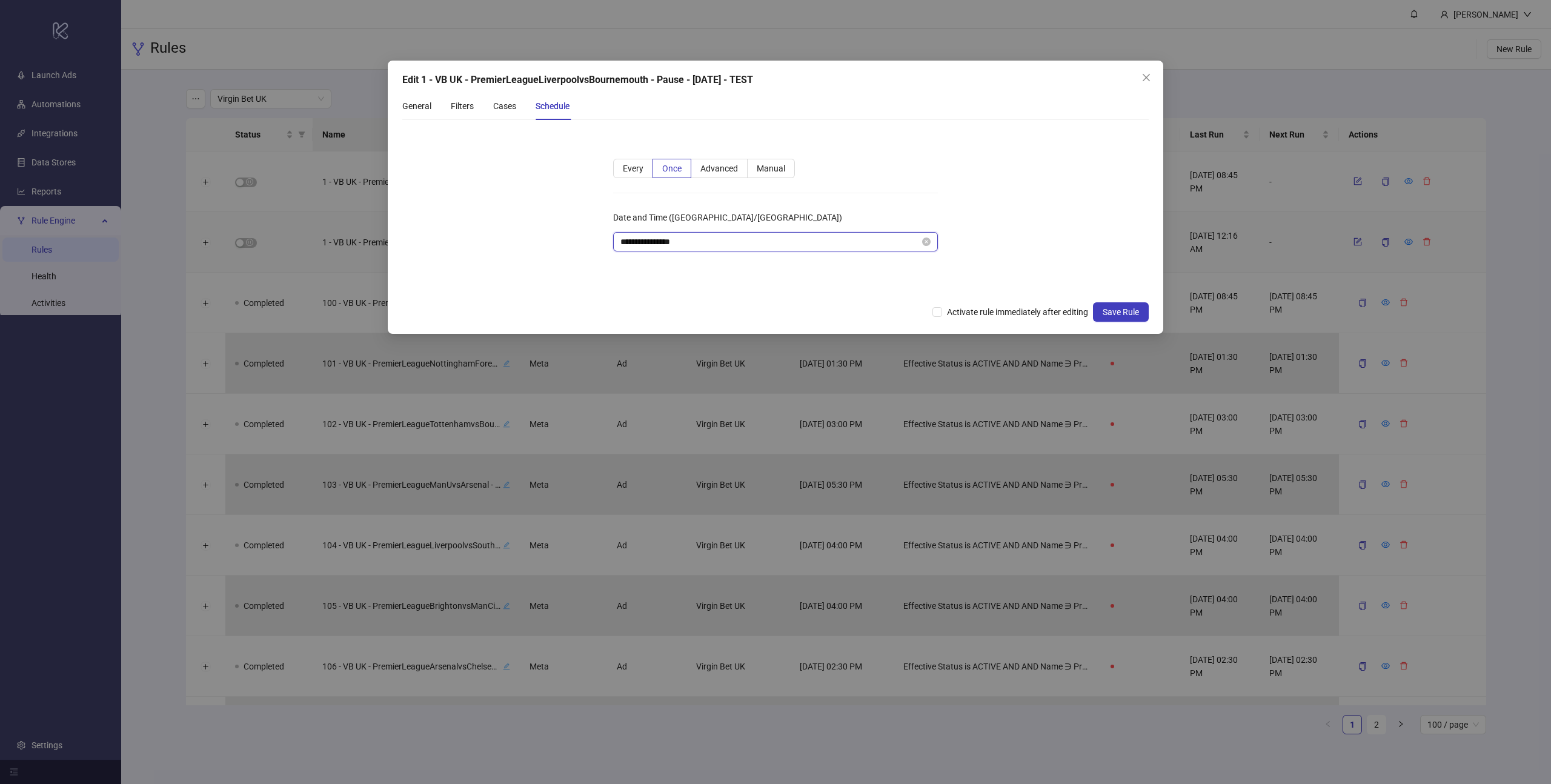
click at [827, 242] on input "**********" at bounding box center [770, 241] width 299 height 13
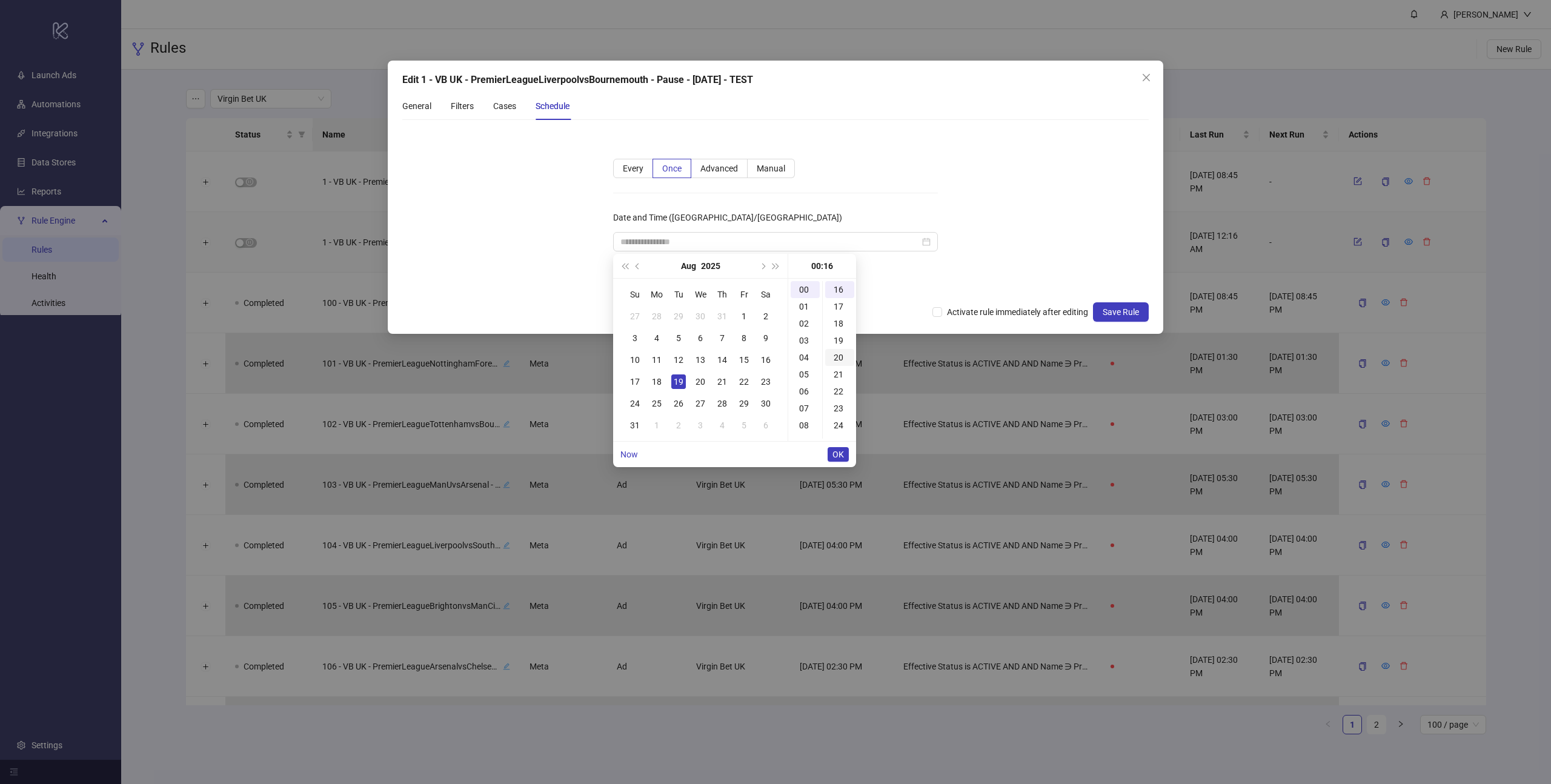
click at [838, 355] on div "20" at bounding box center [840, 357] width 29 height 17
click at [839, 306] on div "19" at bounding box center [840, 304] width 29 height 17
click at [1013, 277] on form "**********" at bounding box center [775, 212] width 746 height 165
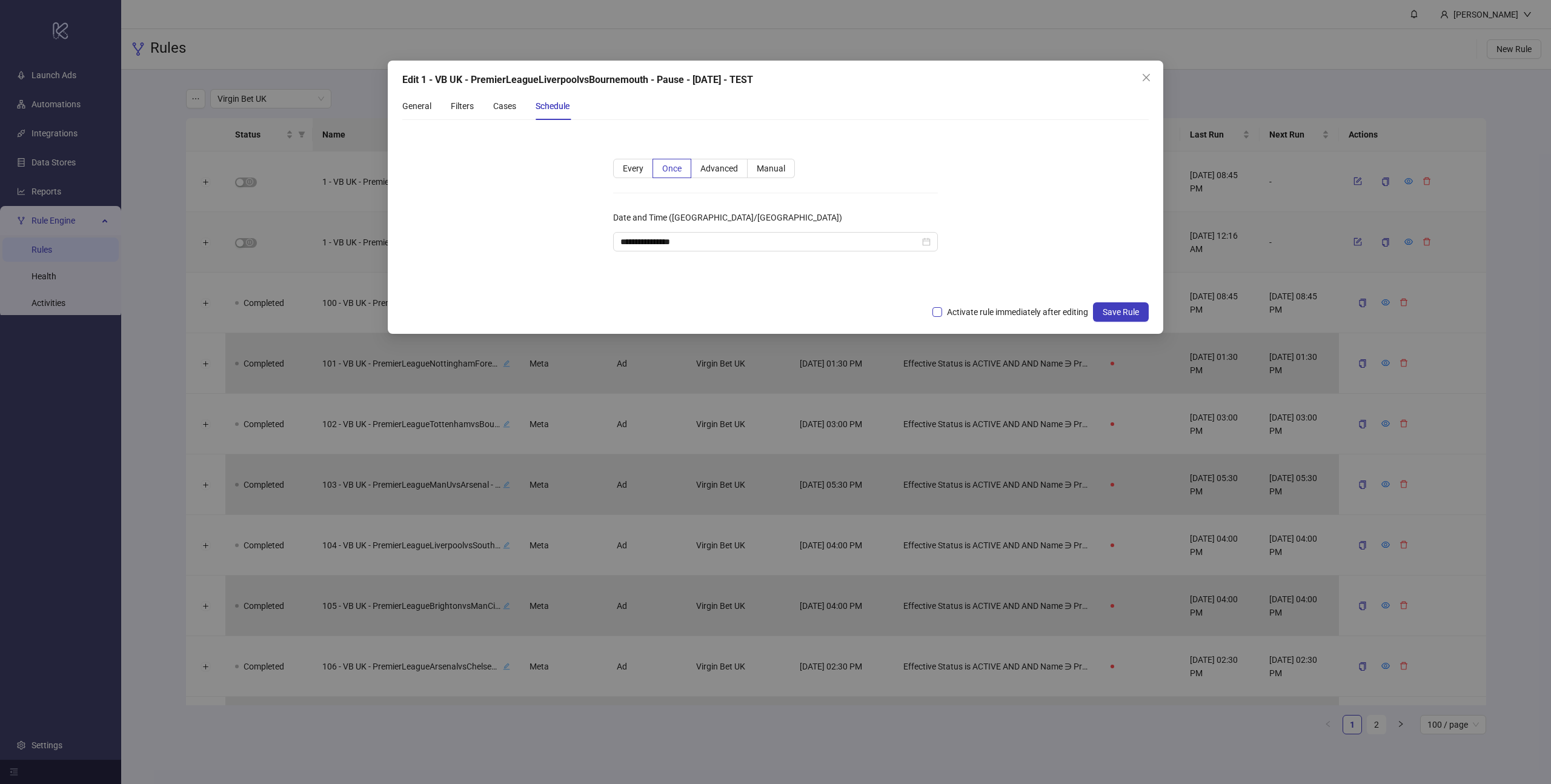
click at [949, 312] on span "Activate rule immediately after editing" at bounding box center [1018, 312] width 151 height 13
click at [892, 245] on input "**********" at bounding box center [770, 241] width 299 height 13
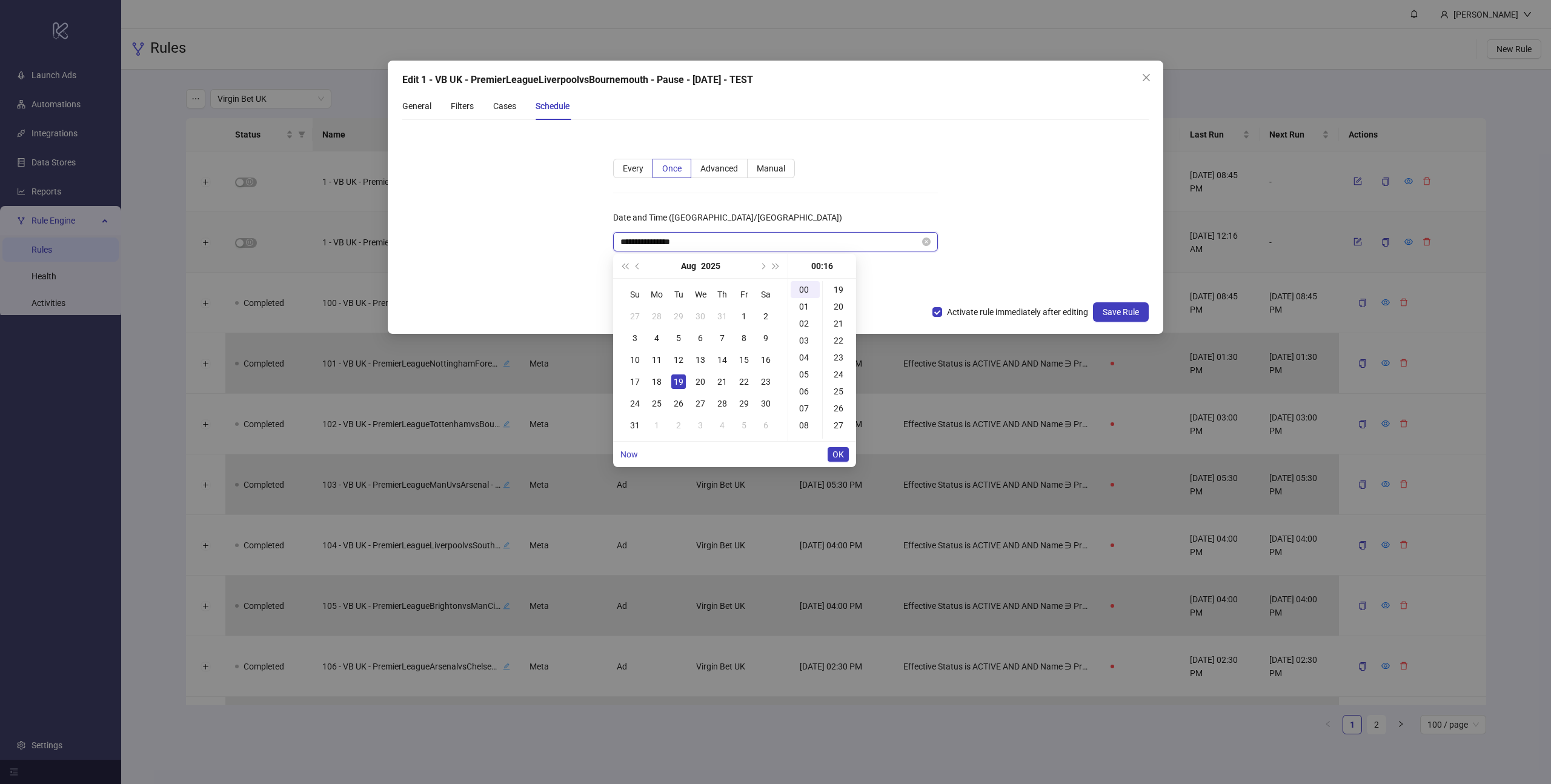
scroll to position [272, 0]
click at [838, 338] on div "19" at bounding box center [840, 340] width 29 height 17
type input "**********"
click at [846, 458] on button "OK" at bounding box center [838, 454] width 22 height 14
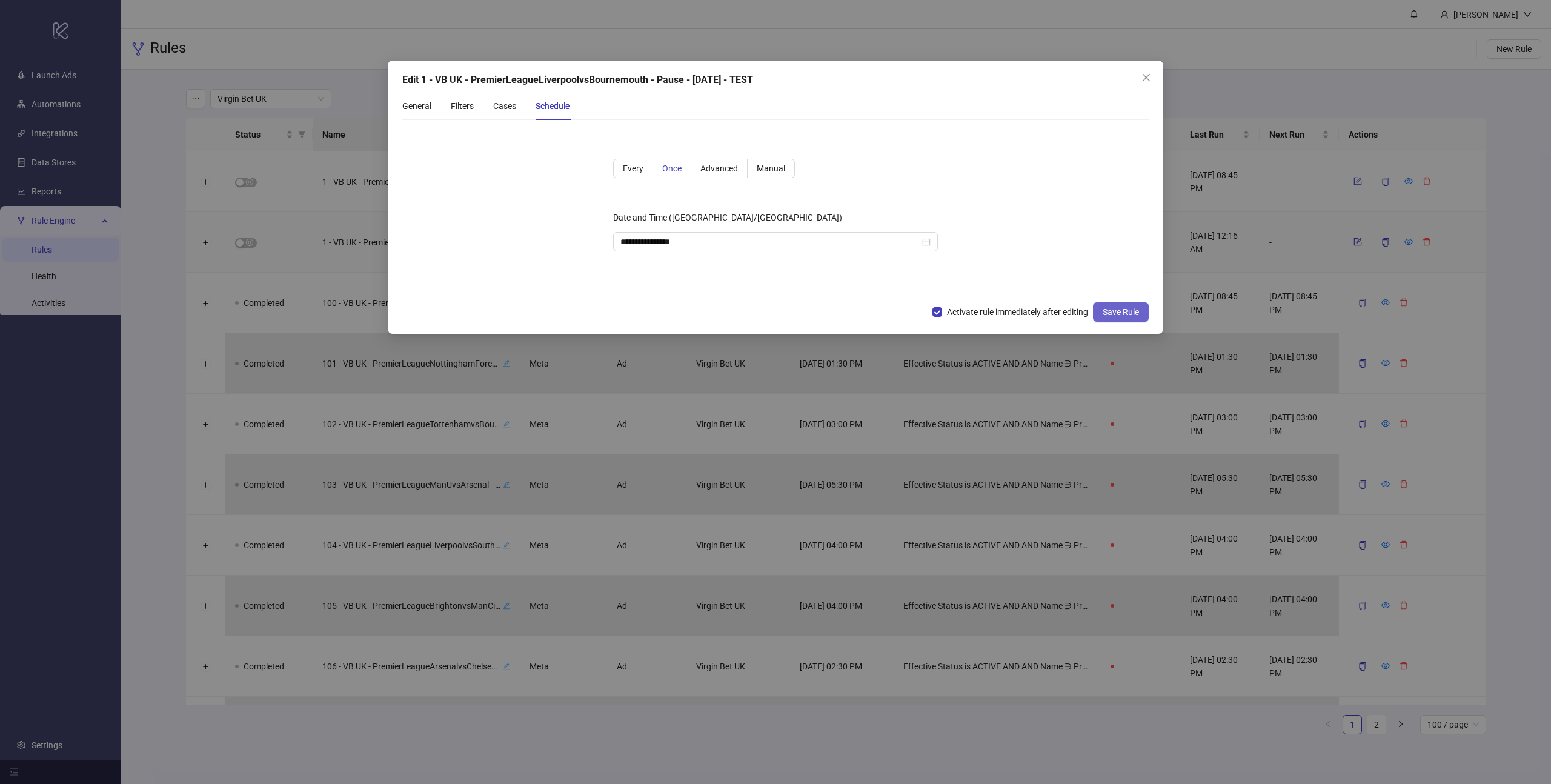
click at [1117, 313] on span "Save Rule" at bounding box center [1120, 312] width 36 height 10
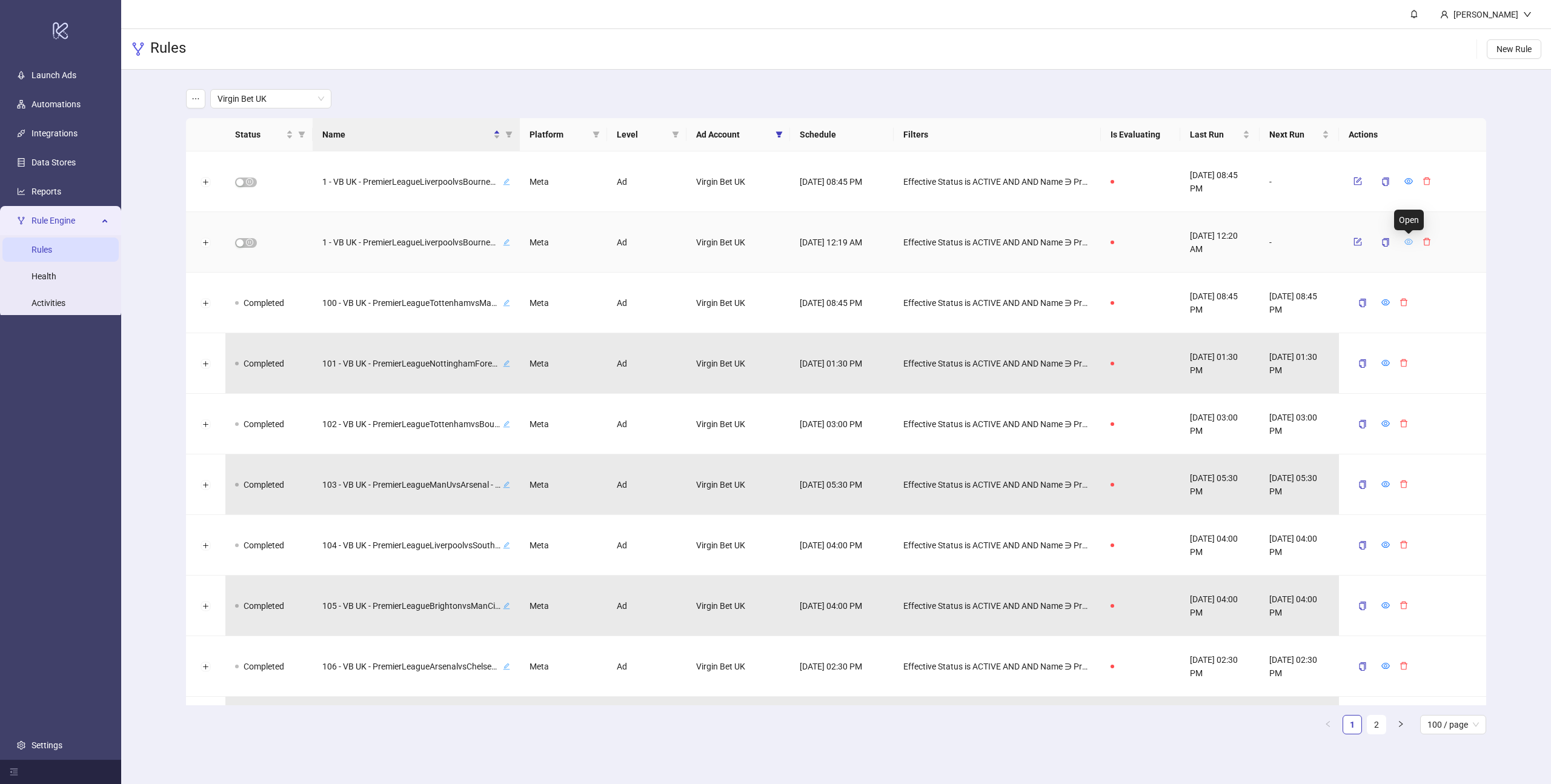
click at [1406, 240] on icon "eye" at bounding box center [1408, 241] width 8 height 8
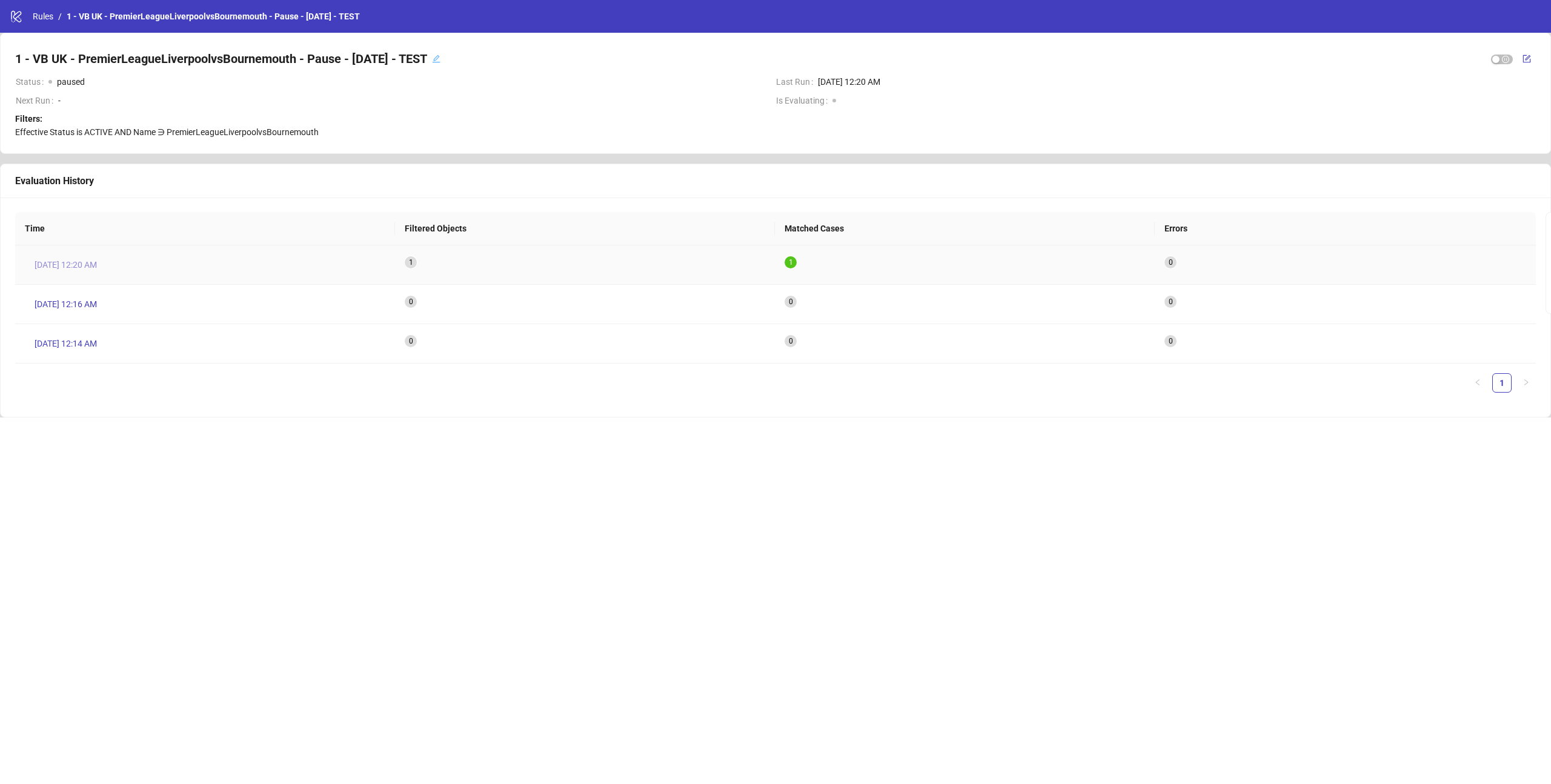
click at [88, 261] on span "Aug 19, 12:20 AM" at bounding box center [65, 264] width 62 height 13
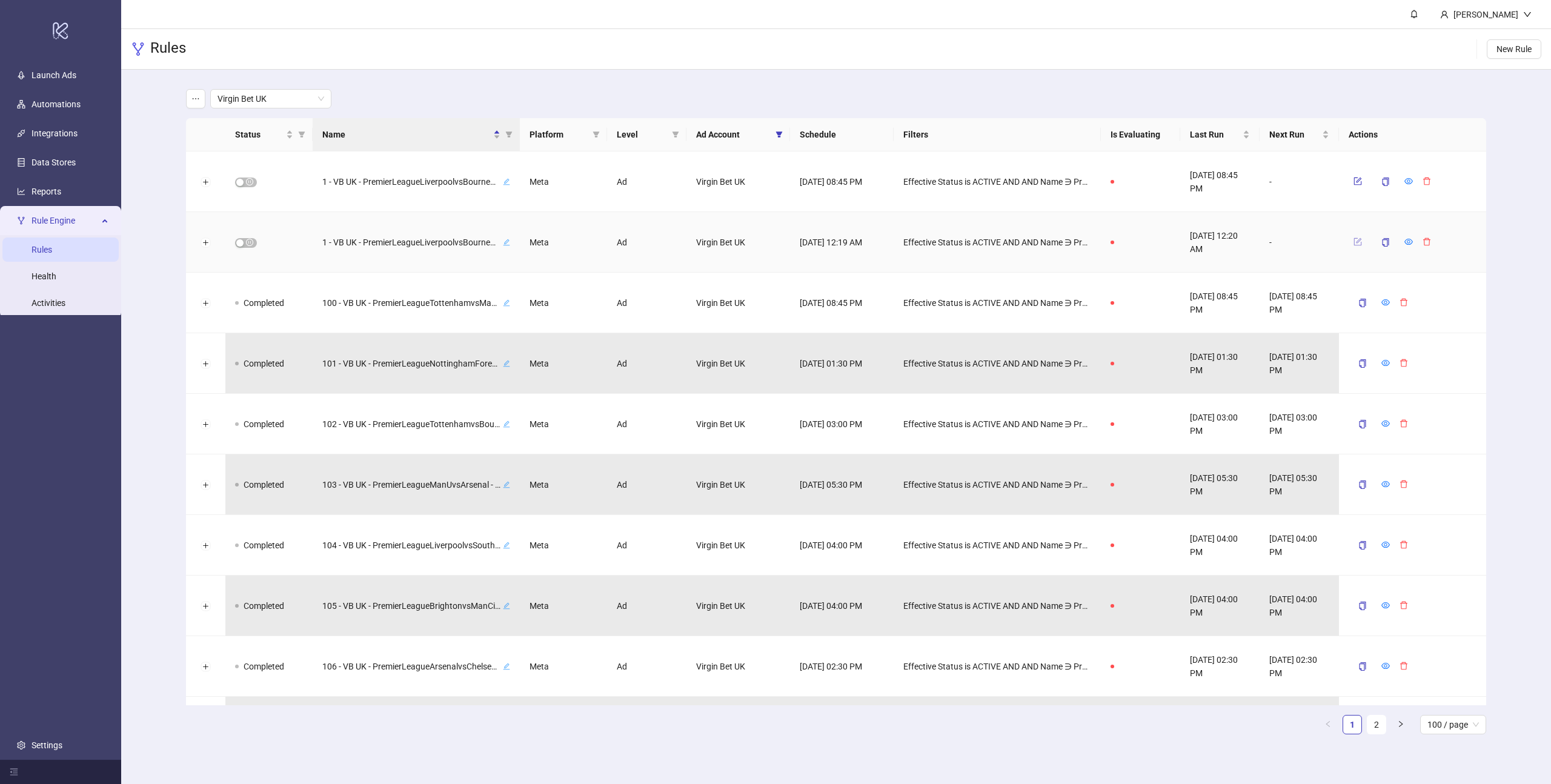
click at [1363, 238] on button "button" at bounding box center [1358, 242] width 18 height 14
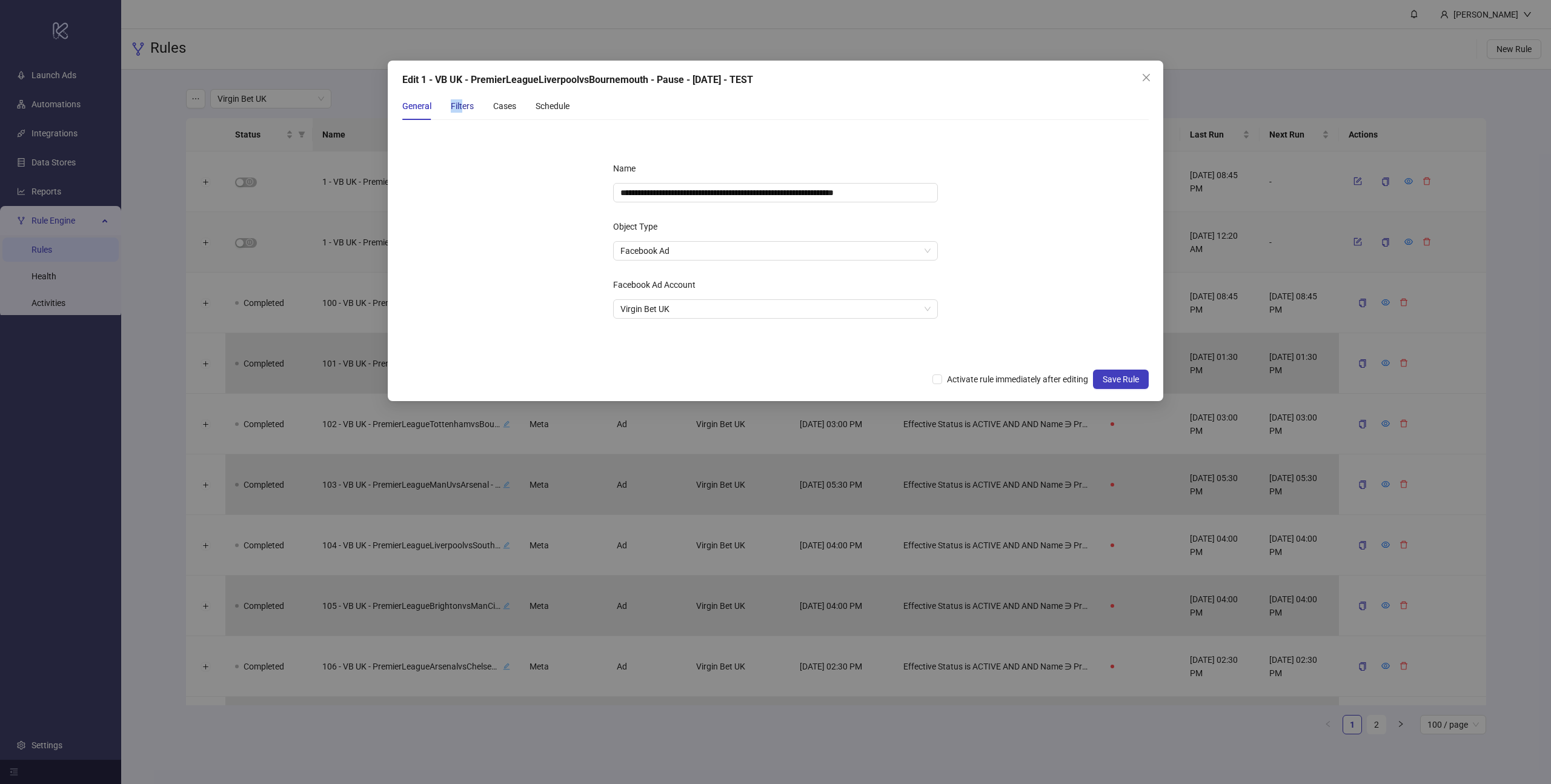
click at [463, 100] on div "Filters" at bounding box center [462, 106] width 23 height 13
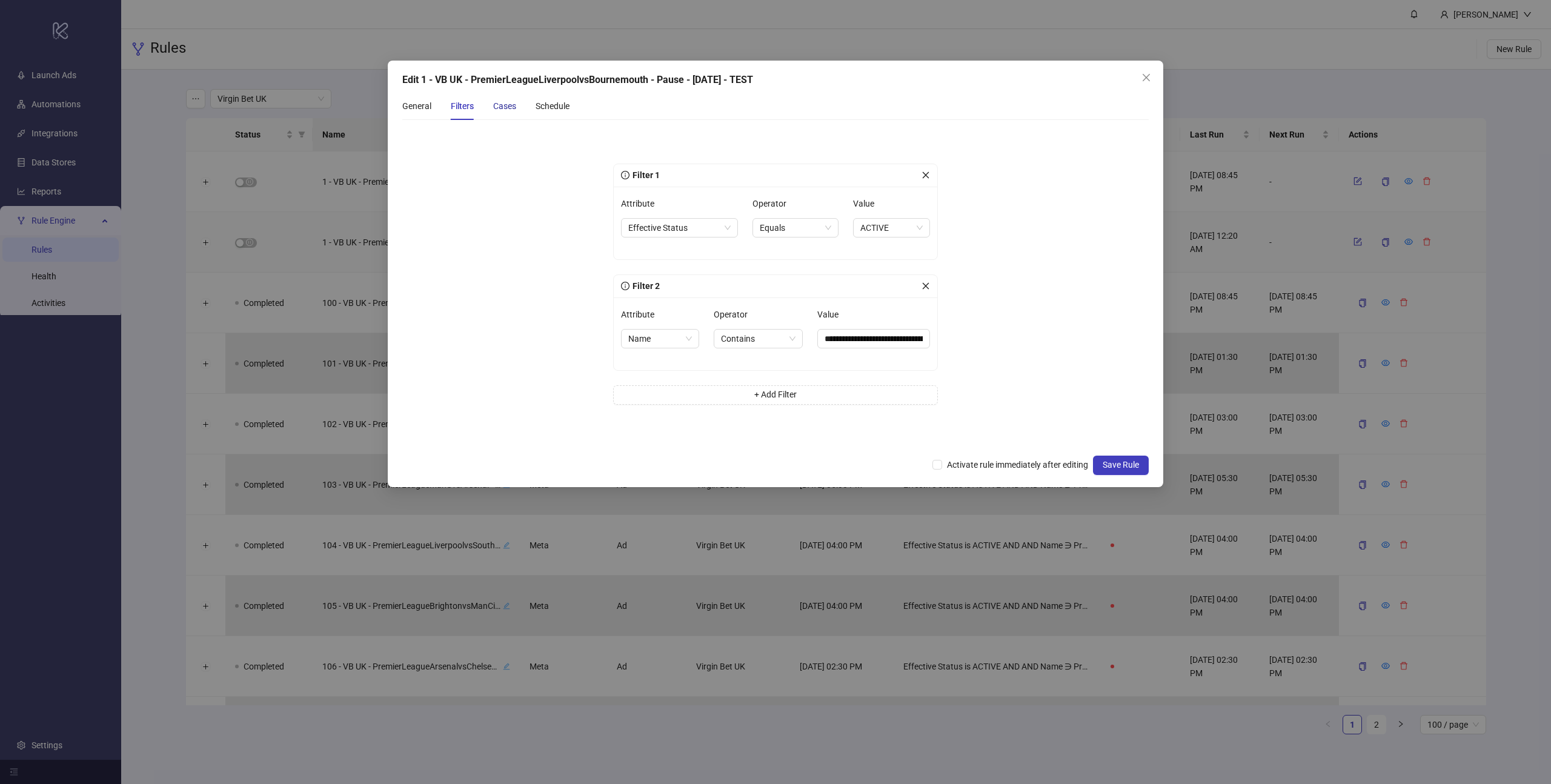
click at [502, 107] on div "Cases" at bounding box center [504, 106] width 23 height 13
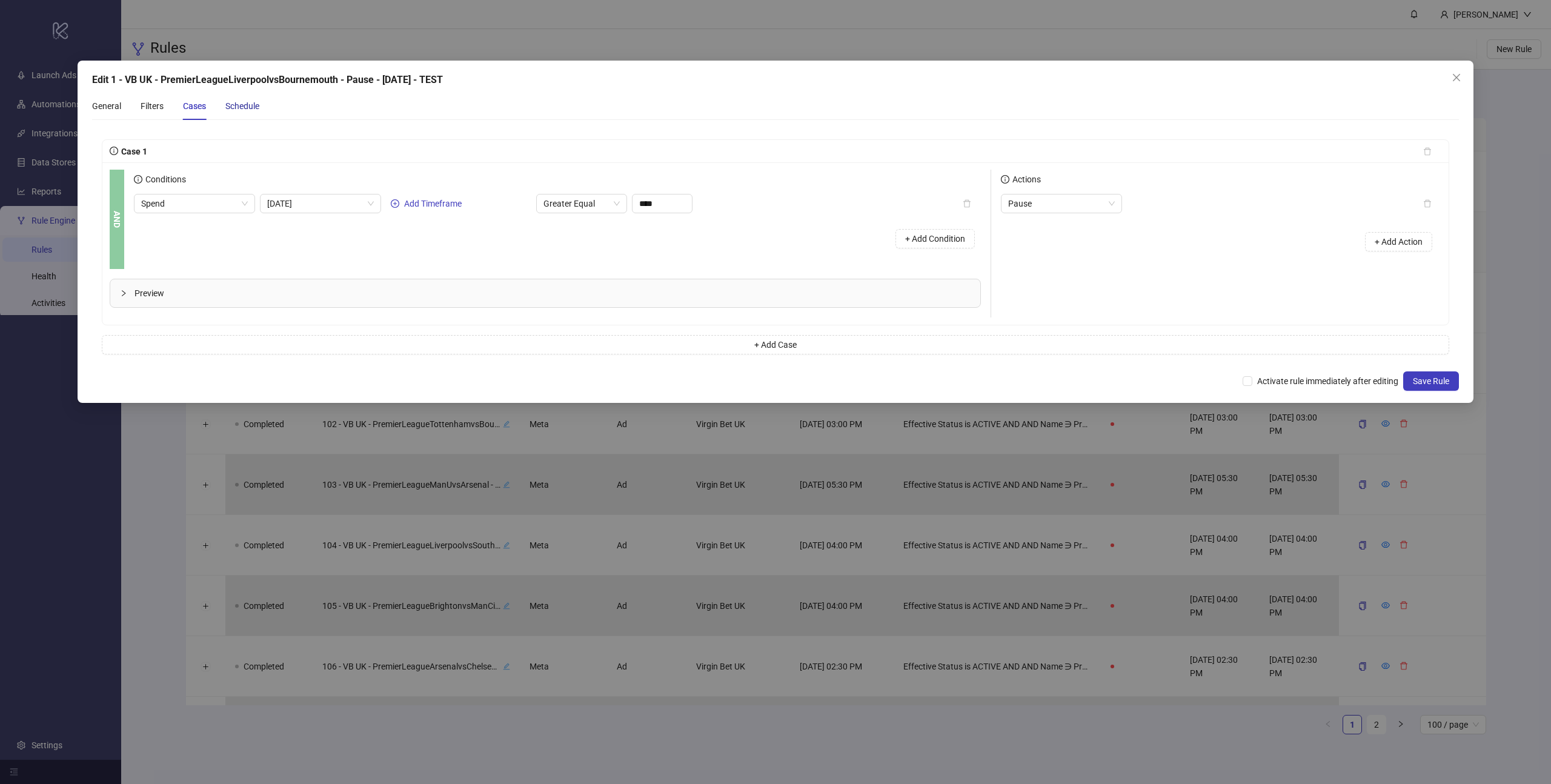
click at [243, 111] on div "Schedule" at bounding box center [243, 106] width 34 height 13
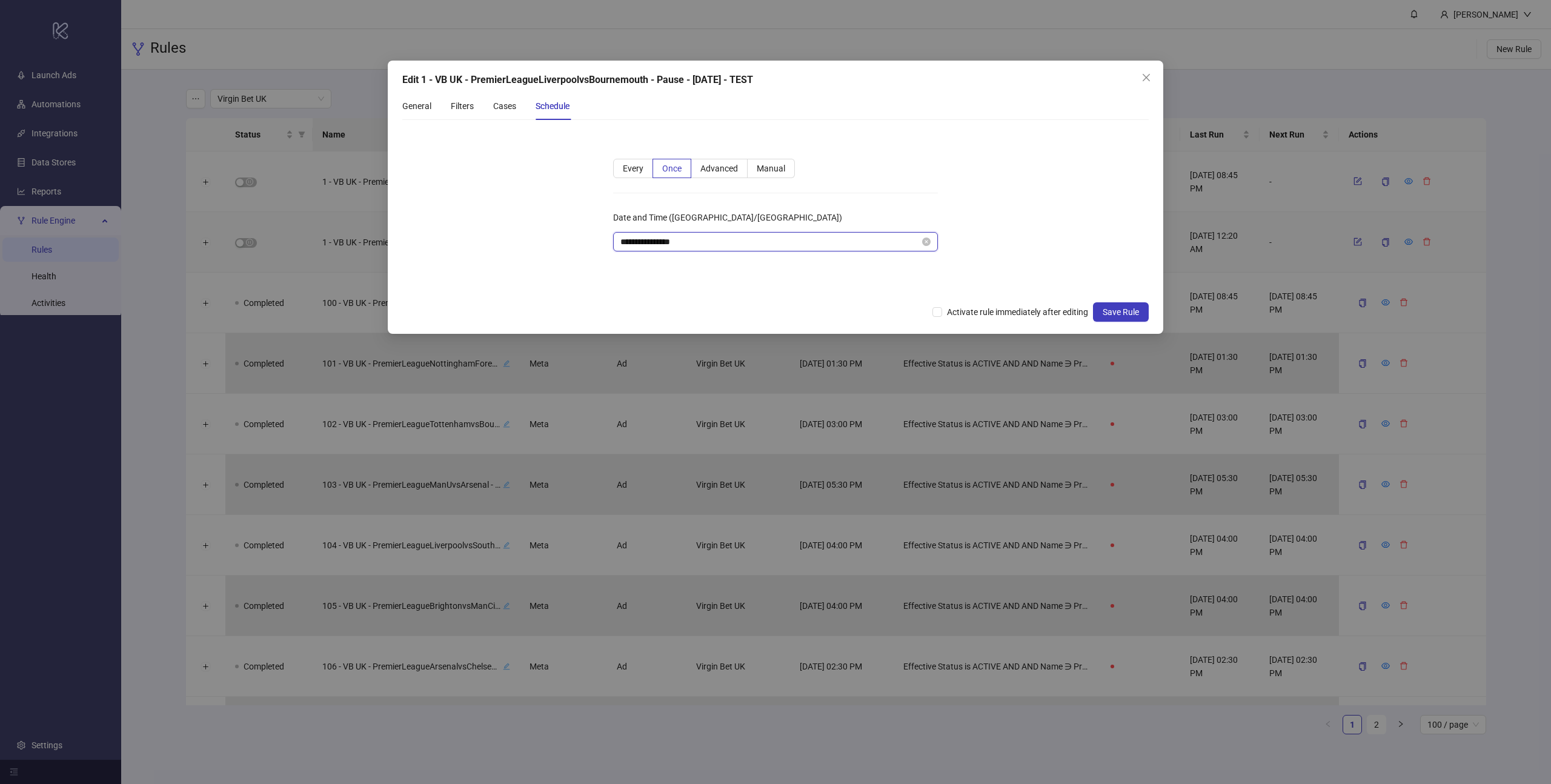
click at [705, 243] on input "**********" at bounding box center [770, 241] width 299 height 13
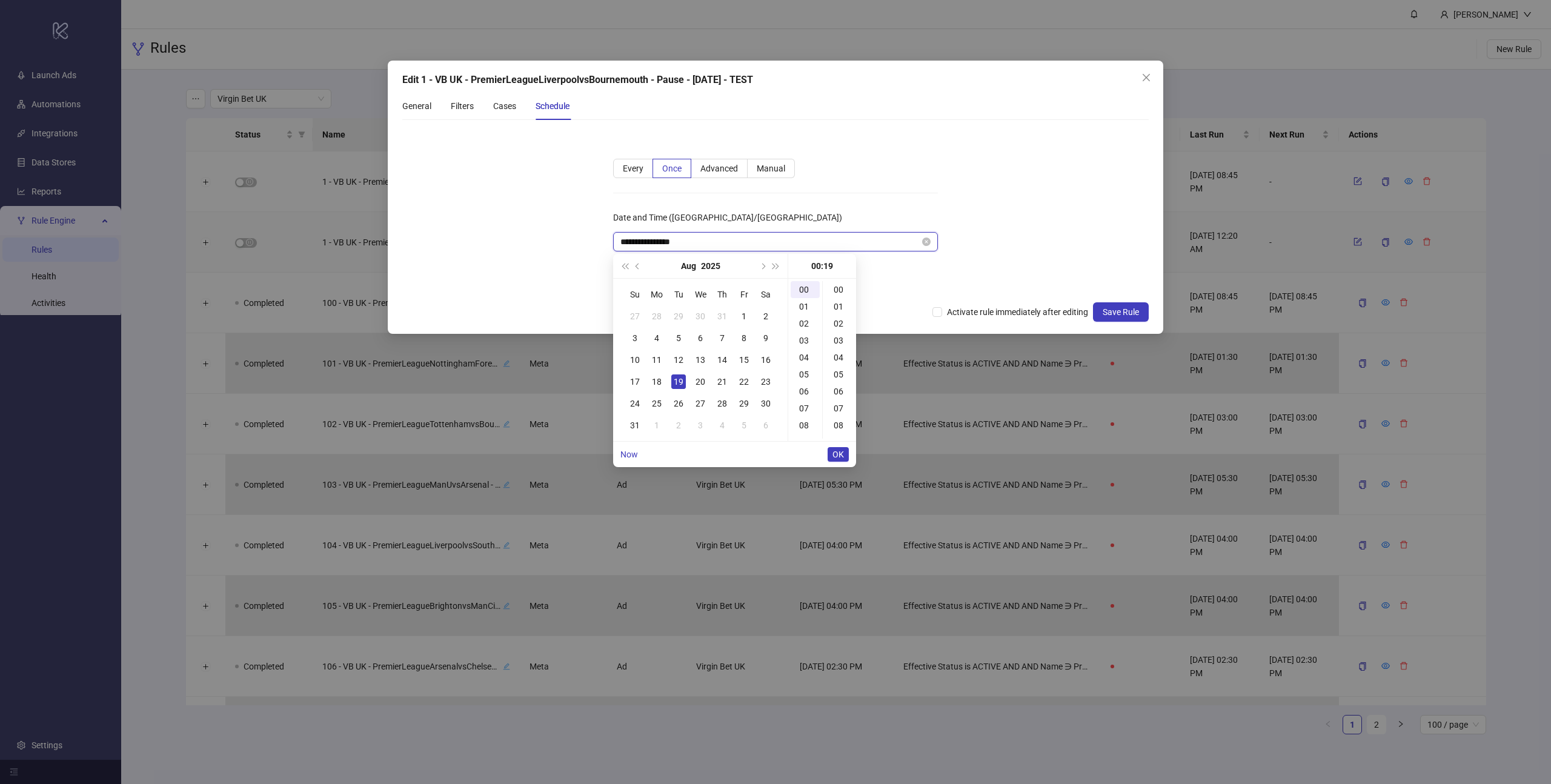
scroll to position [322, 0]
click at [838, 391] on div "25" at bounding box center [840, 391] width 29 height 17
type input "**********"
click at [842, 452] on span "OK" at bounding box center [838, 454] width 12 height 10
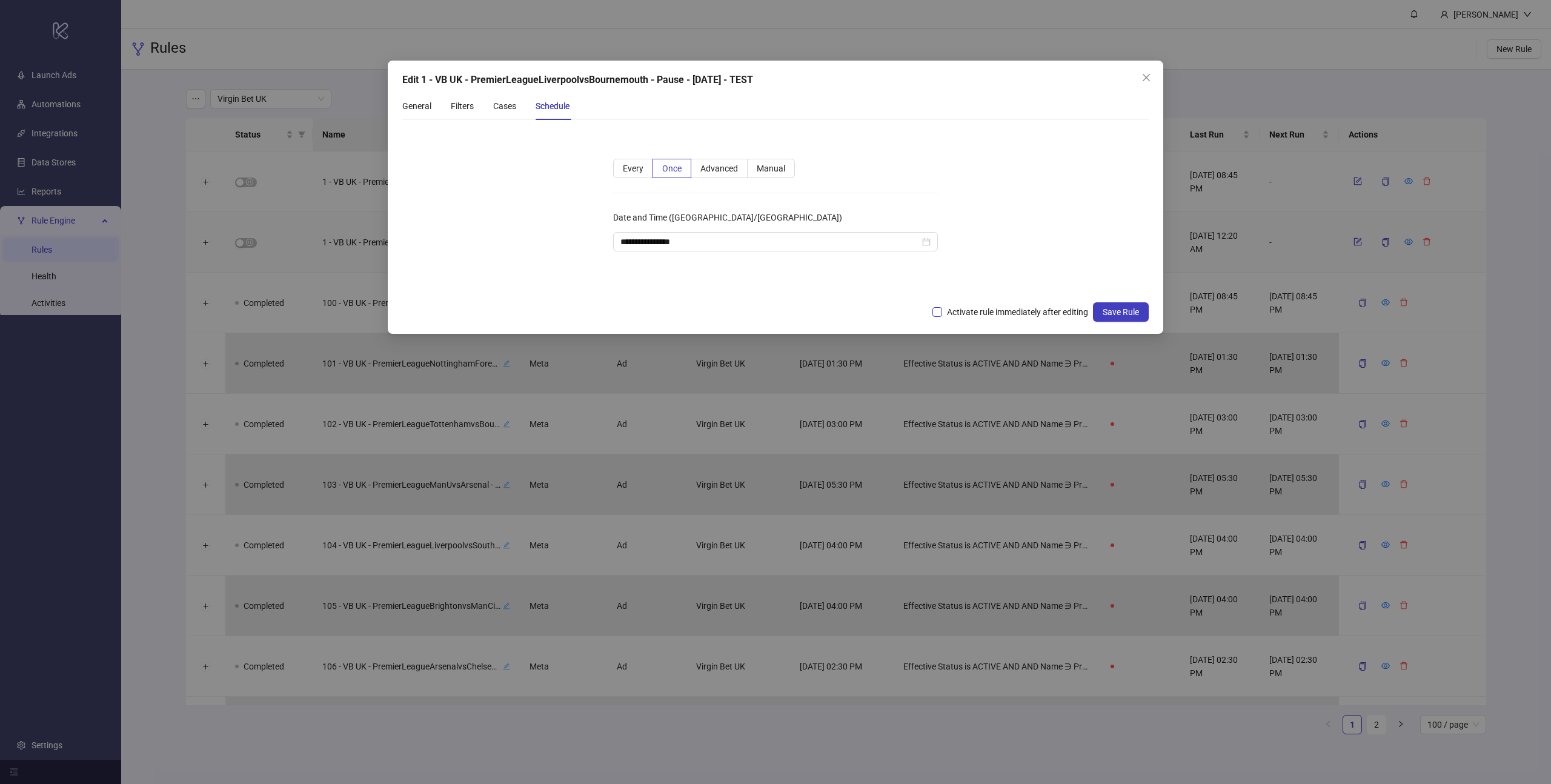
click at [968, 312] on span "Activate rule immediately after editing" at bounding box center [1018, 312] width 151 height 13
click at [1123, 313] on span "Save Rule" at bounding box center [1120, 312] width 36 height 10
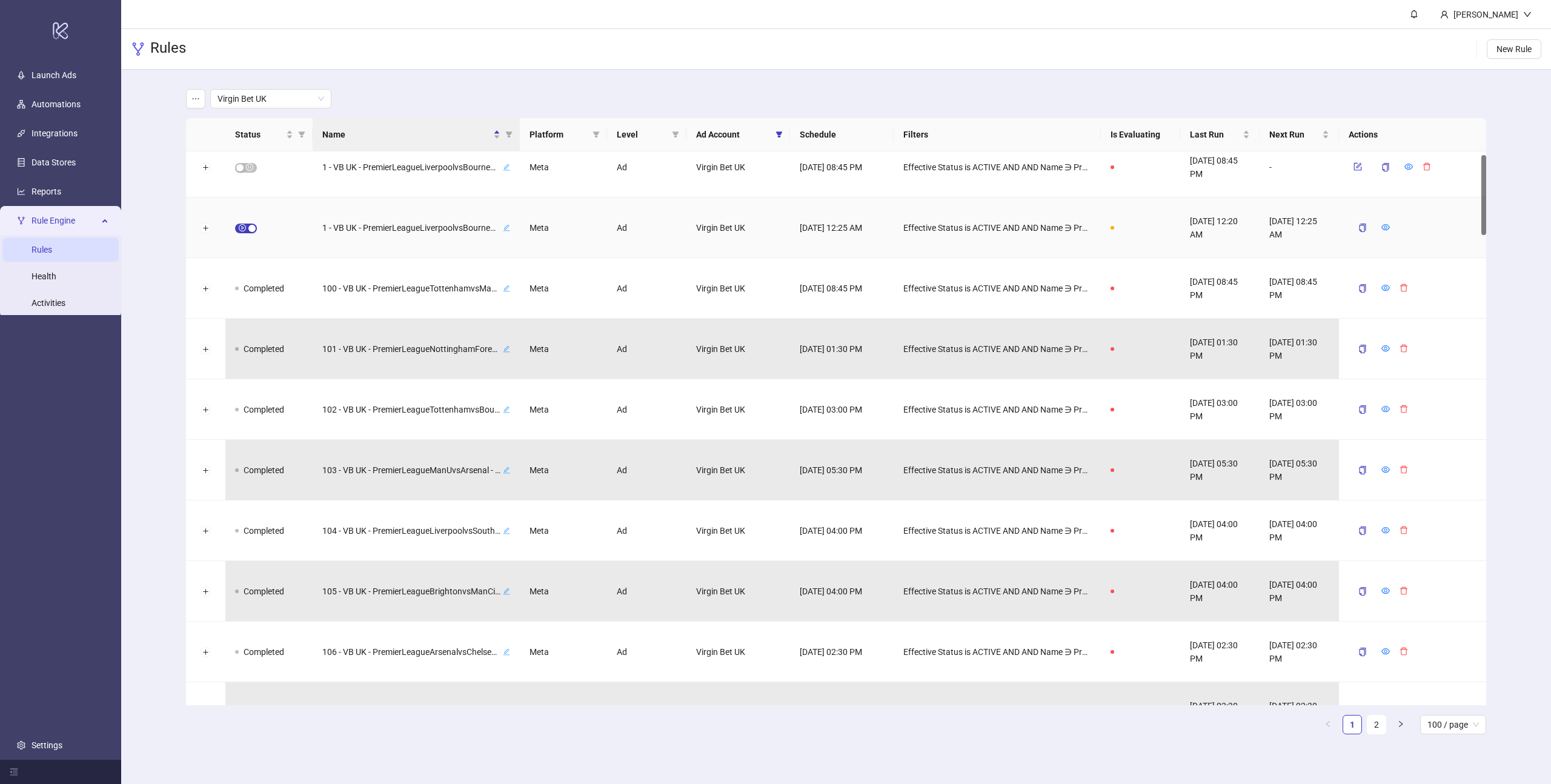
scroll to position [6, 0]
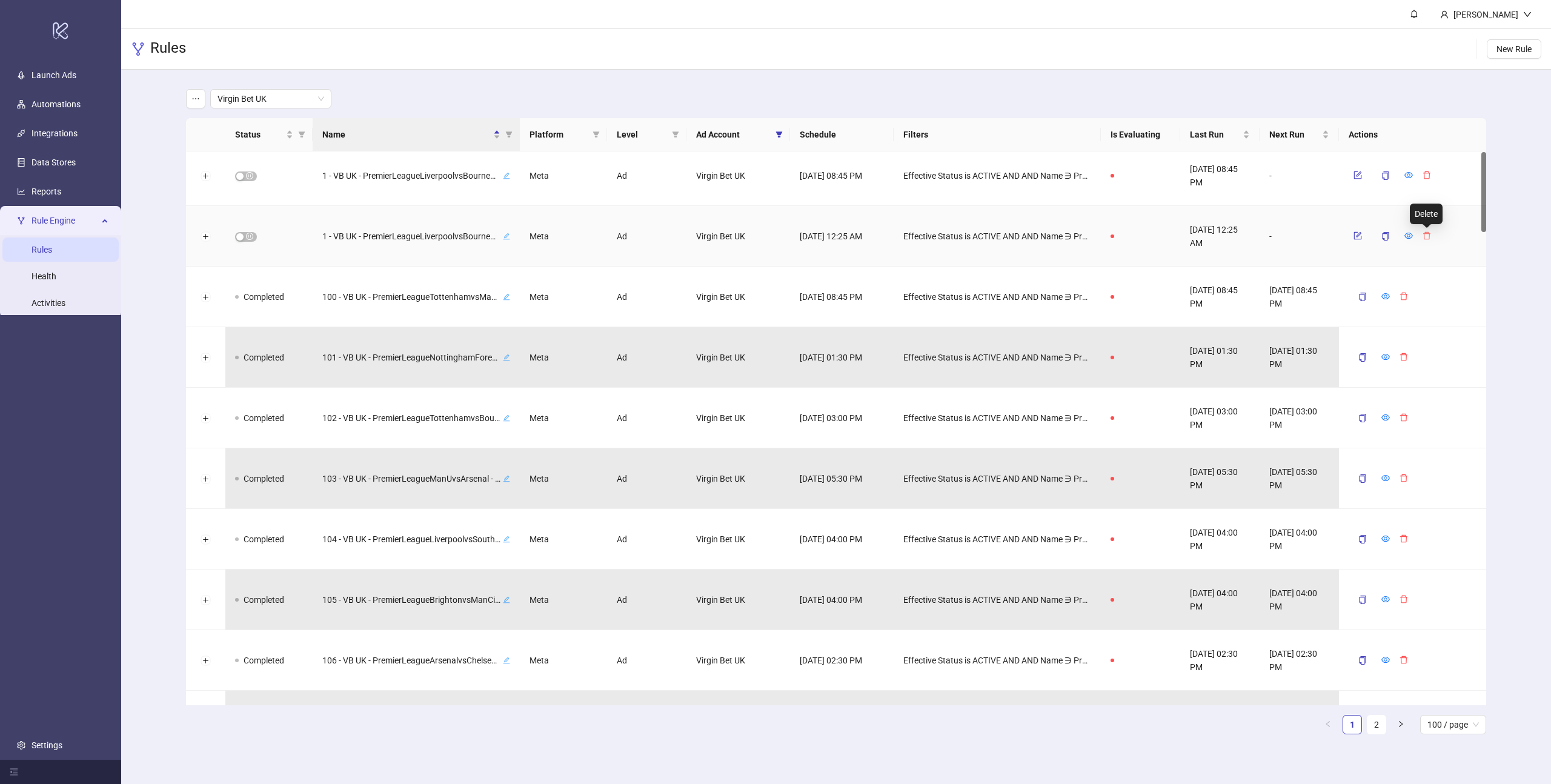
click at [1427, 235] on icon "delete" at bounding box center [1426, 235] width 8 height 8
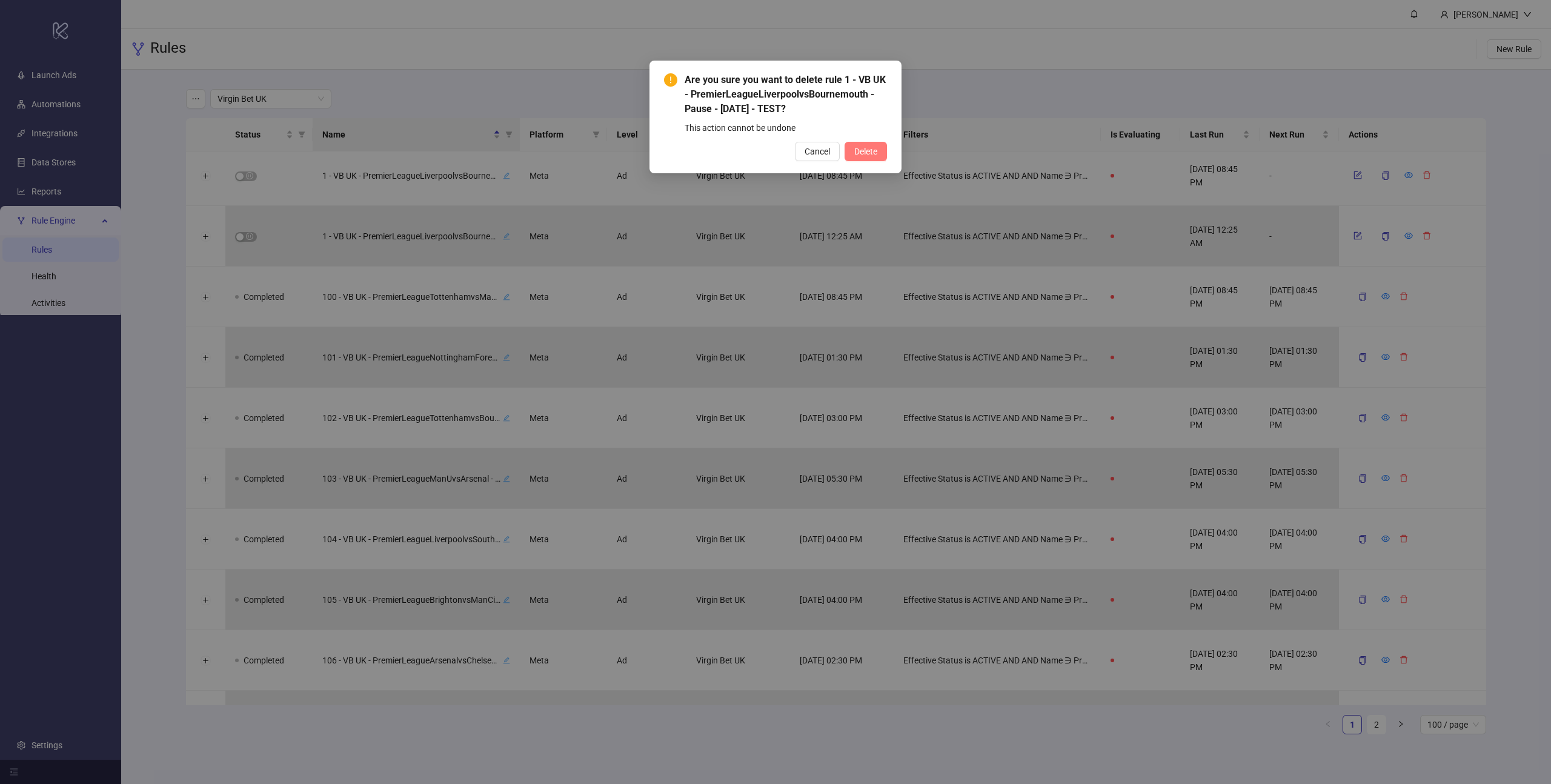
click at [875, 150] on span "Delete" at bounding box center [866, 151] width 23 height 10
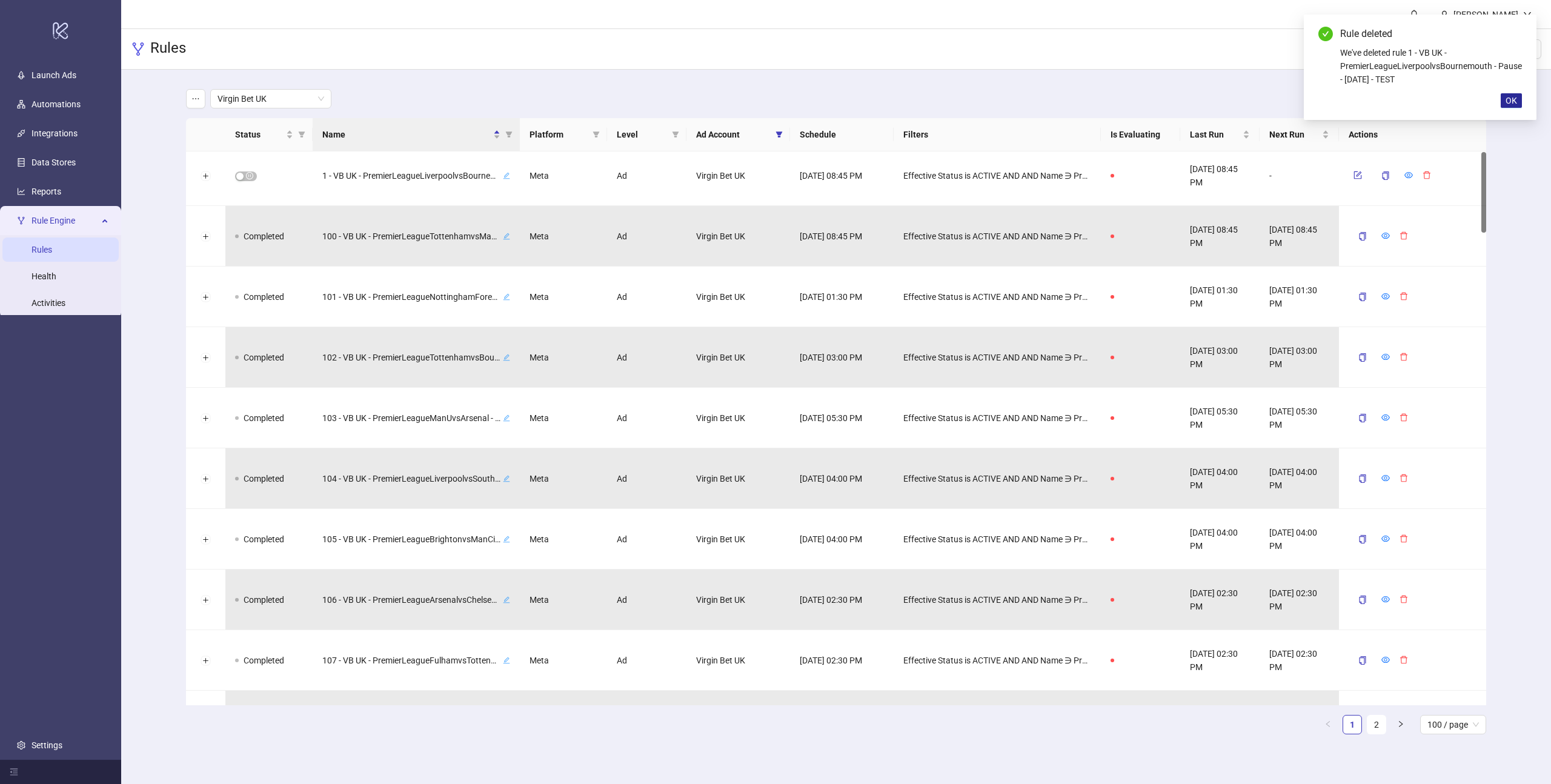
click at [1513, 100] on span "OK" at bounding box center [1511, 100] width 12 height 10
click at [1357, 175] on icon "form" at bounding box center [1359, 174] width 5 height 5
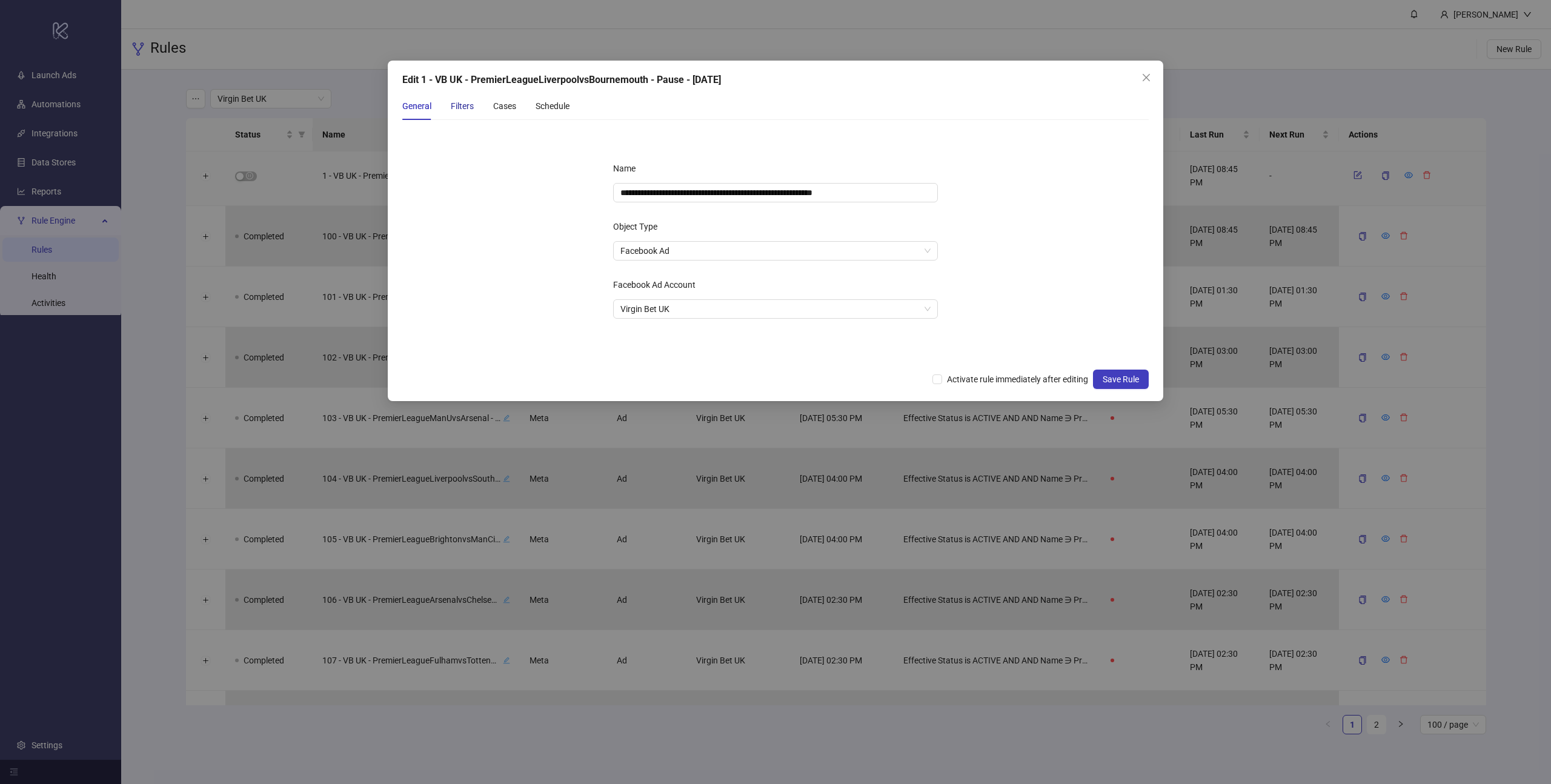
click at [457, 100] on div "Filters" at bounding box center [462, 106] width 23 height 13
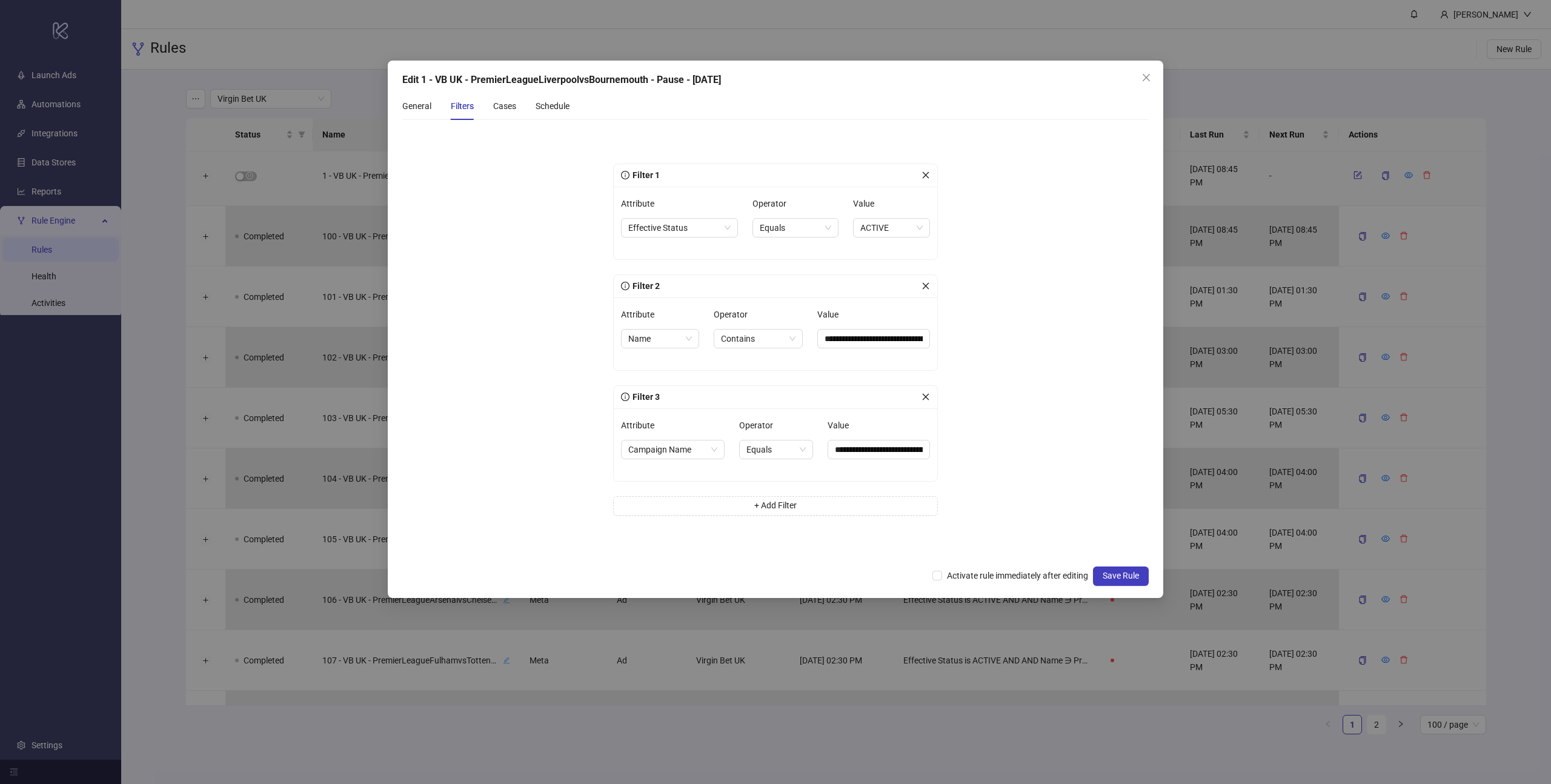
click at [705, 287] on div "Filter 2" at bounding box center [771, 286] width 300 height 13
click at [860, 340] on input "**********" at bounding box center [873, 339] width 112 height 20
click at [1145, 76] on icon "close" at bounding box center [1145, 77] width 10 height 10
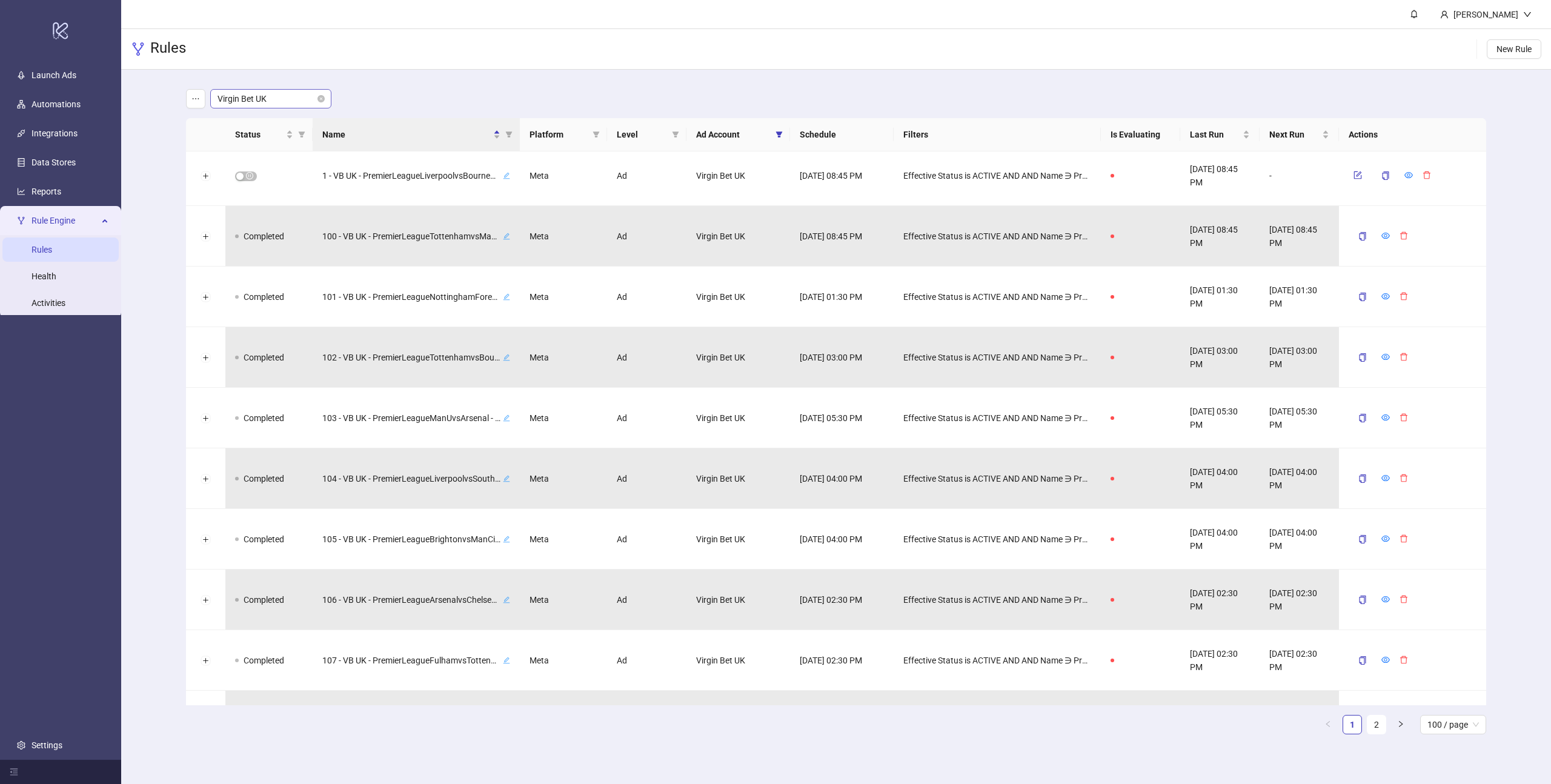
click at [289, 100] on span "Virgin Bet UK" at bounding box center [271, 99] width 107 height 18
click at [263, 125] on div "LiveScore Bet IE" at bounding box center [271, 122] width 102 height 13
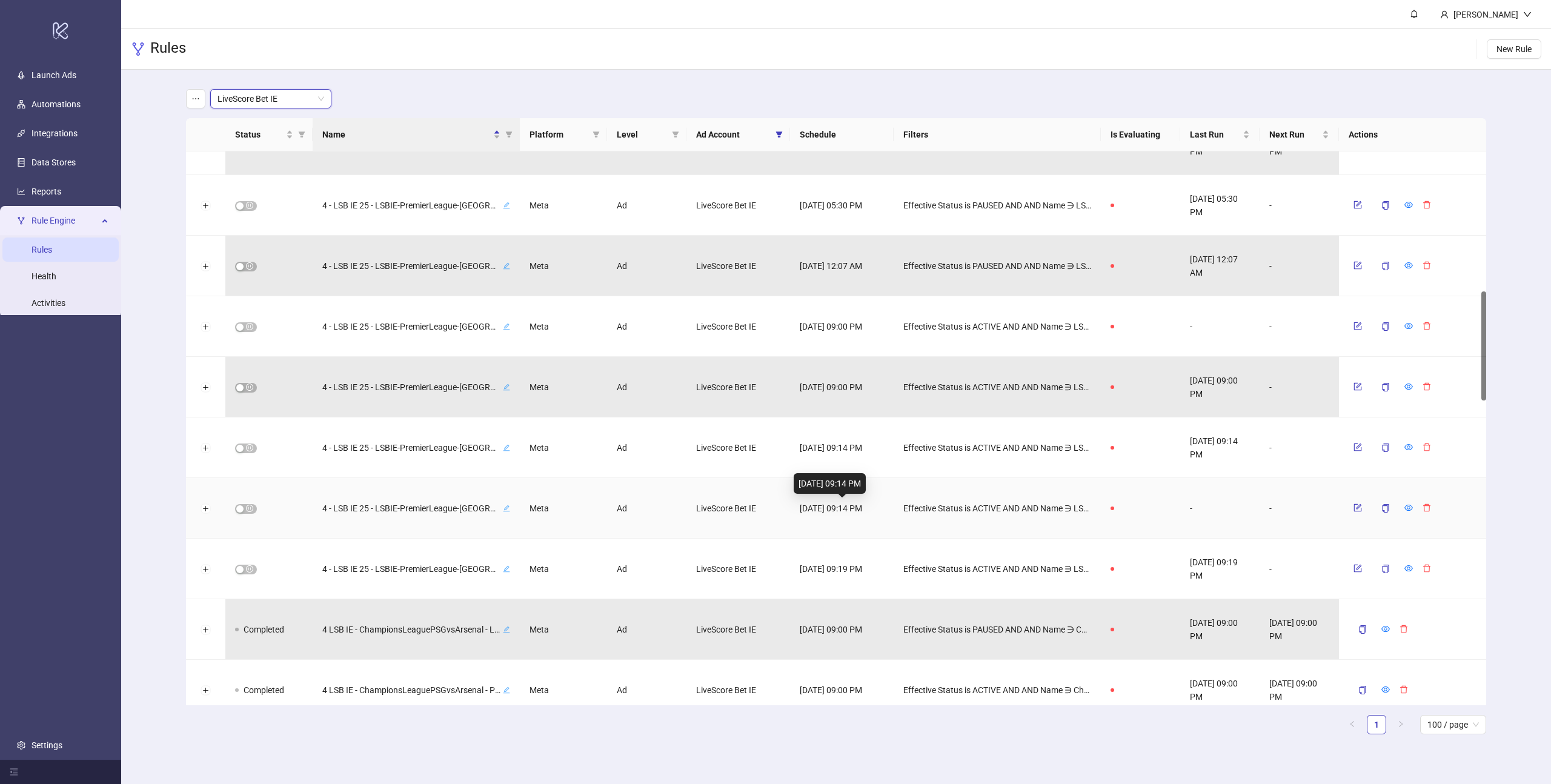
scroll to position [710, 0]
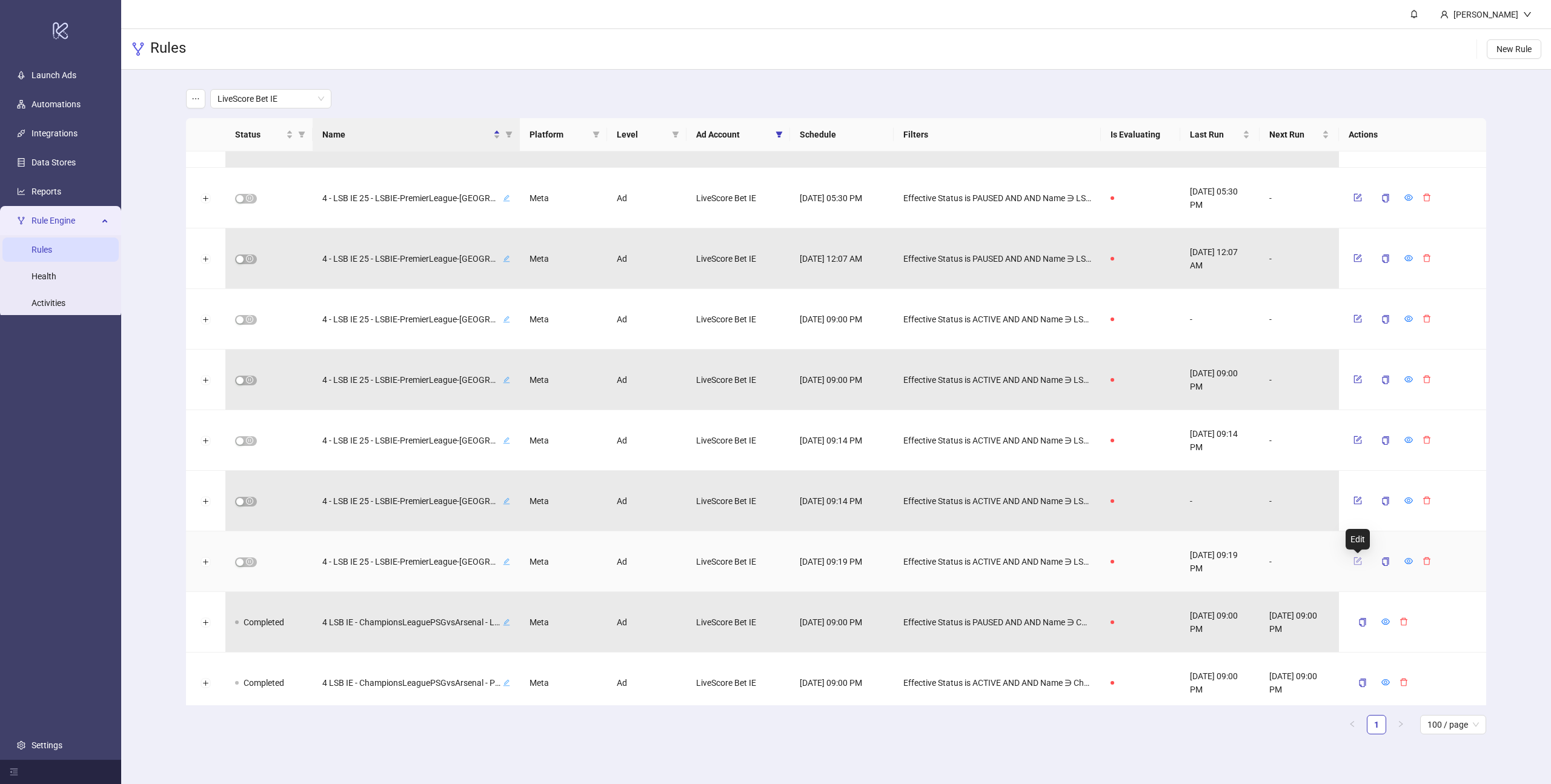
click at [1355, 558] on icon "form" at bounding box center [1357, 560] width 8 height 8
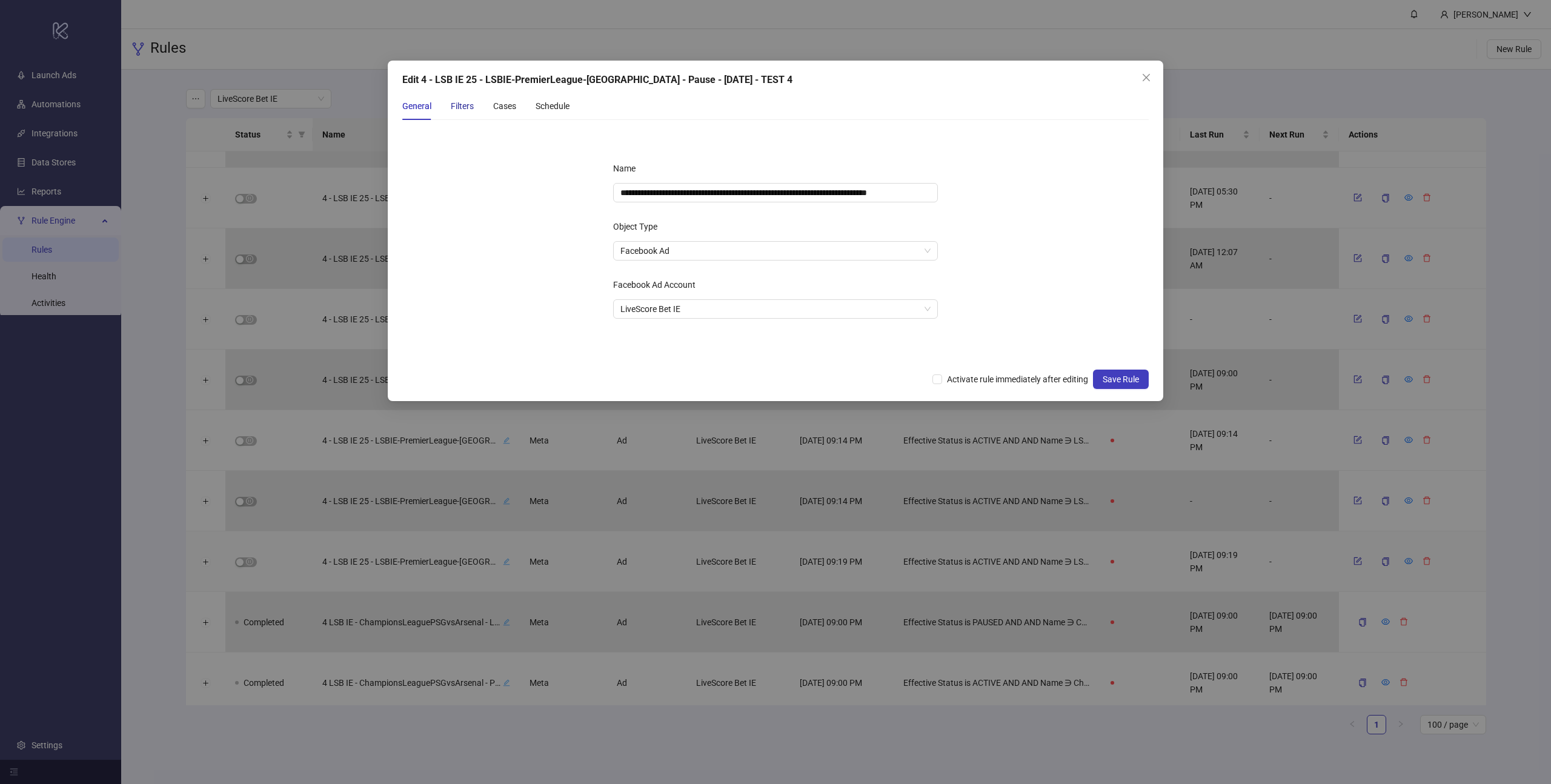
click at [456, 107] on div "Filters" at bounding box center [462, 106] width 23 height 13
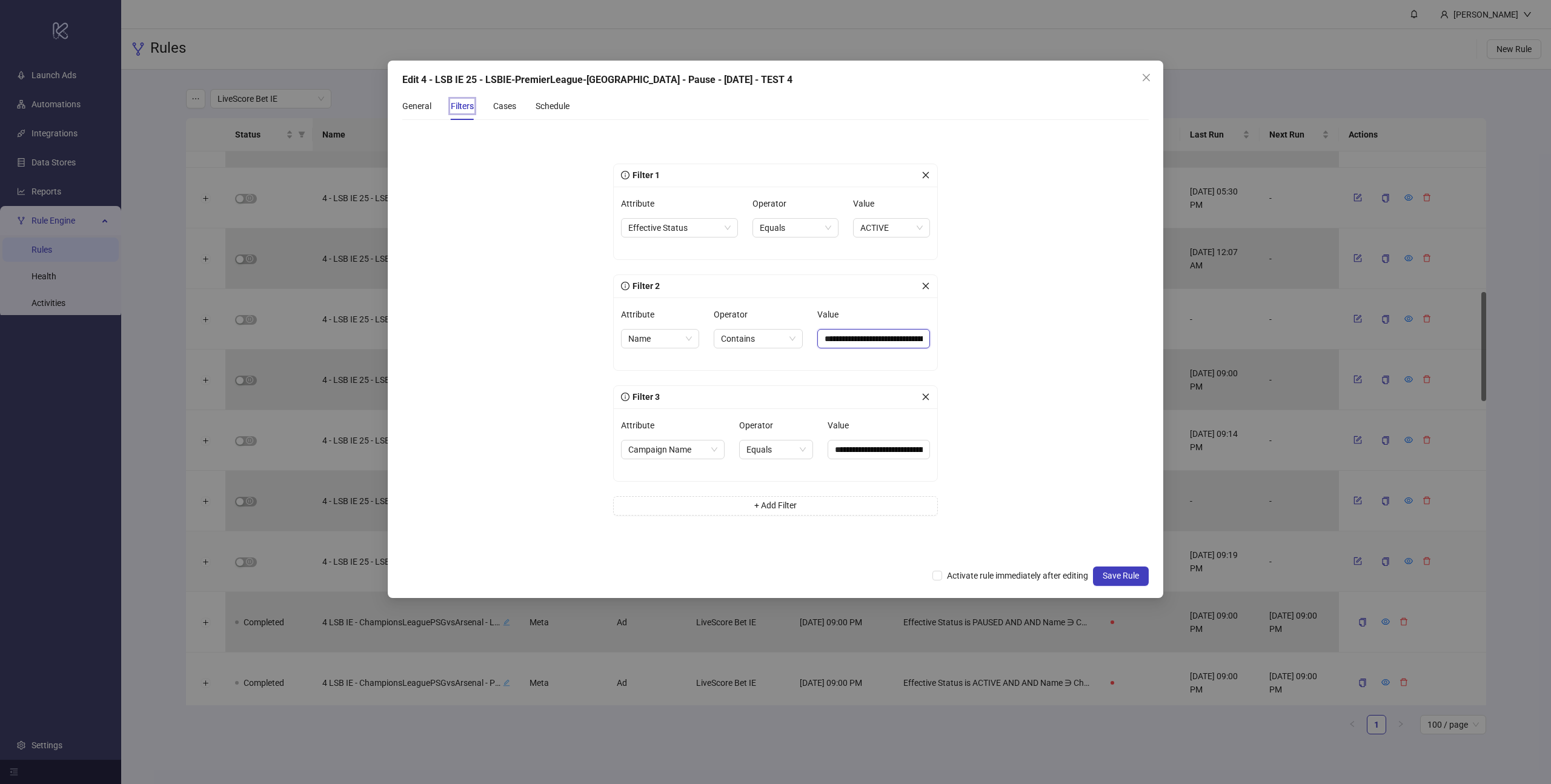
click at [869, 341] on input "**********" at bounding box center [873, 339] width 112 height 20
paste input "text"
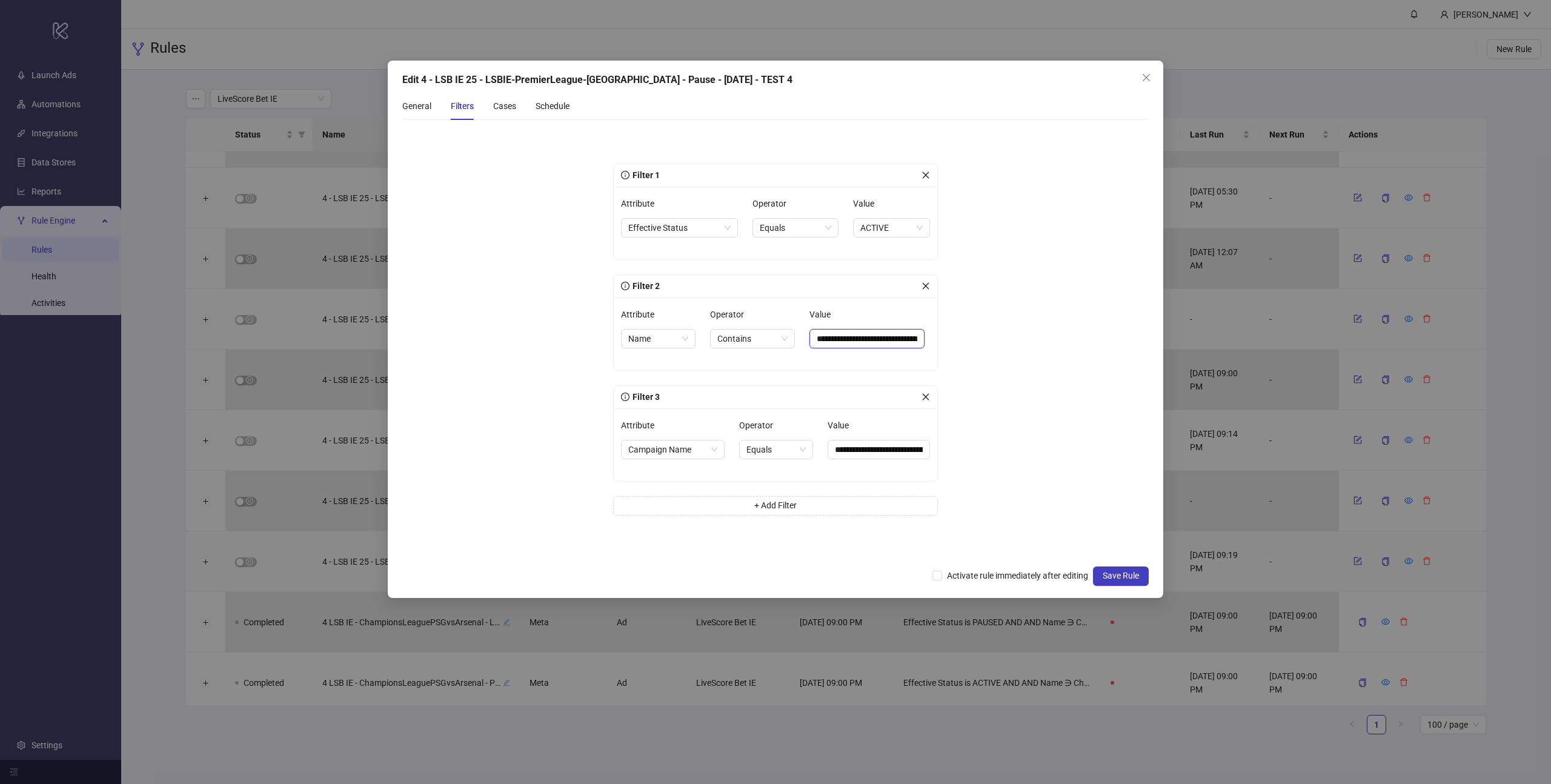
type input "**********"
click at [557, 105] on div "Schedule" at bounding box center [553, 106] width 34 height 13
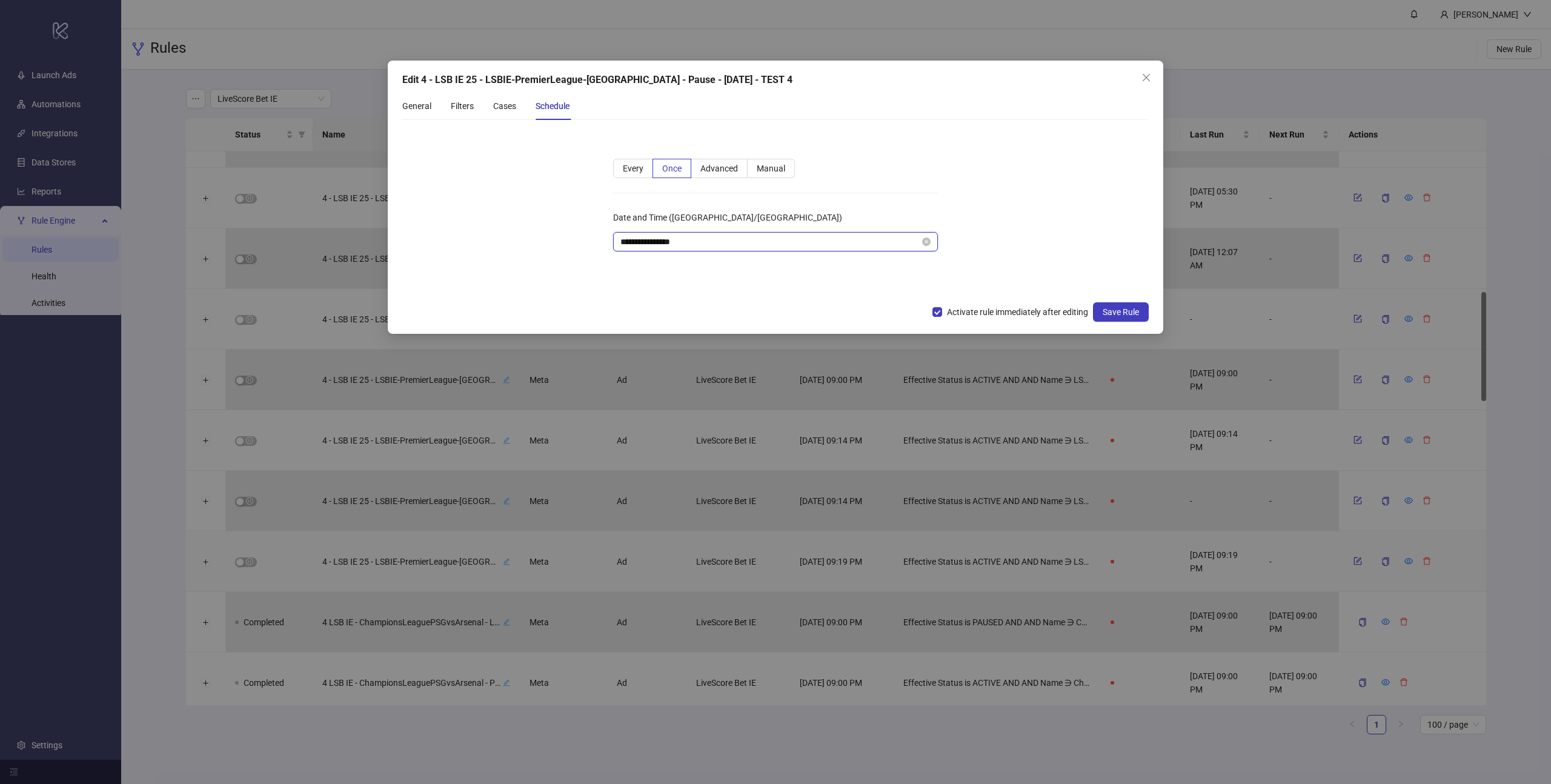
click at [724, 235] on input "**********" at bounding box center [770, 241] width 299 height 13
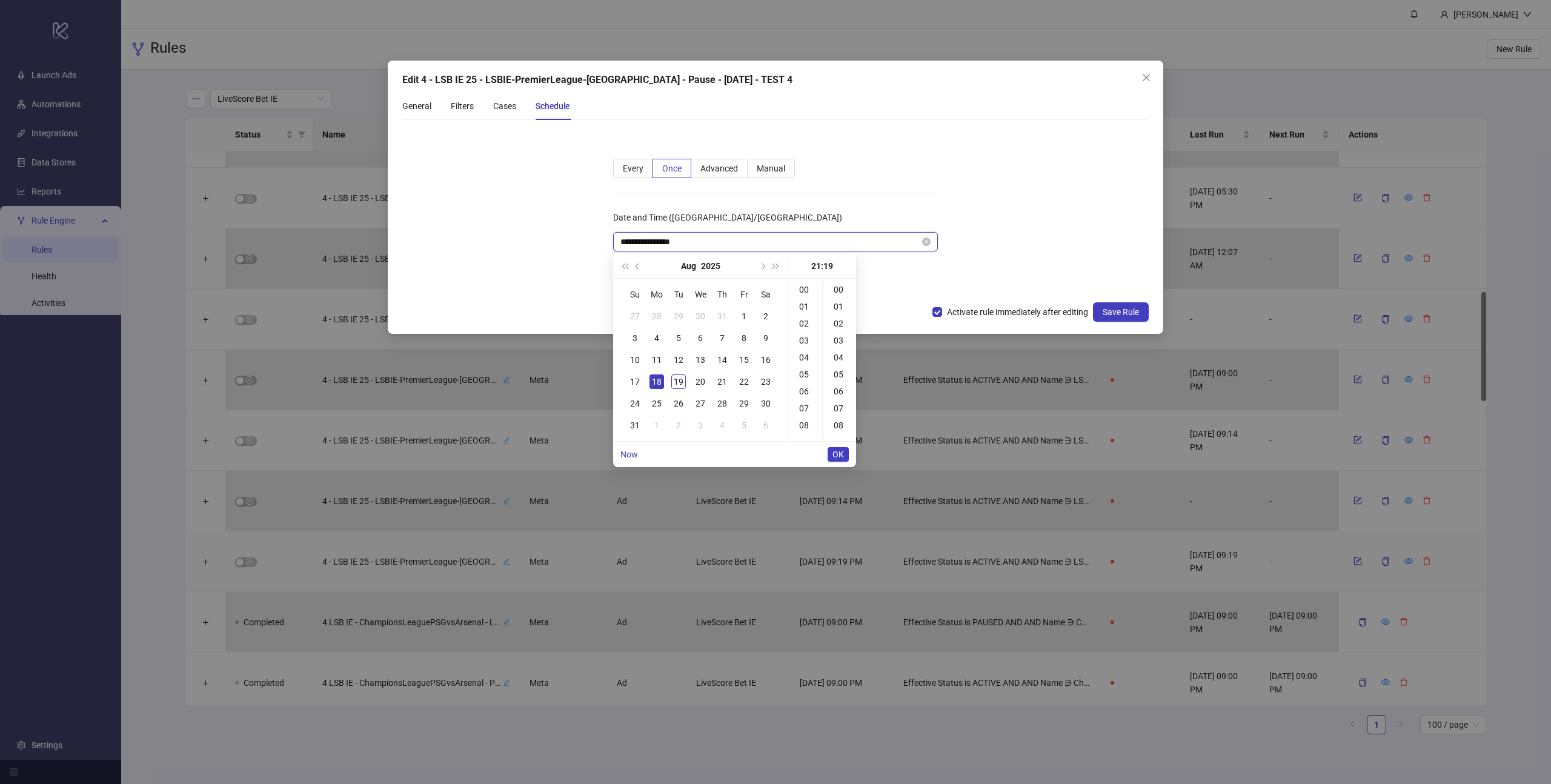
scroll to position [322, 0]
click at [680, 379] on div "19" at bounding box center [679, 381] width 14 height 14
click at [801, 290] on div "00" at bounding box center [805, 290] width 29 height 17
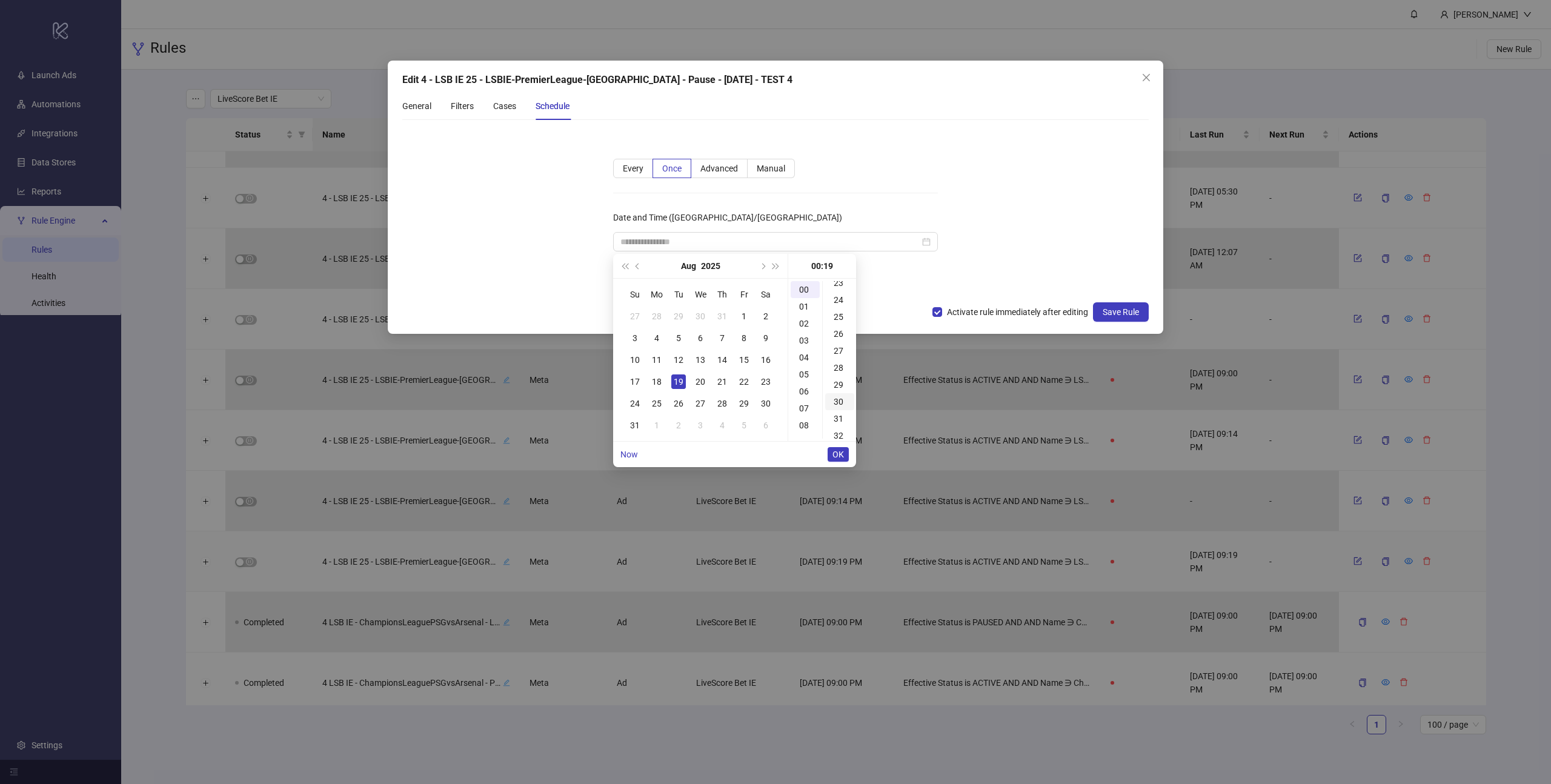
click at [838, 398] on div "30" at bounding box center [840, 401] width 29 height 17
type input "**********"
click at [842, 454] on span "OK" at bounding box center [838, 454] width 12 height 10
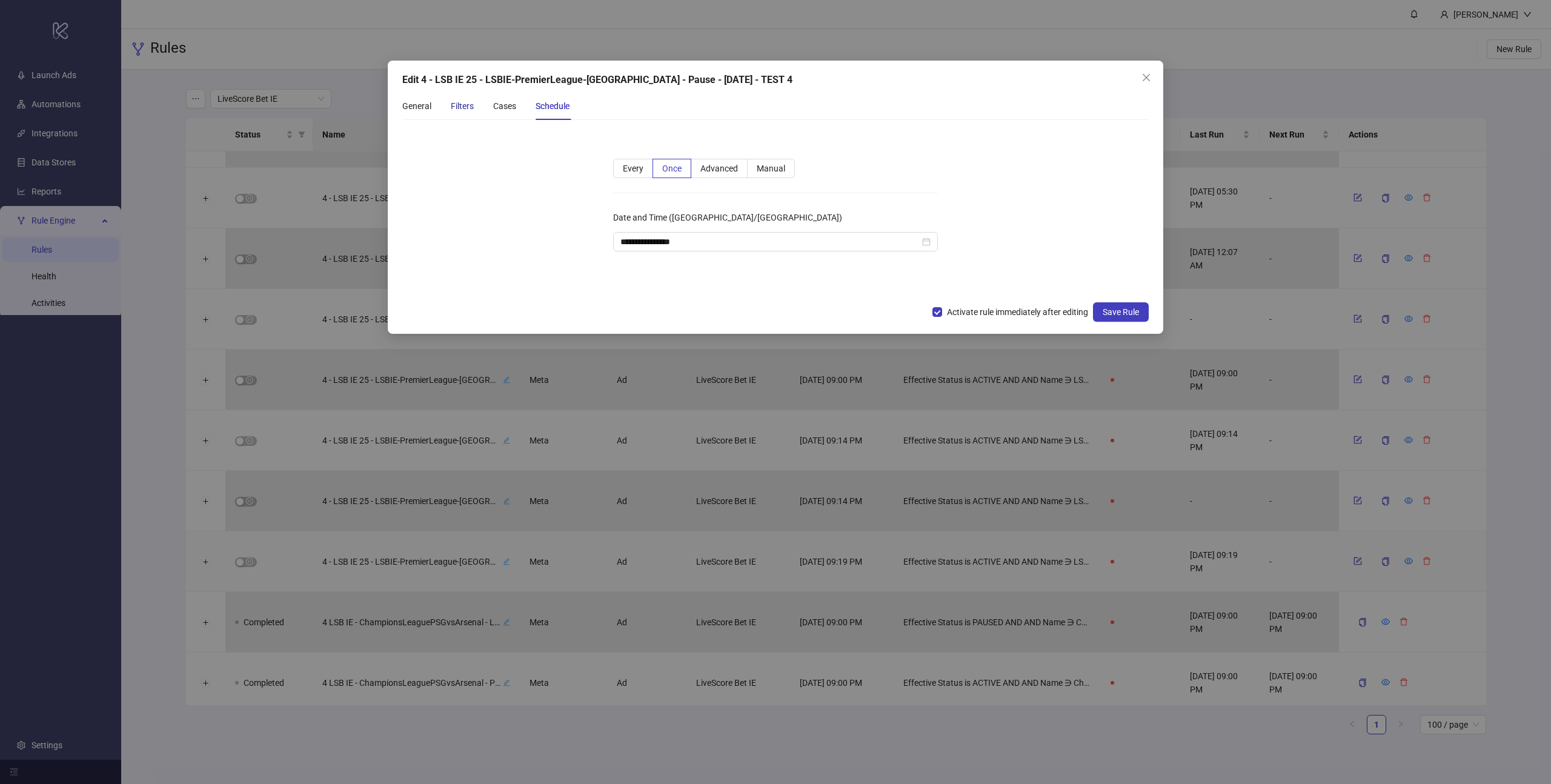
click at [459, 109] on div "Filters" at bounding box center [462, 106] width 23 height 13
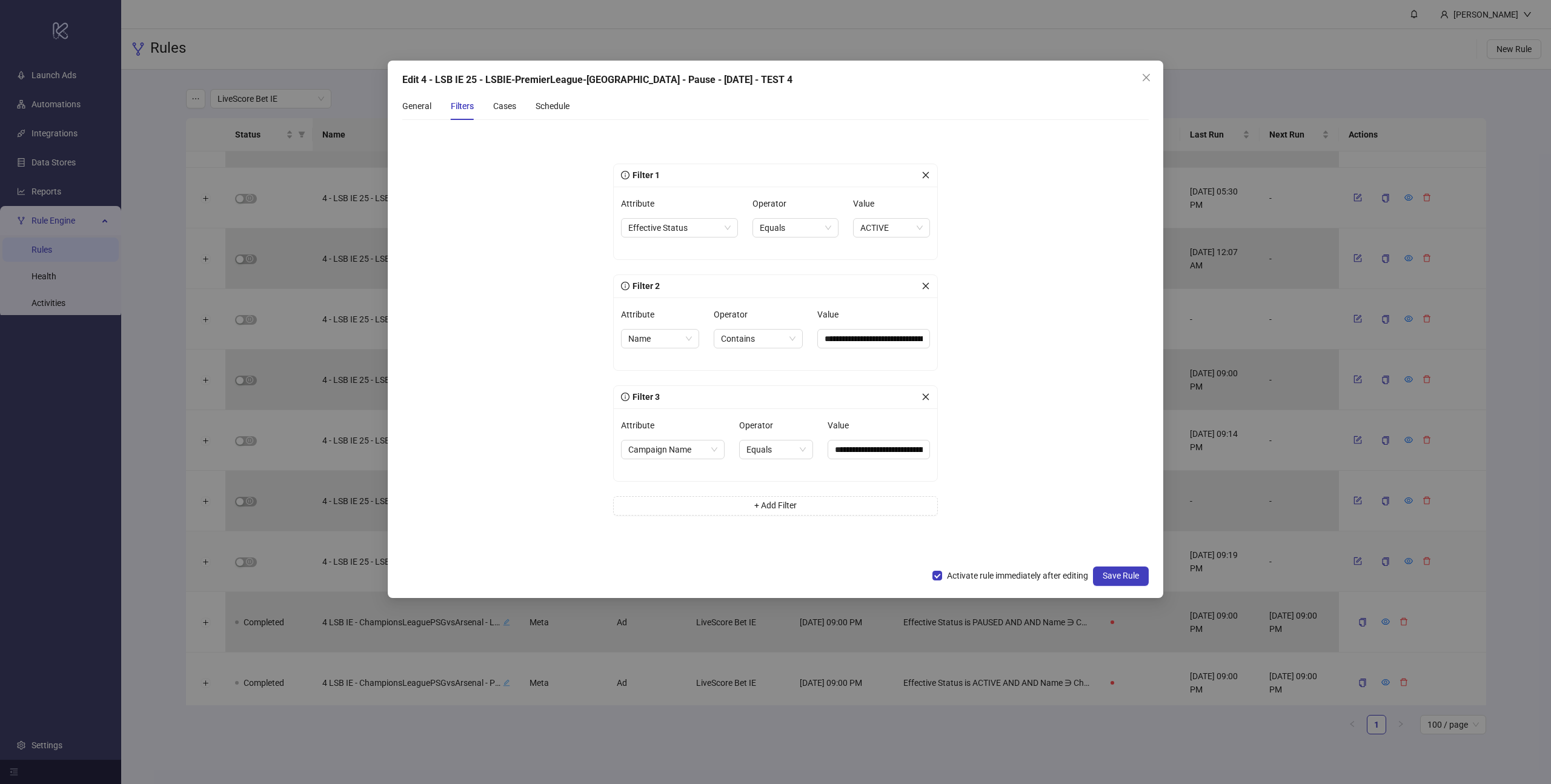
click at [923, 396] on icon "close" at bounding box center [925, 396] width 8 height 8
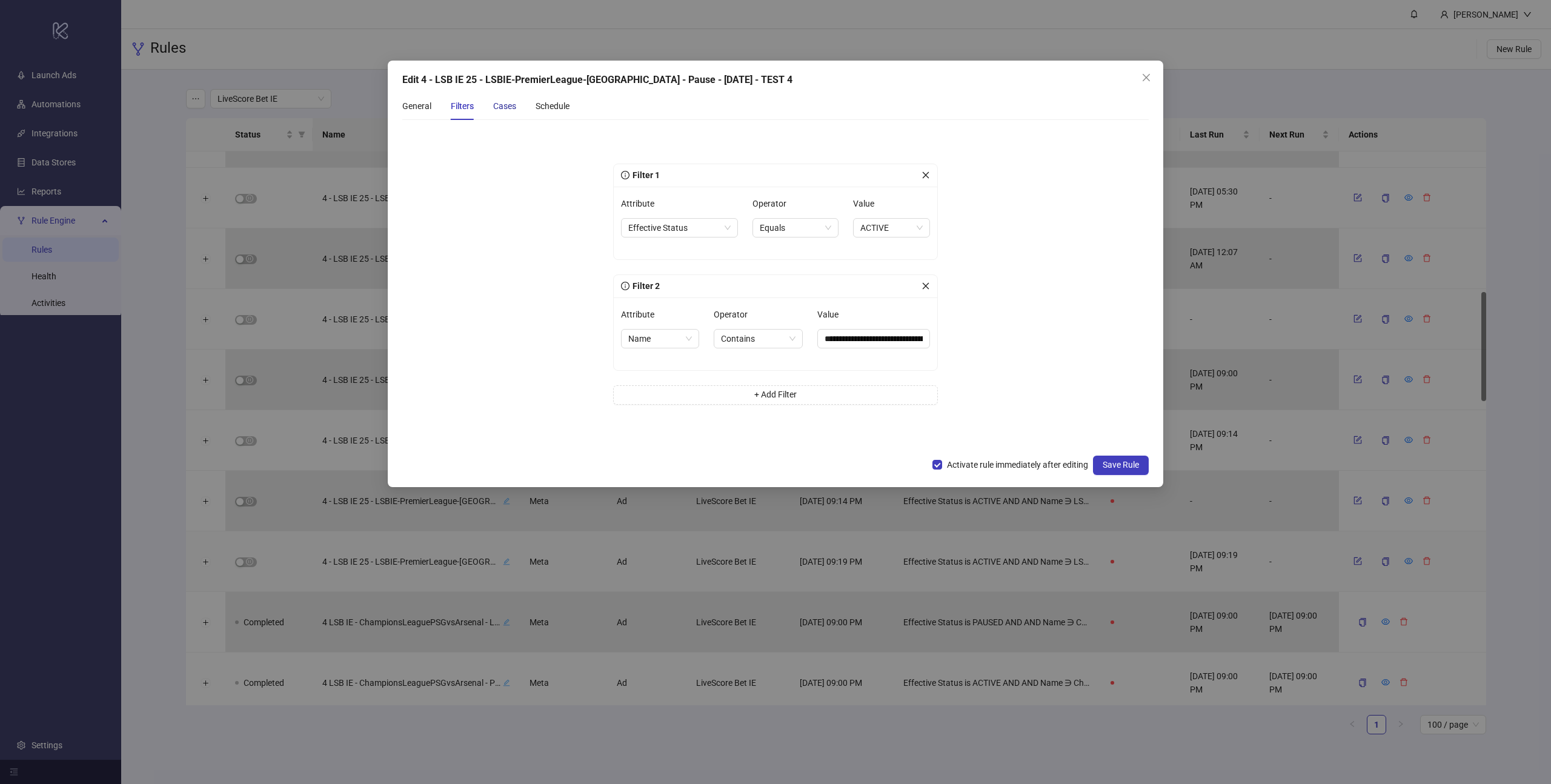
click at [504, 107] on div "Cases" at bounding box center [504, 106] width 23 height 13
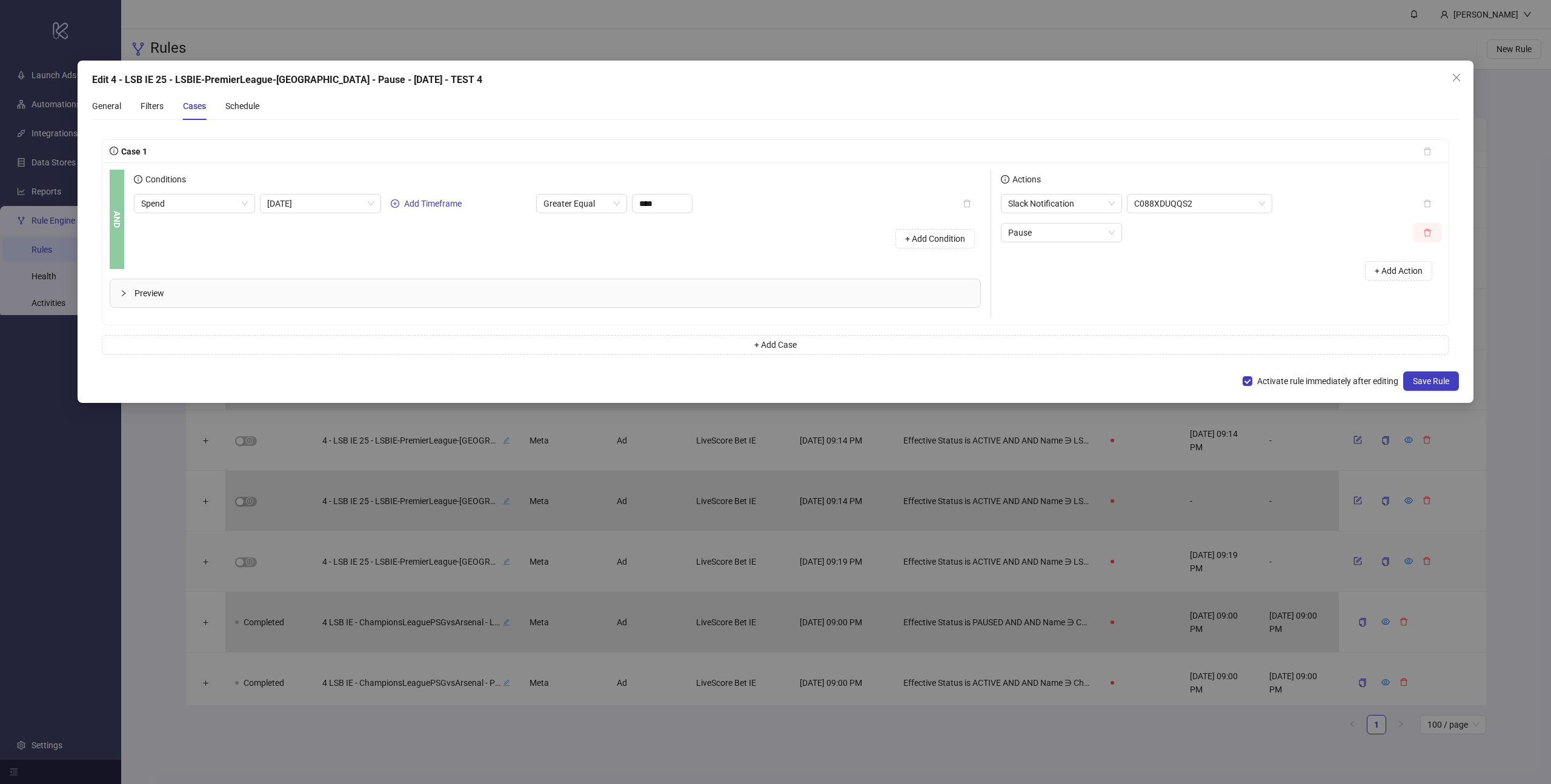
click at [1424, 228] on icon "delete" at bounding box center [1427, 232] width 8 height 8
click at [1093, 209] on span "Slack Notification" at bounding box center [1061, 203] width 107 height 18
click at [1038, 286] on div "Pause" at bounding box center [1061, 286] width 102 height 13
click at [230, 108] on div "Schedule" at bounding box center [243, 106] width 34 height 13
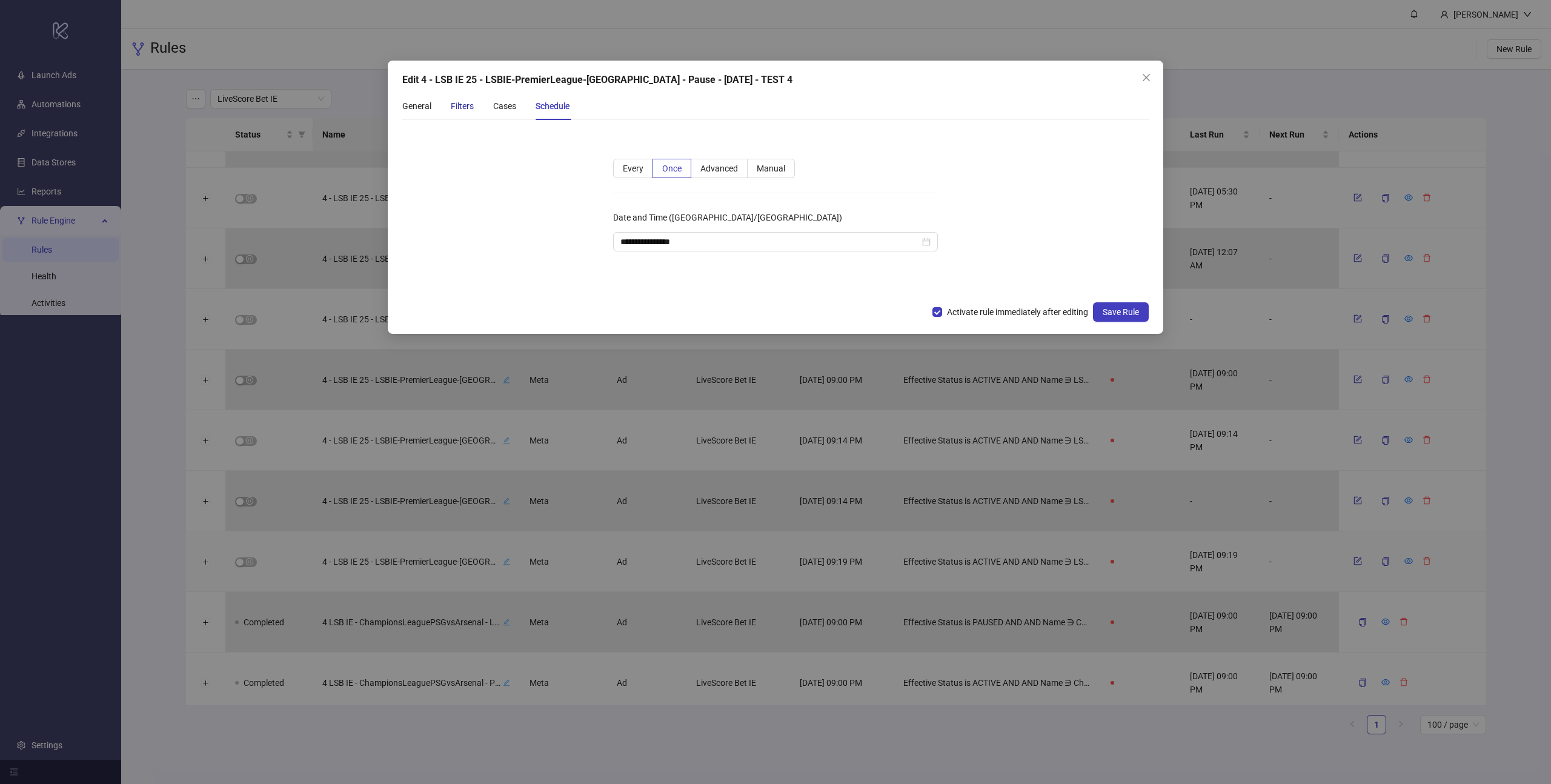
click at [458, 105] on div "Filters" at bounding box center [462, 106] width 23 height 13
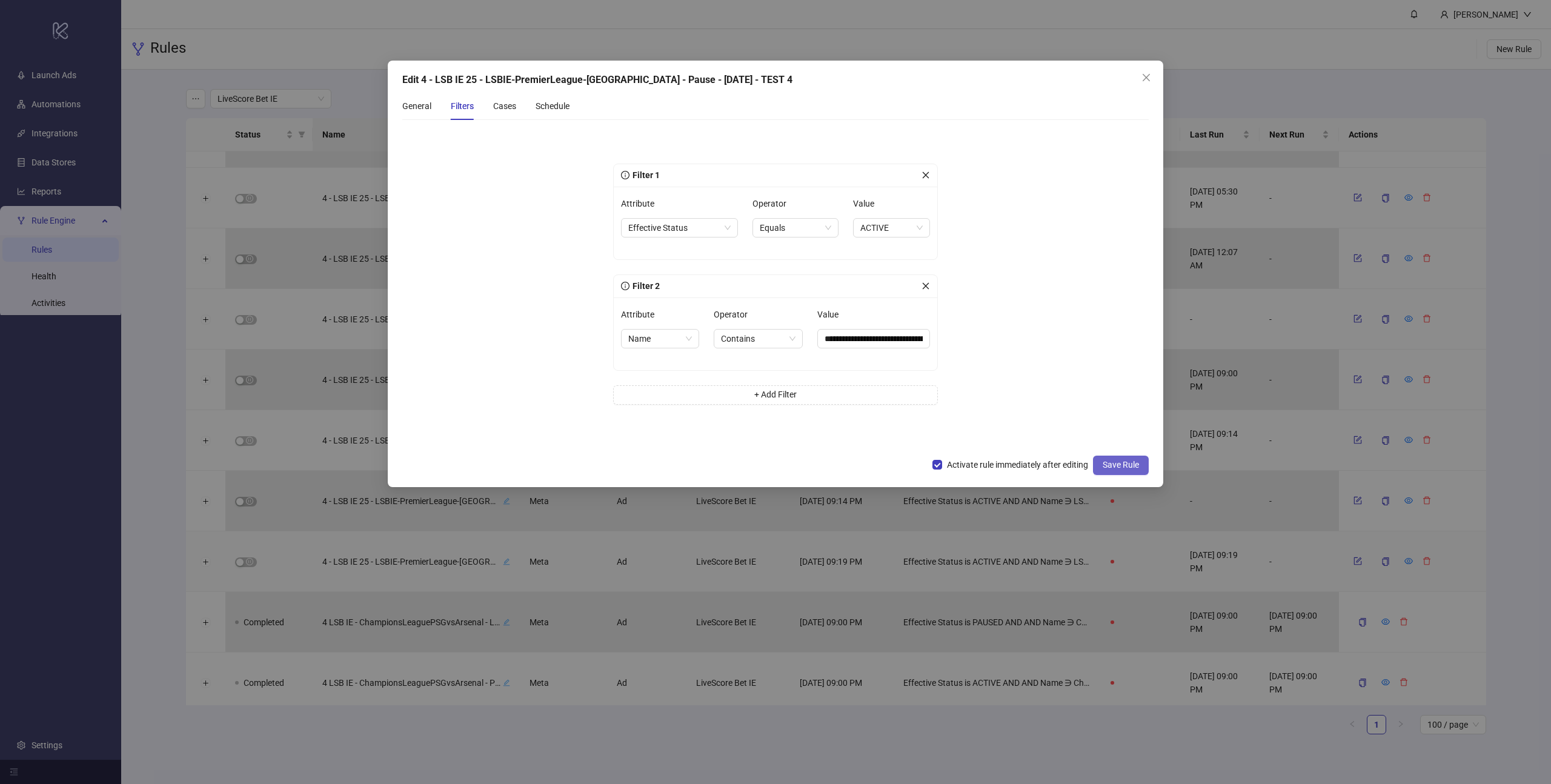
click at [1122, 468] on span "Save Rule" at bounding box center [1120, 464] width 36 height 10
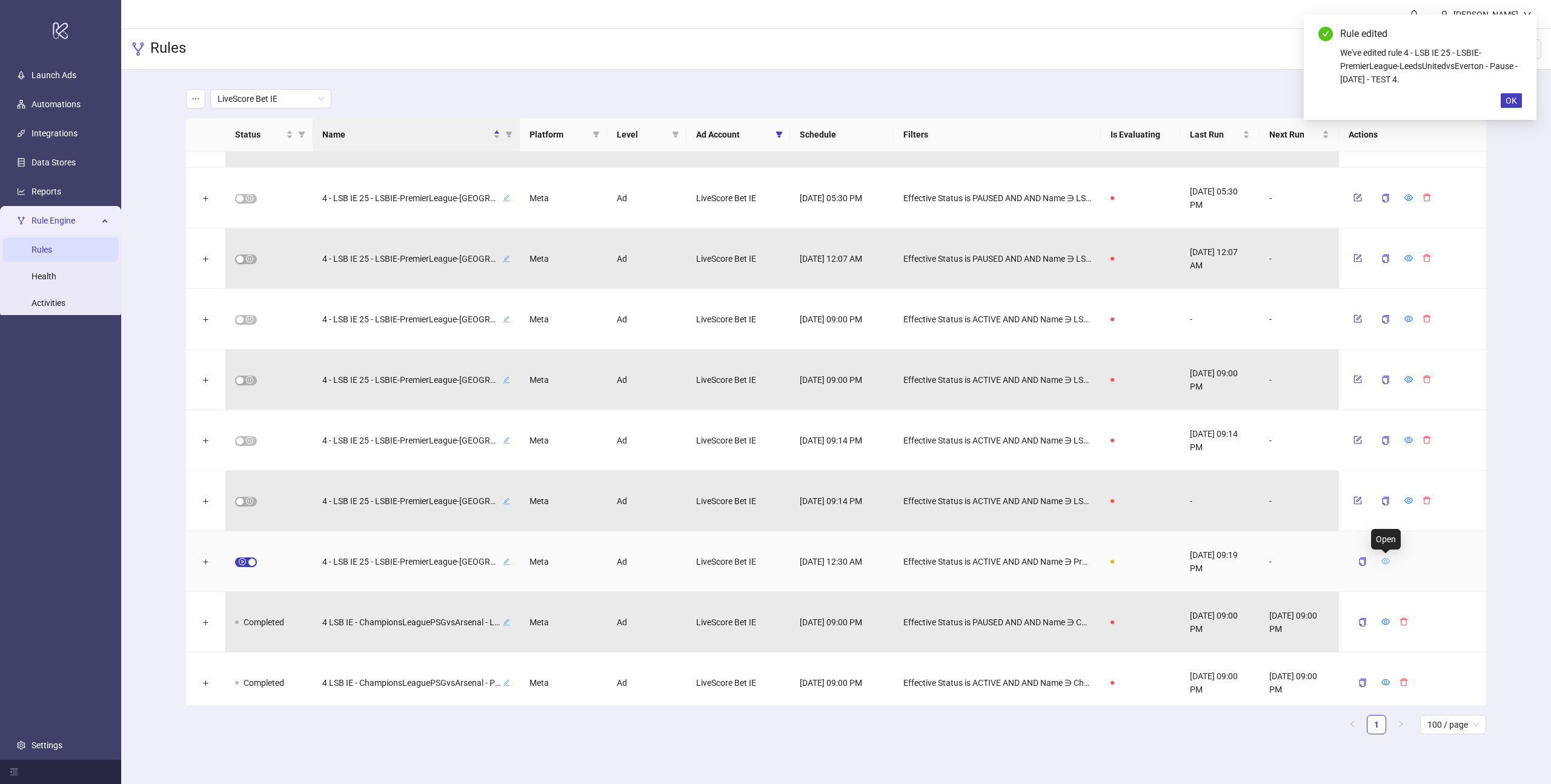
click at [1386, 559] on icon "eye" at bounding box center [1385, 560] width 8 height 8
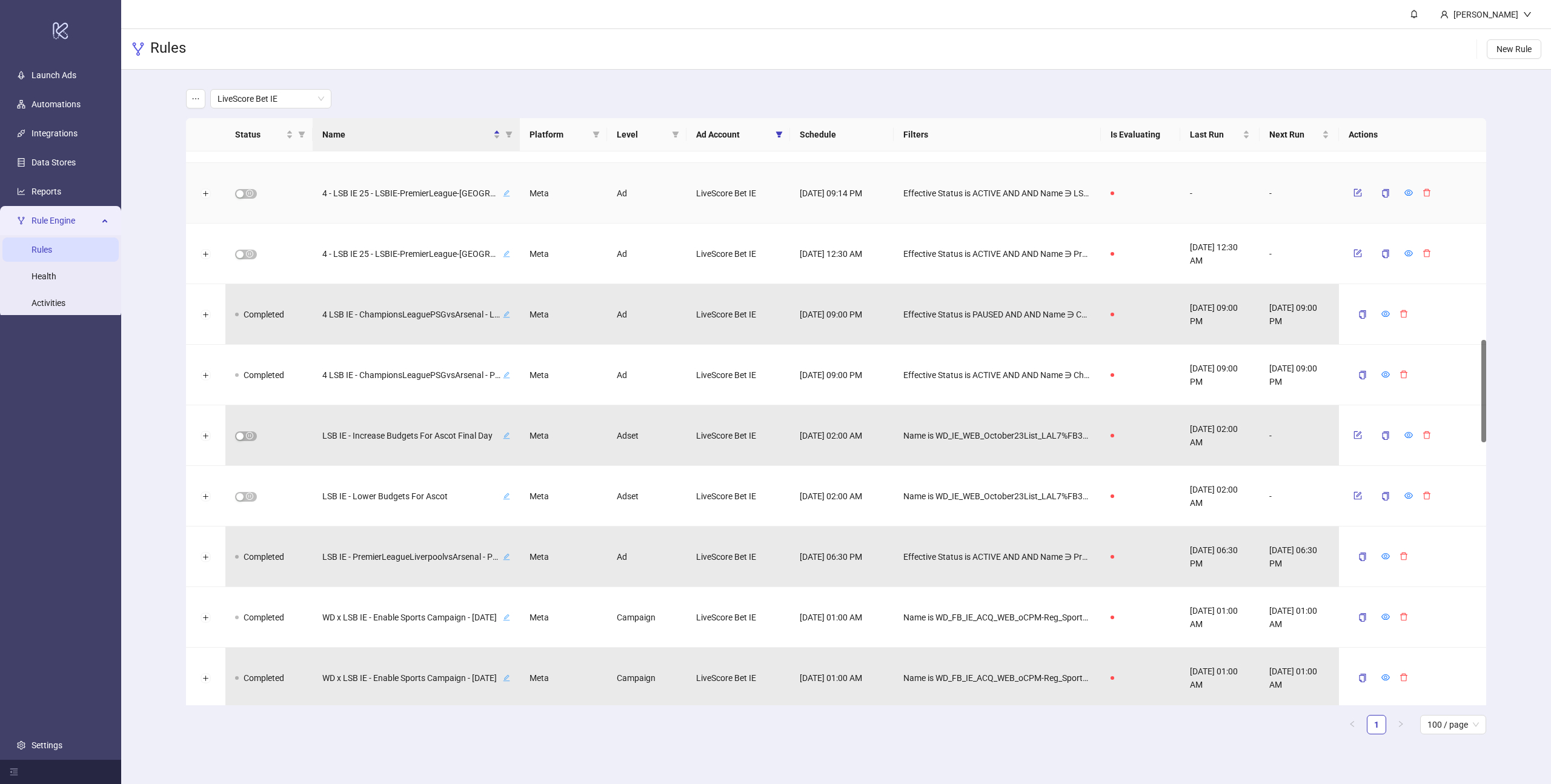
scroll to position [1011, 0]
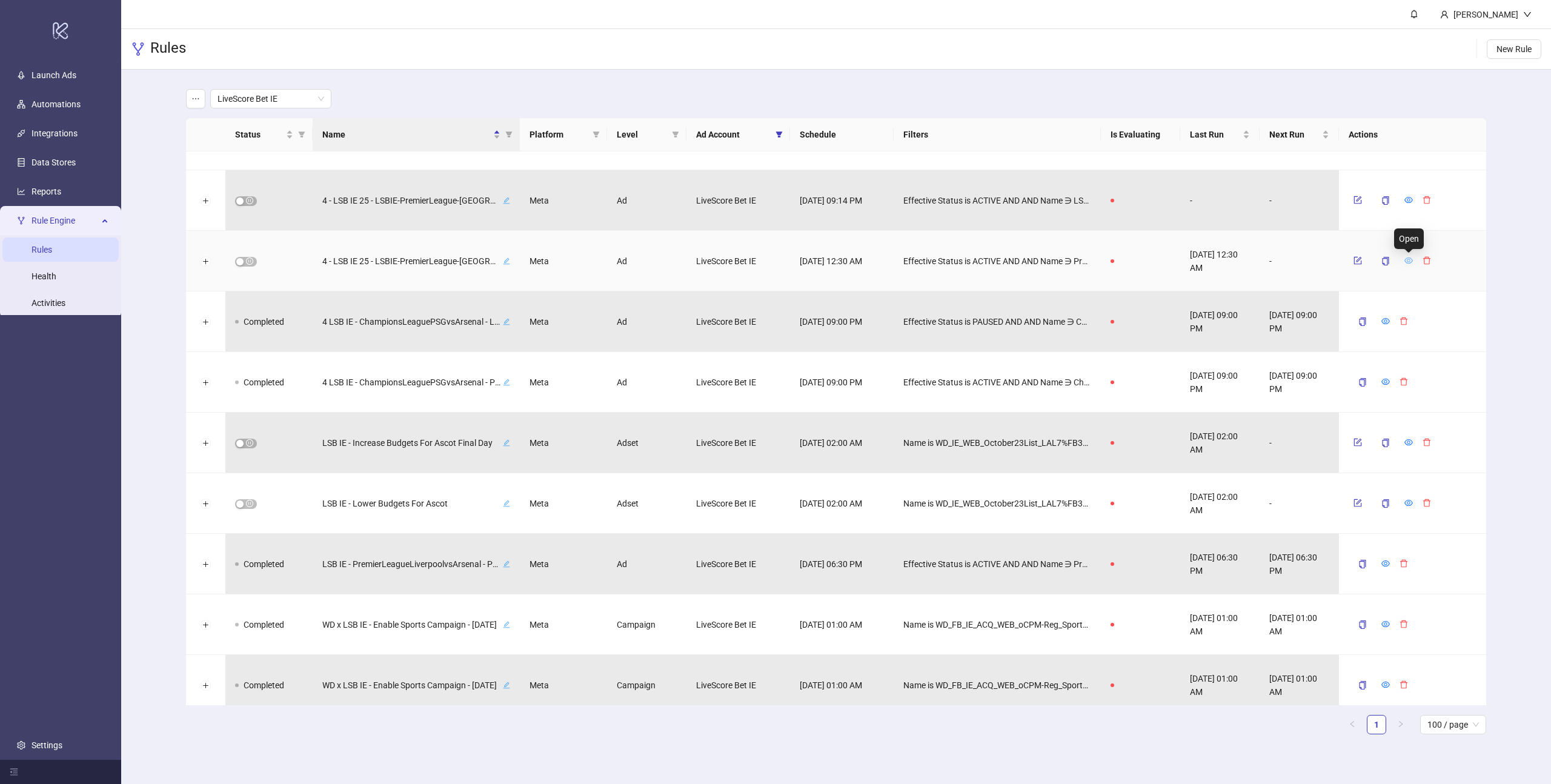
click at [1406, 259] on icon "eye" at bounding box center [1408, 260] width 8 height 6
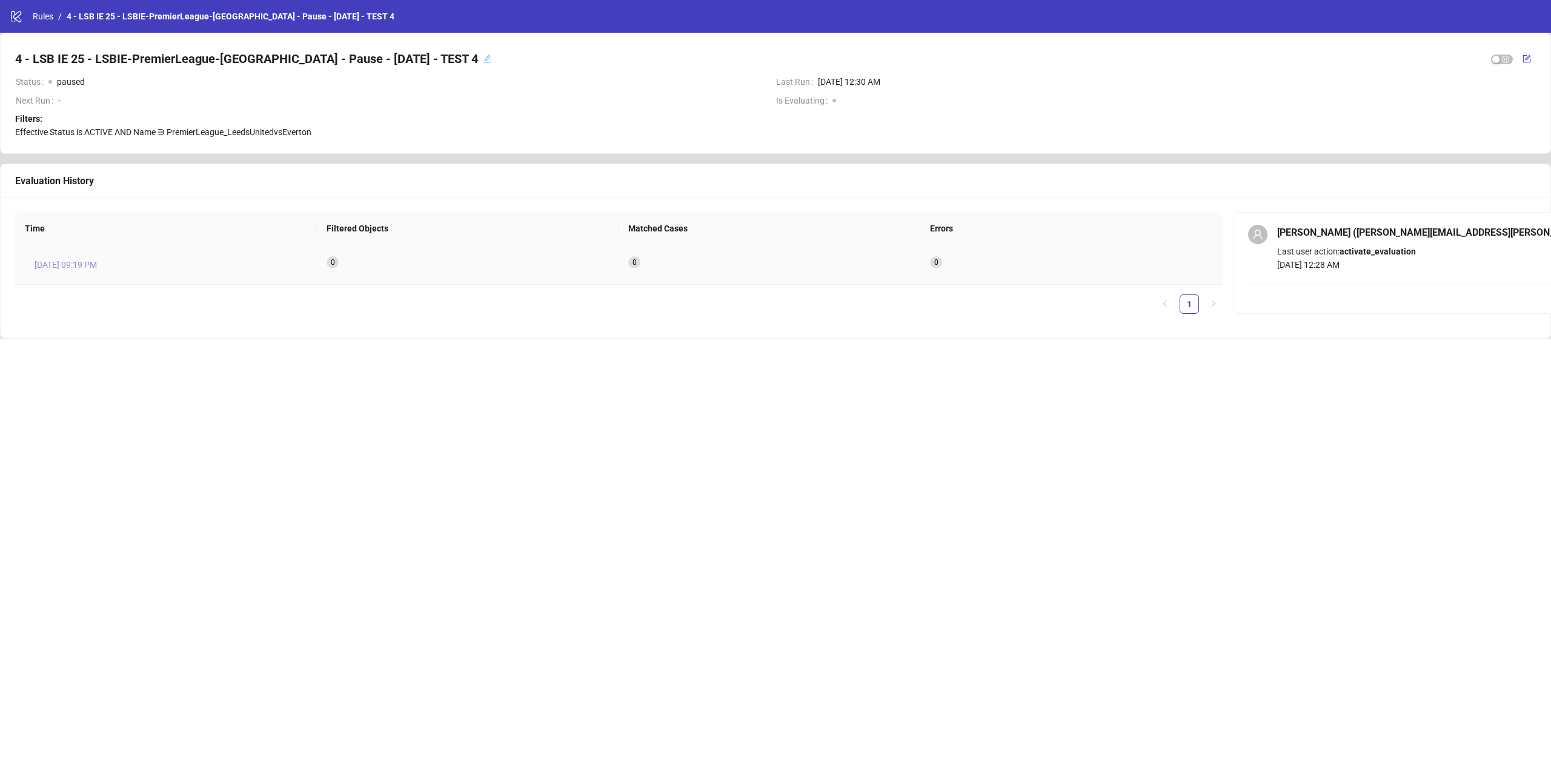
click at [90, 263] on span "Aug 18, 09:19 PM" at bounding box center [65, 264] width 62 height 13
click at [44, 15] on link "Rules" at bounding box center [43, 16] width 25 height 13
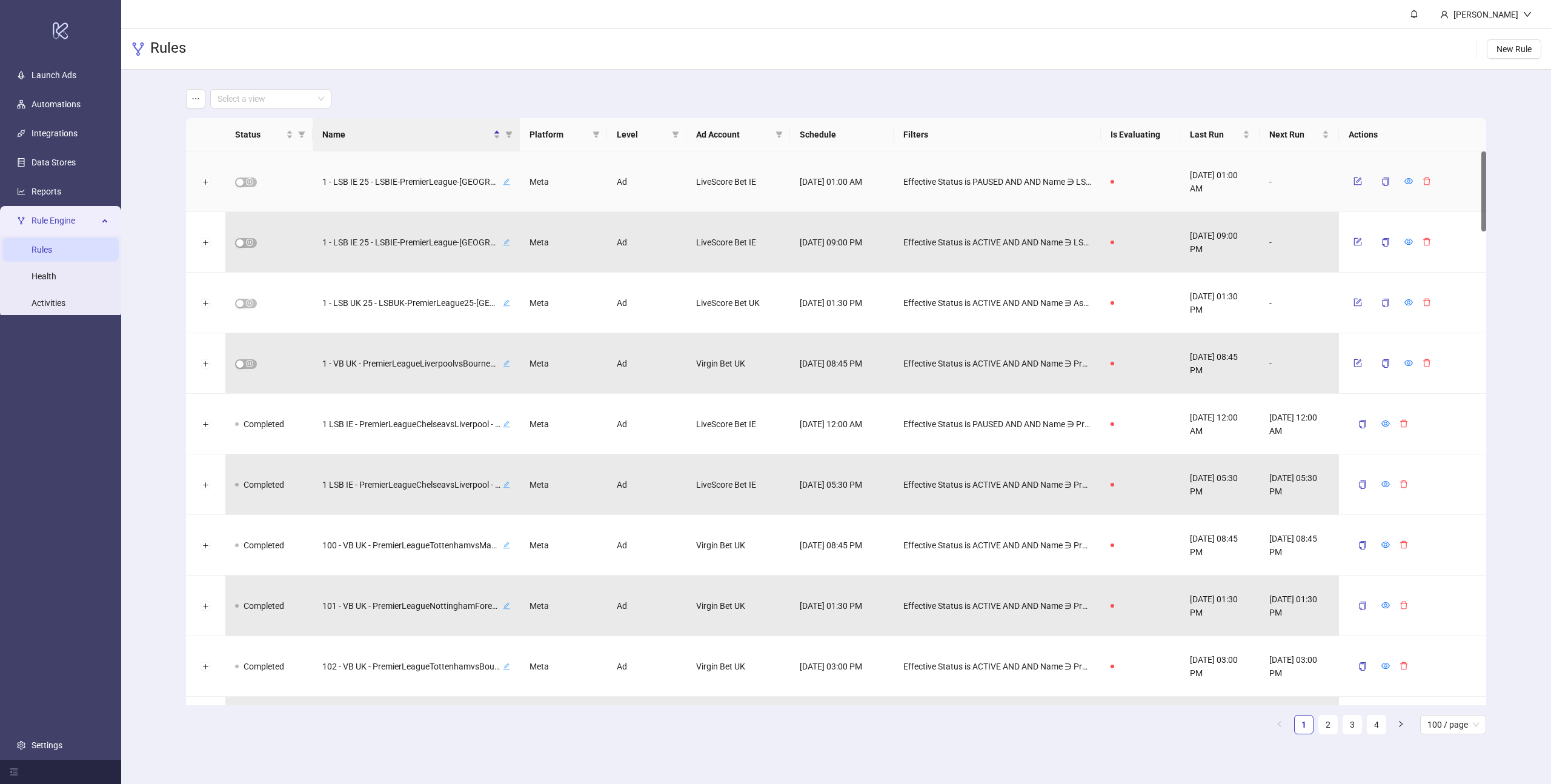
click at [567, 186] on div "Meta" at bounding box center [563, 181] width 87 height 60
click at [320, 100] on span at bounding box center [271, 99] width 107 height 18
click at [257, 161] on div "Virgin Bet UK" at bounding box center [271, 161] width 102 height 13
click at [1406, 180] on icon "eye" at bounding box center [1408, 181] width 8 height 8
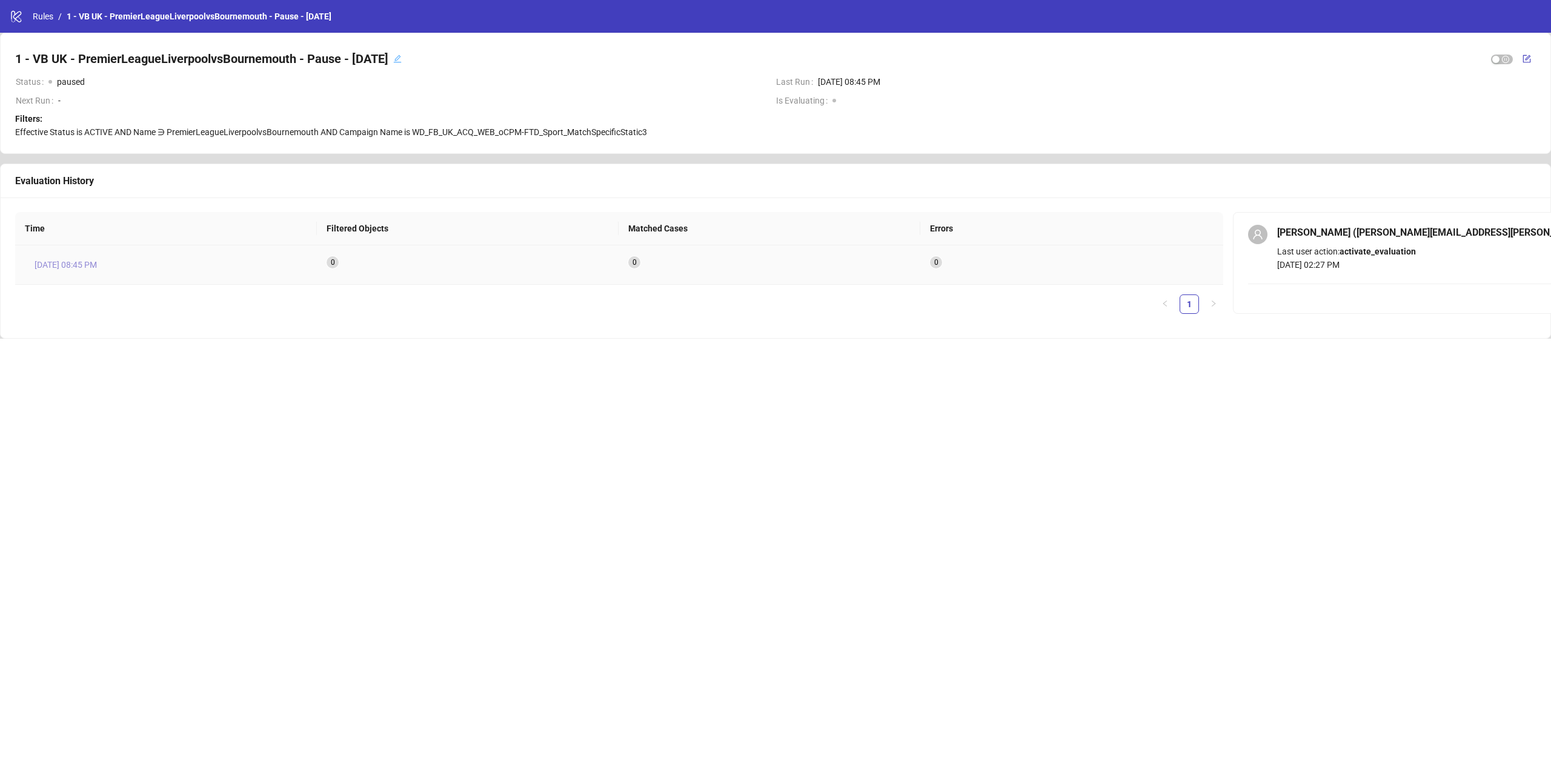
click at [69, 266] on span "[DATE] 08:45 PM" at bounding box center [65, 264] width 62 height 13
click at [670, 254] on div "0" at bounding box center [584, 265] width 379 height 40
click at [77, 268] on span "[DATE] 08:45 PM" at bounding box center [65, 264] width 62 height 13
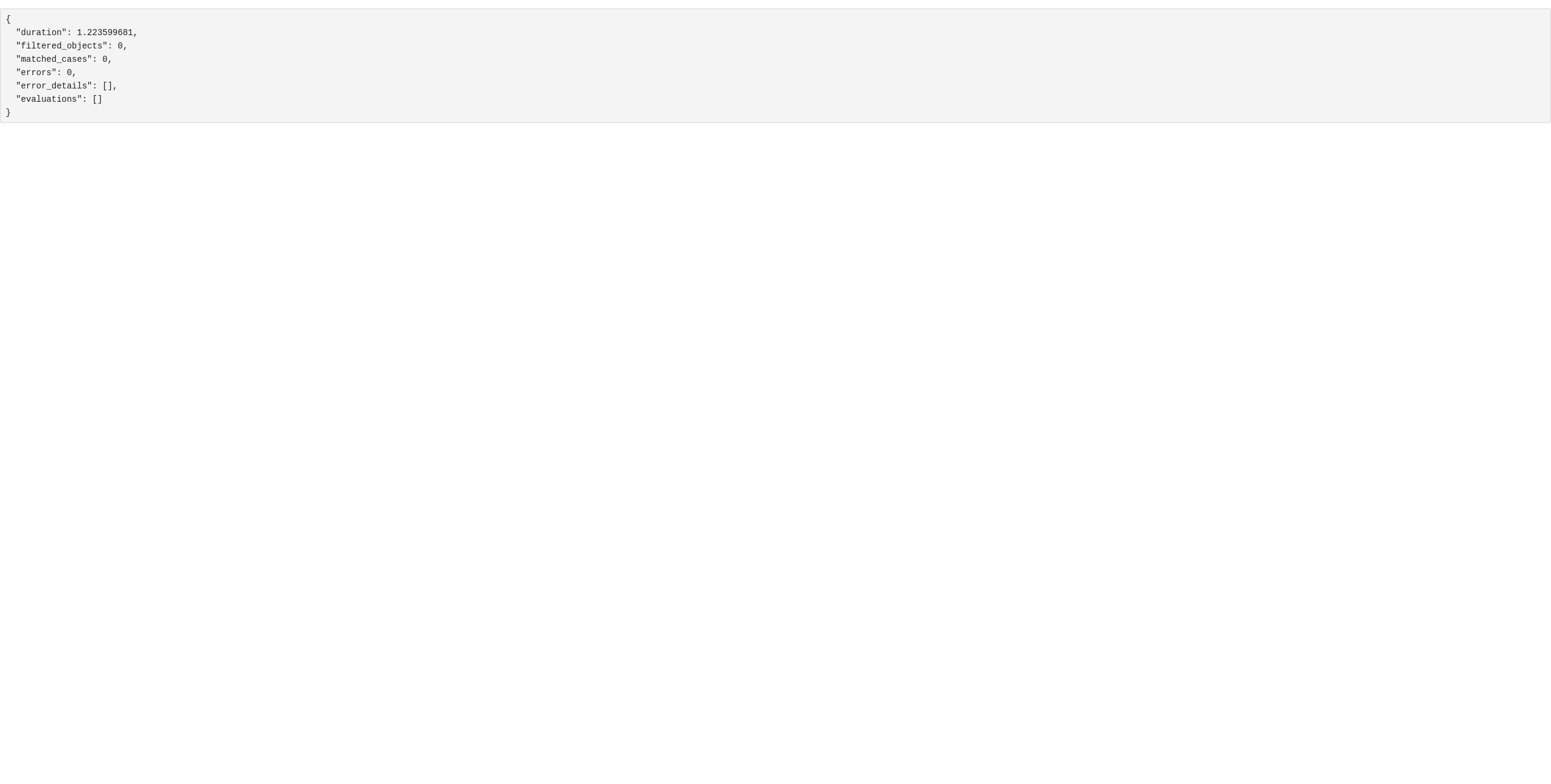
click at [133, 177] on div "{ "duration": 1.223599681, "filtered_objects": 0, "matched_cases": 0, "errors":…" at bounding box center [775, 392] width 1551 height 784
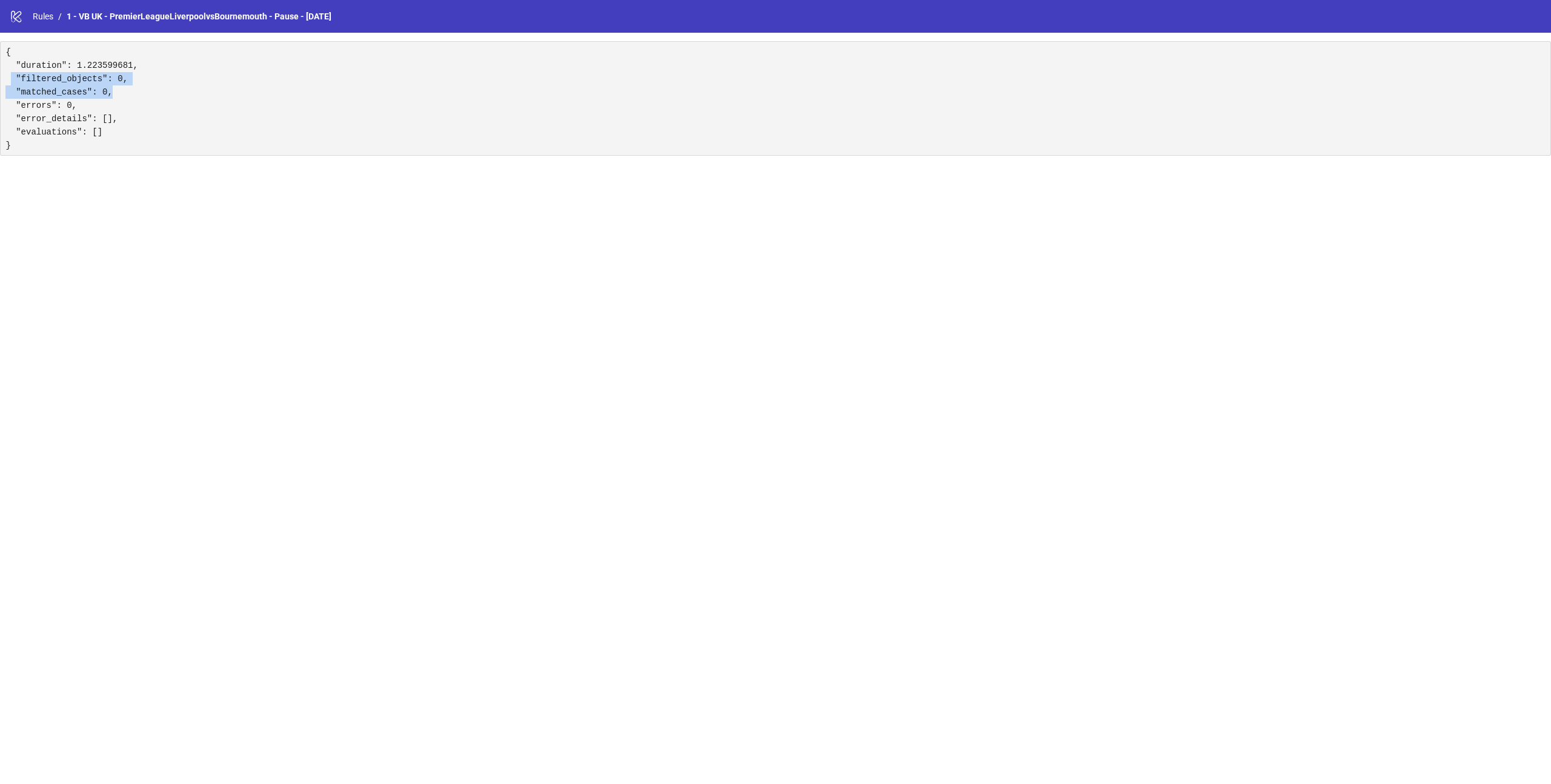
drag, startPoint x: 123, startPoint y: 94, endPoint x: 12, endPoint y: 82, distance: 111.6
click at [12, 82] on pre "{ "duration": 1.223599681, "filtered_objects": 0, "matched_cases": 0, "errors":…" at bounding box center [775, 98] width 1551 height 114
copy pre ""filtered_objects": 0, "matched_cases": 0,"
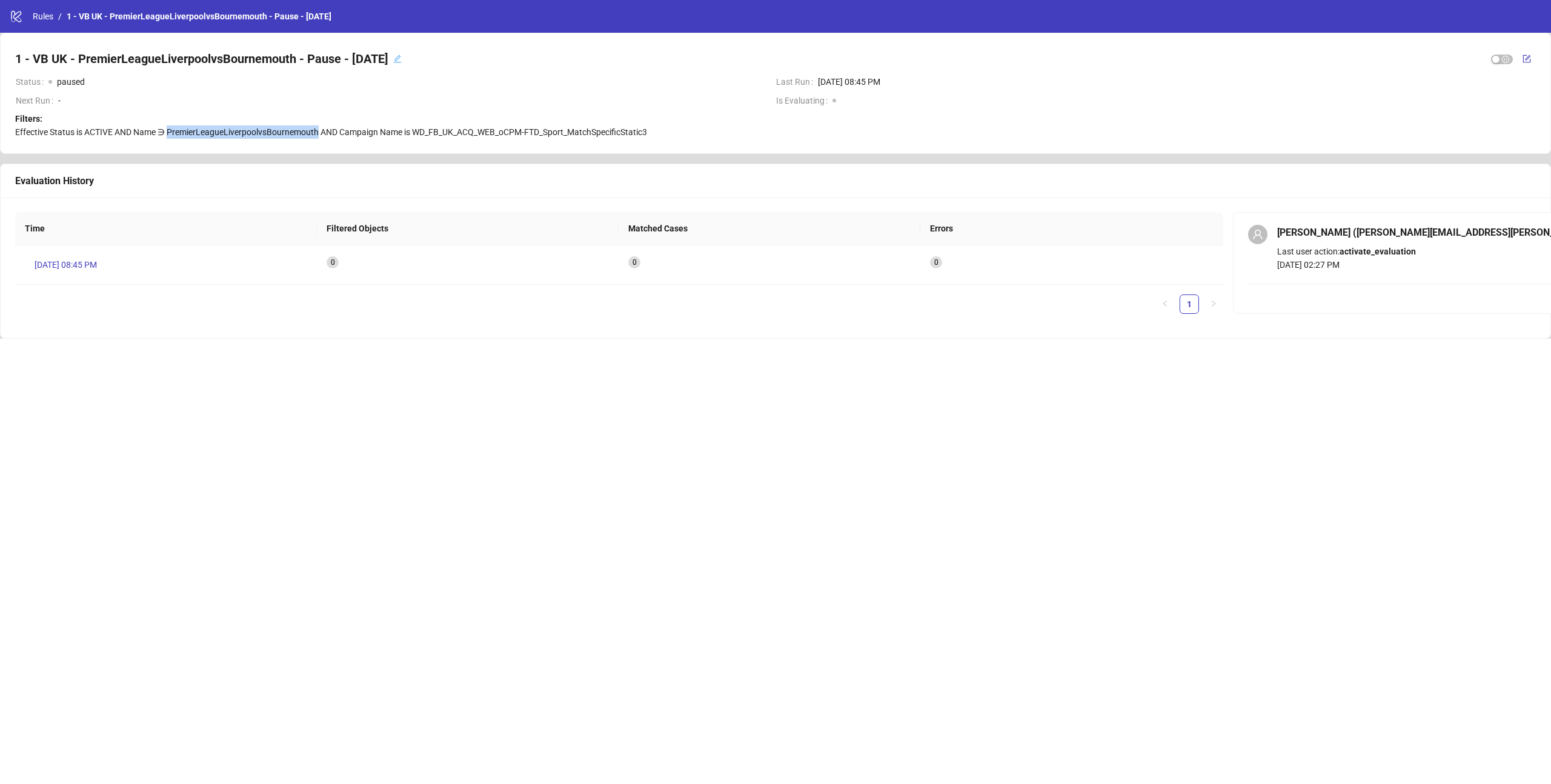
drag, startPoint x: 166, startPoint y: 132, endPoint x: 318, endPoint y: 131, distance: 152.0
click at [318, 131] on span "Effective Status is ACTIVE AND Name ∋ PremierLeagueLiverpoolvsBournemouth AND C…" at bounding box center [331, 131] width 632 height 10
copy span "PremierLeagueLiverpoolvsBournemouth"
drag, startPoint x: 652, startPoint y: 133, endPoint x: 414, endPoint y: 133, distance: 238.0
click at [414, 133] on div "Filters: Effective Status is ACTIVE AND Name ∋ PremierLeagueLiverpoolvsBournemo…" at bounding box center [775, 126] width 1520 height 27
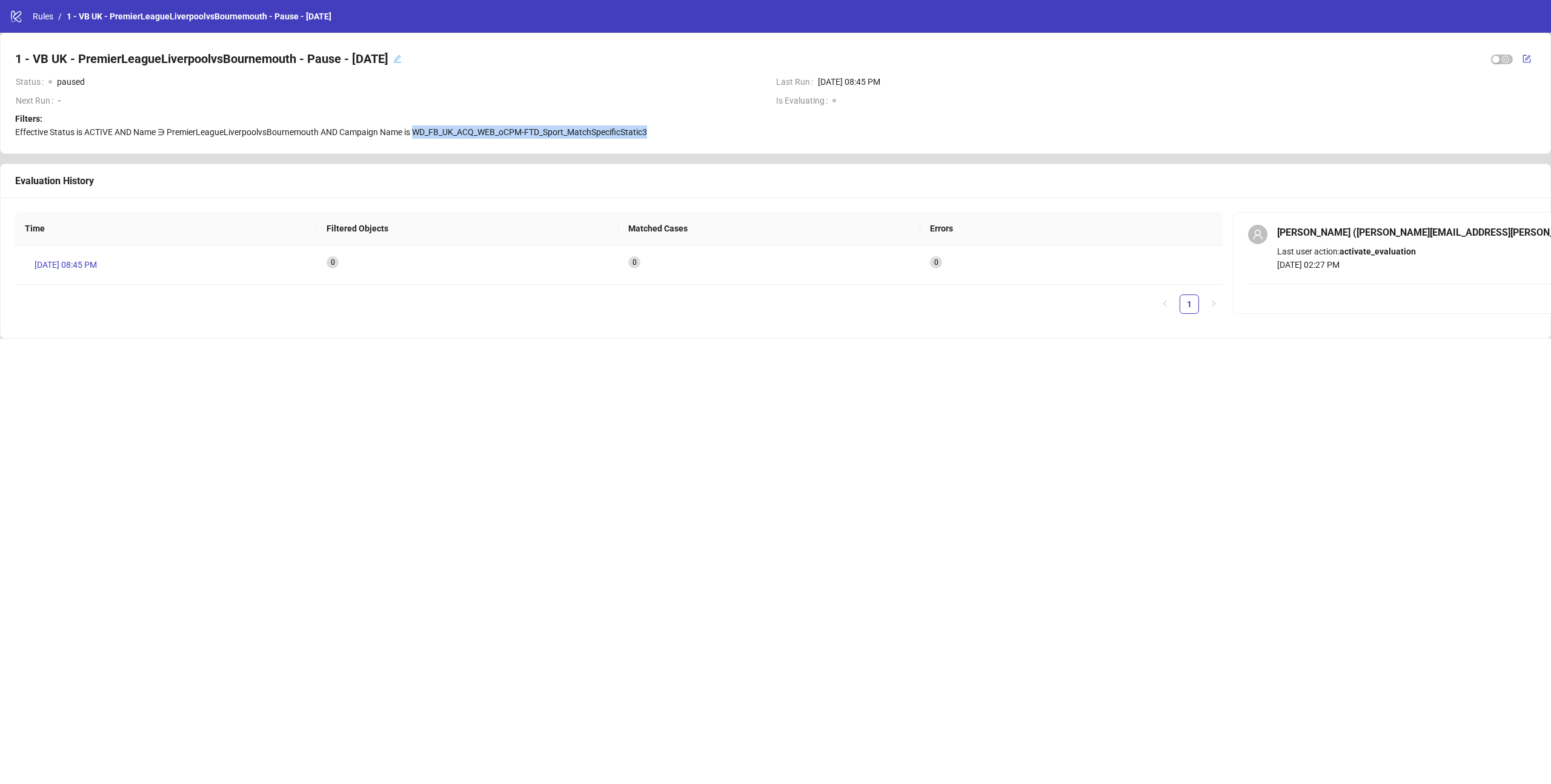
copy span "WD_FB_UK_ACQ_WEB_oCPM-FTD_Sport_MatchSpecificStatic3"
click at [669, 140] on div "1 - VB UK - PremierLeagueLiverpoolvsBournemouth - Pause - [DATE] Status paused …" at bounding box center [776, 93] width 1550 height 120
drag, startPoint x: 659, startPoint y: 135, endPoint x: 415, endPoint y: 135, distance: 244.0
click at [415, 135] on div "Filters: Effective Status is ACTIVE AND Name ∋ PremierLeagueLiverpoolvsBournemo…" at bounding box center [775, 126] width 1520 height 27
copy span "WD_FB_UK_ACQ_WEB_oCPM-FTD_Sport_MatchSpecificStatic3"
